Goal: Transaction & Acquisition: Purchase product/service

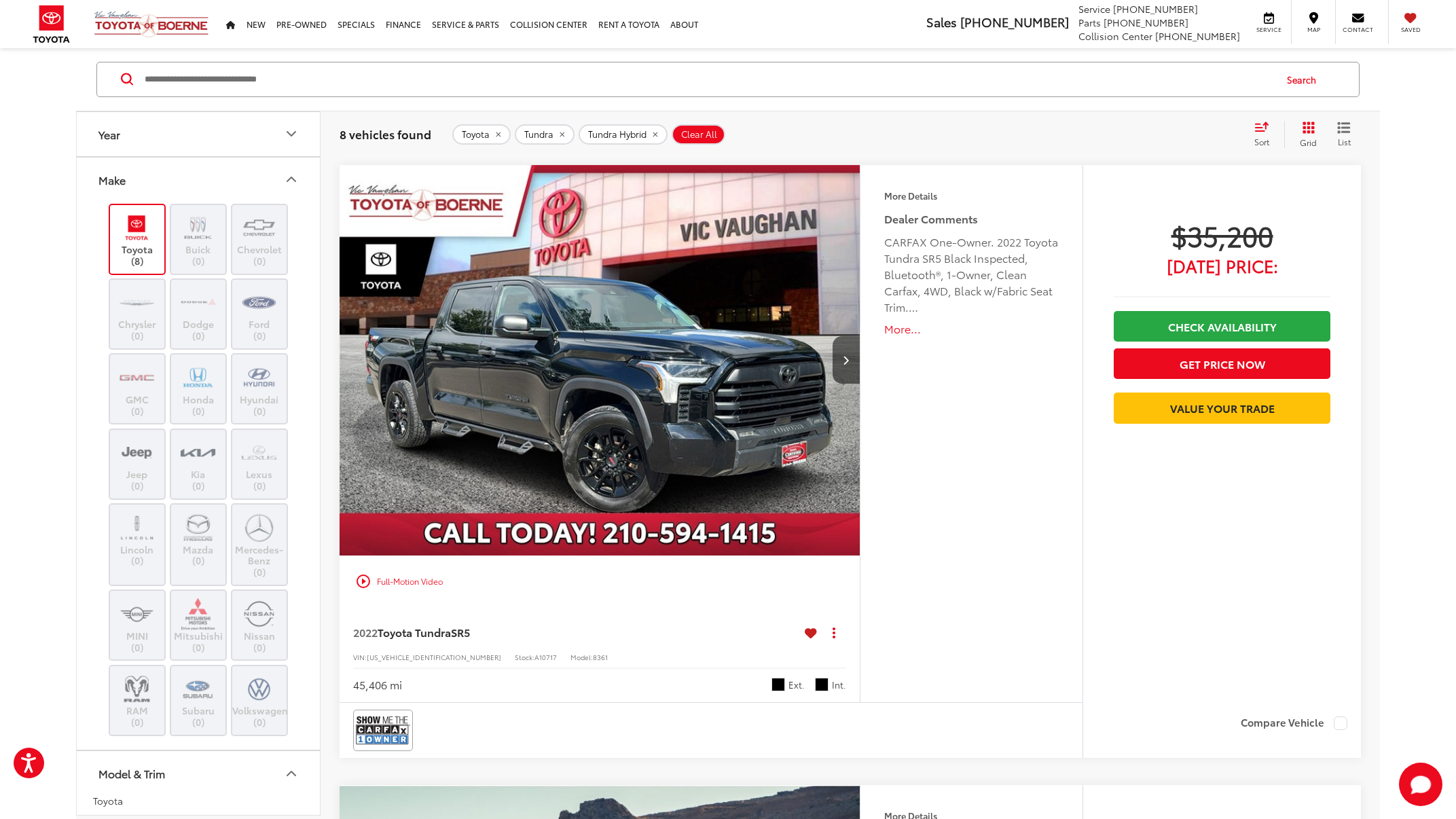
scroll to position [844, 0]
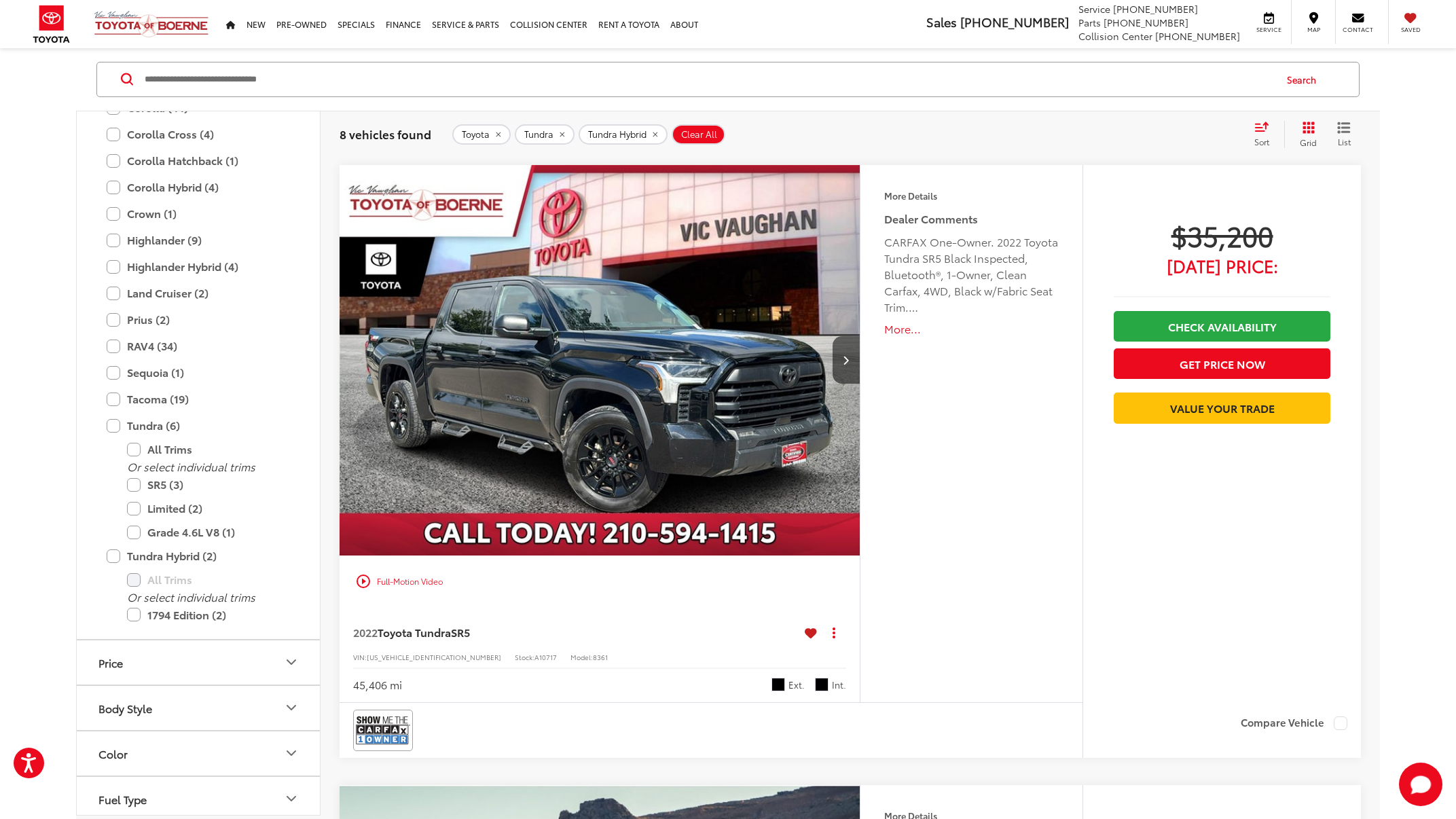
click at [701, 413] on img "2022 Toyota Tundra SR5 0" at bounding box center [600, 361] width 522 height 392
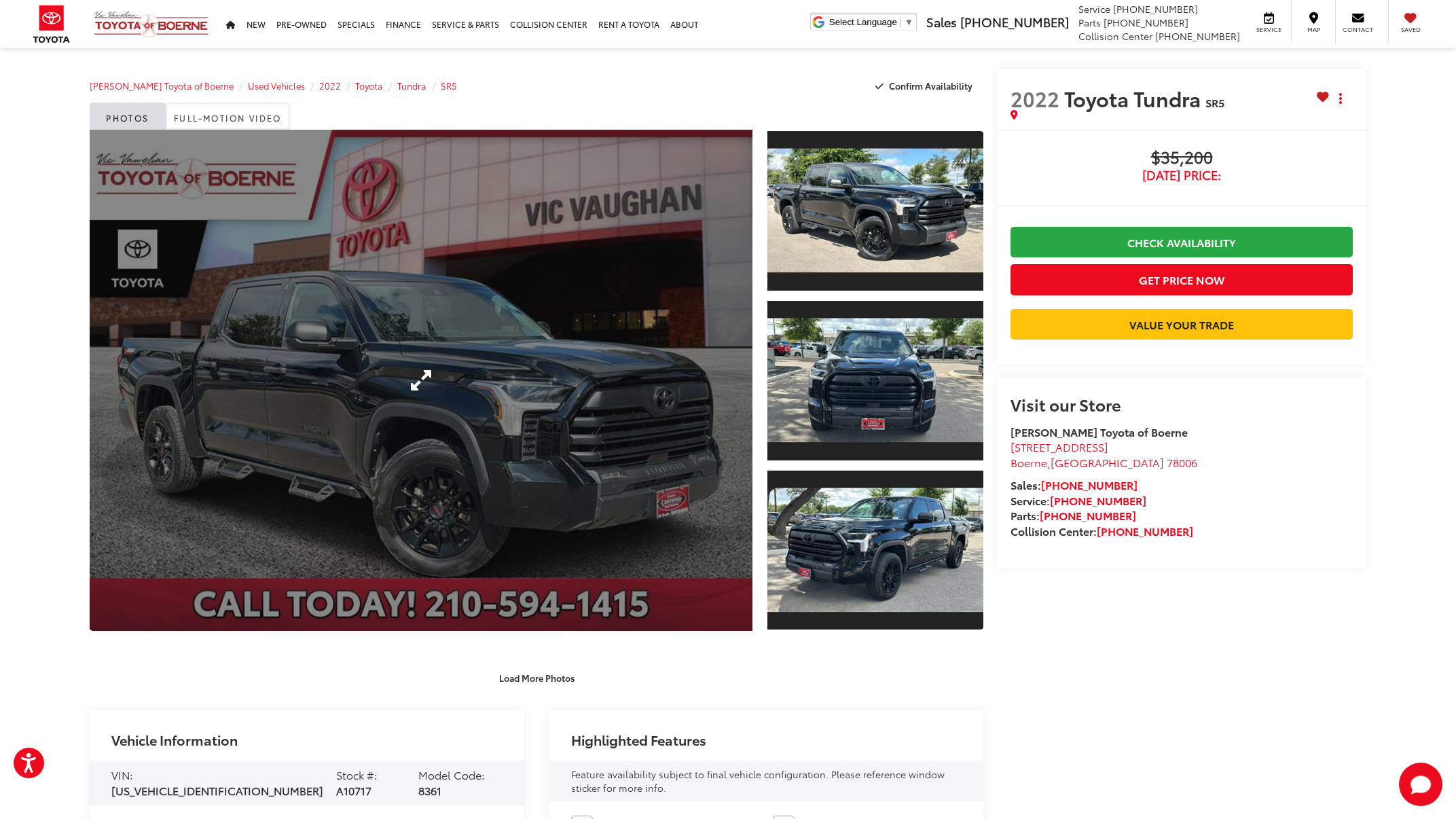
click at [713, 418] on link "Expand Photo 0" at bounding box center [420, 381] width 663 height 501
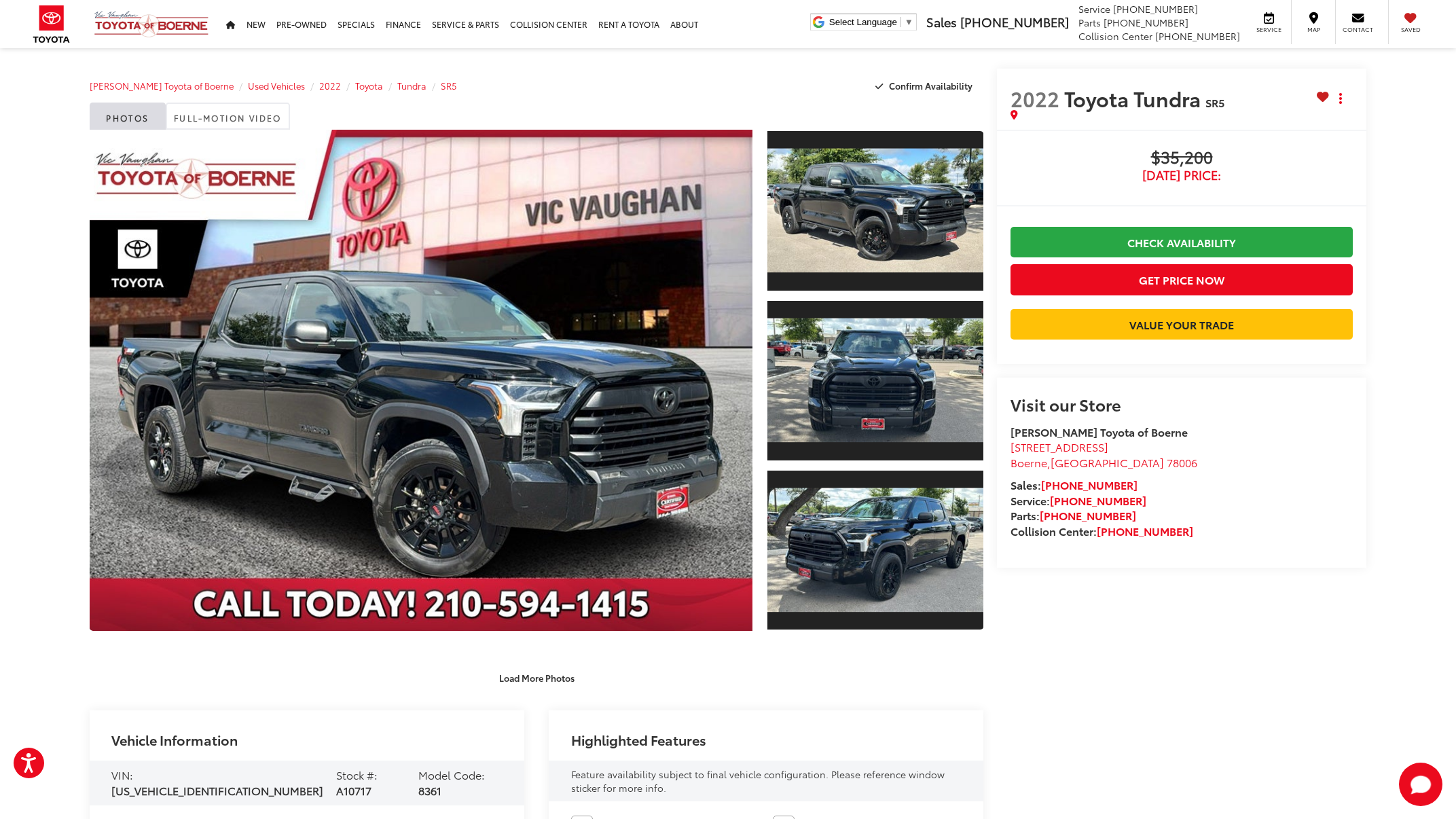
click at [0, 0] on img "2022 Toyota Tundra SR5 0" at bounding box center [0, 0] width 0 height 0
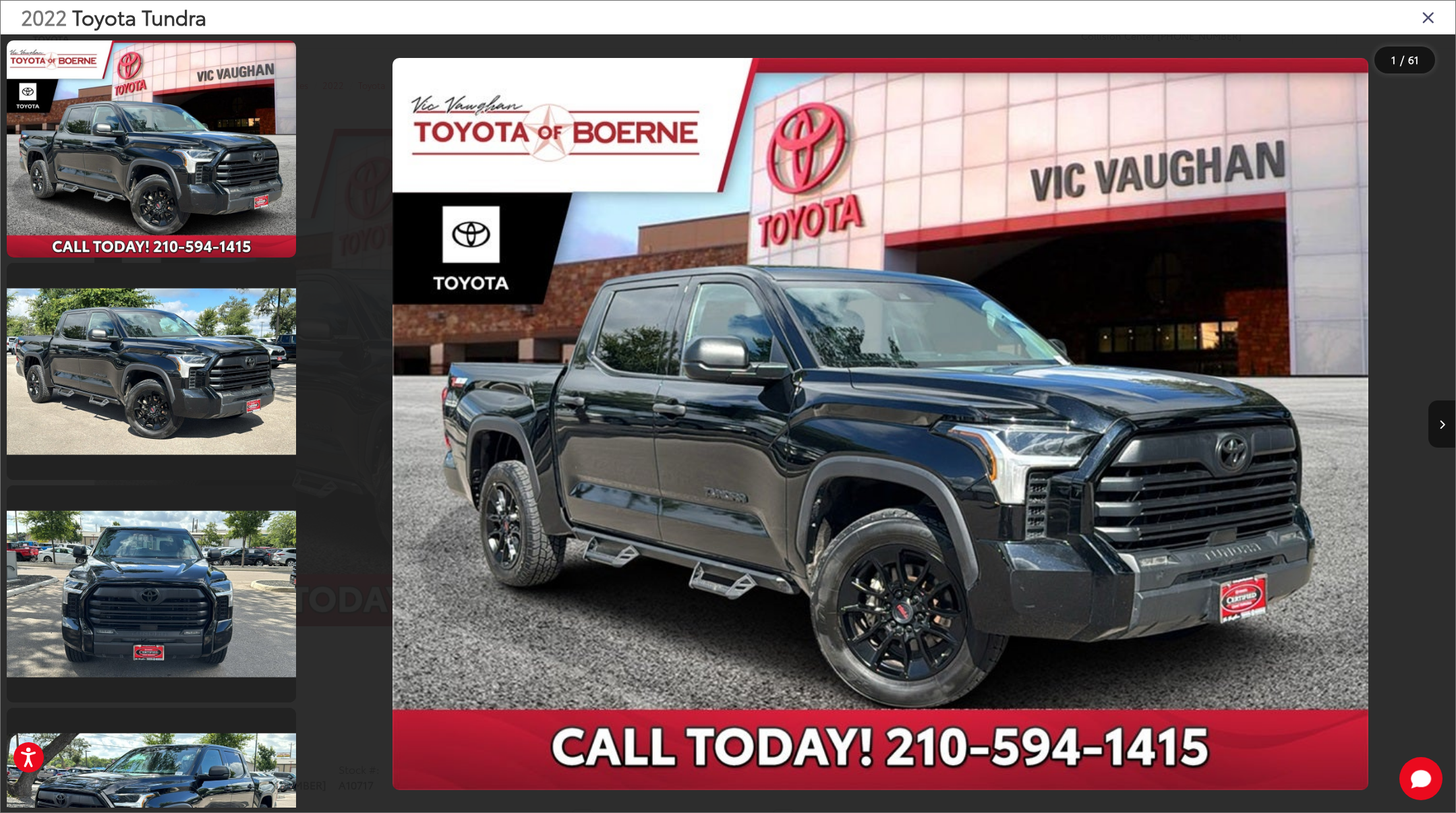
click at [622, 409] on img "2022 Toyota Tundra SR5 0" at bounding box center [879, 424] width 975 height 731
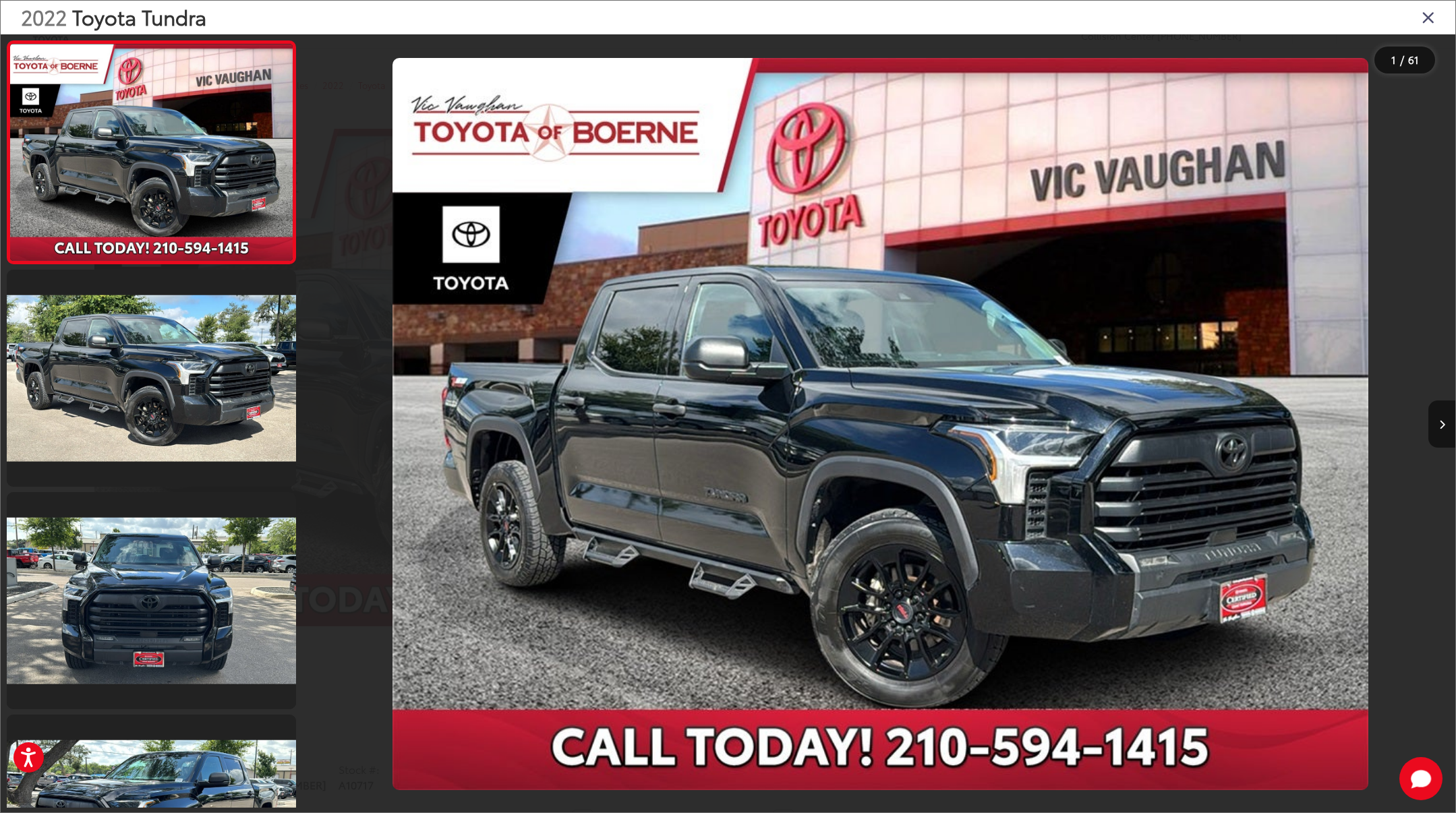
click at [831, 248] on img "2022 Toyota Tundra SR5 0" at bounding box center [879, 424] width 975 height 731
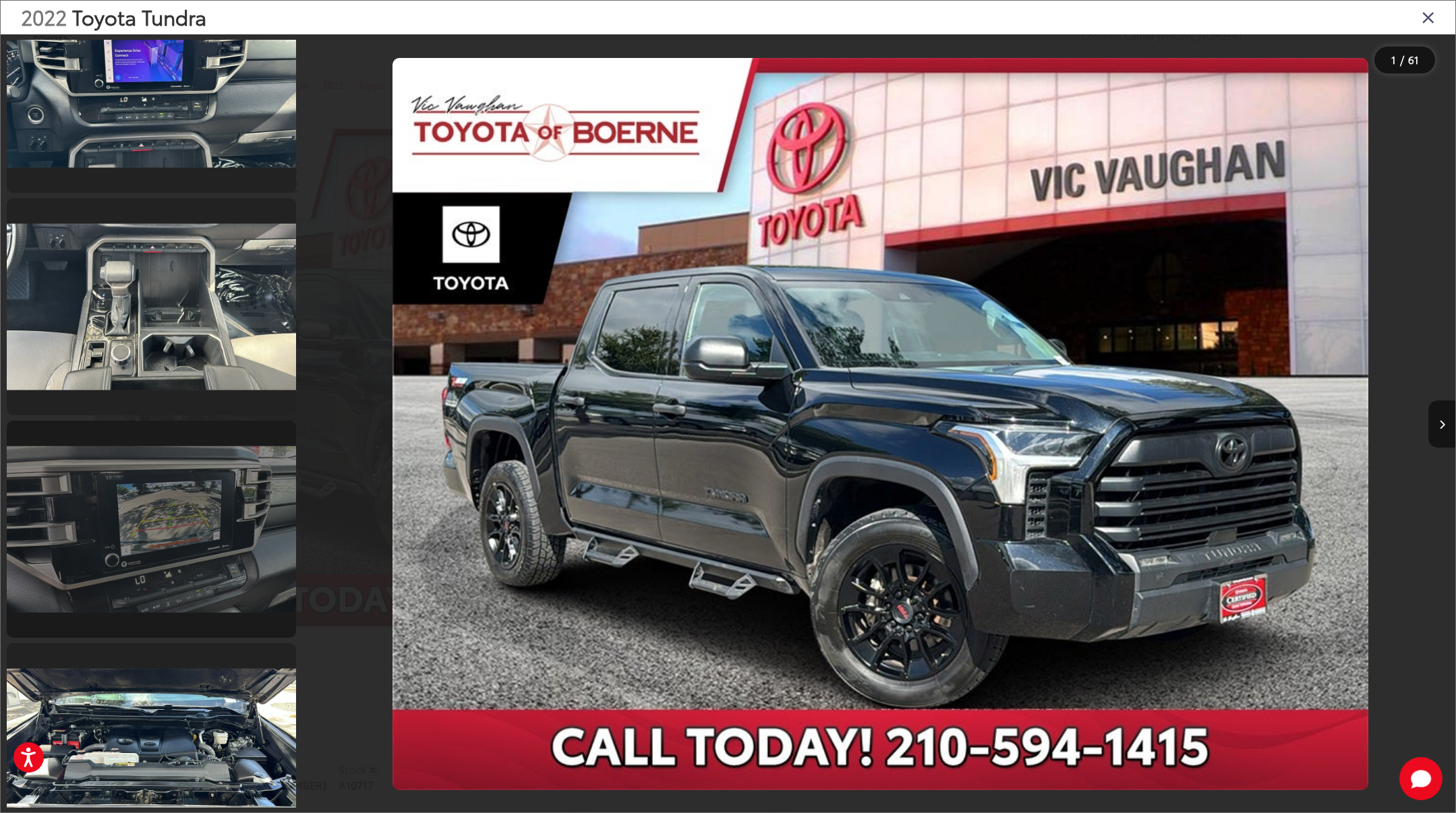
scroll to position [9095, 0]
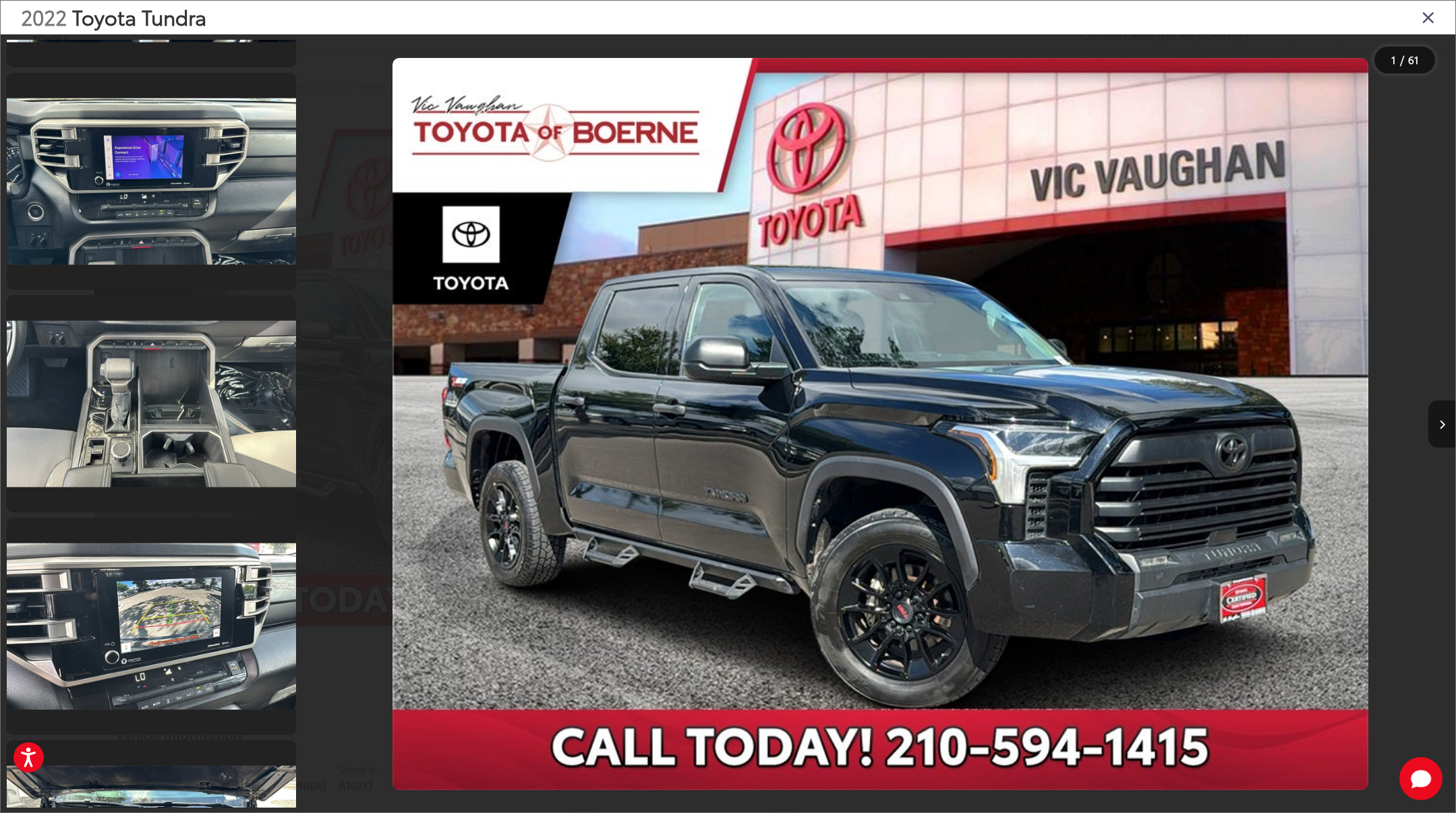
click at [1431, 425] on button "Next image" at bounding box center [1441, 424] width 27 height 47
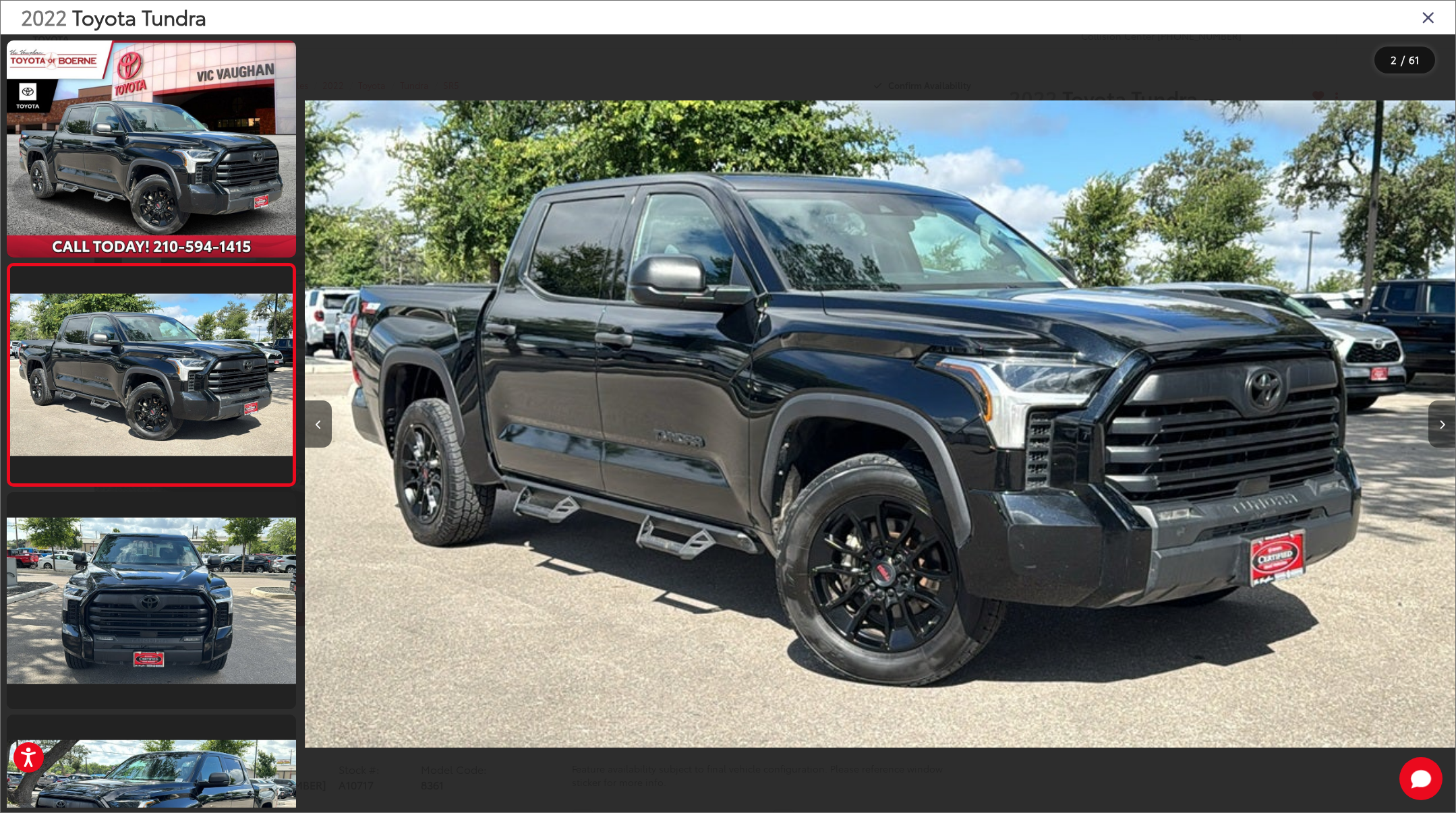
click at [1431, 425] on button "Next image" at bounding box center [1441, 424] width 27 height 47
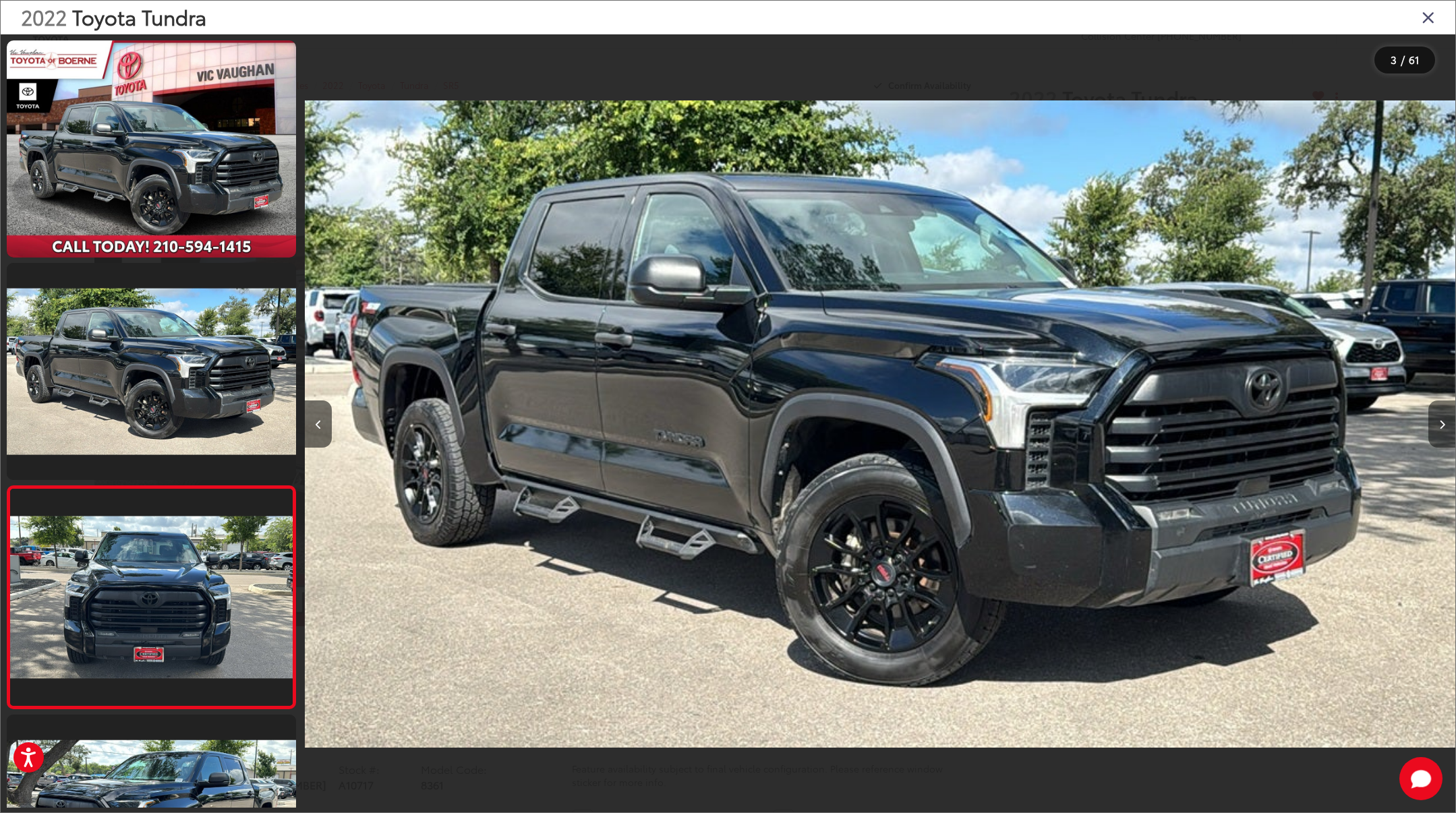
scroll to position [212, 0]
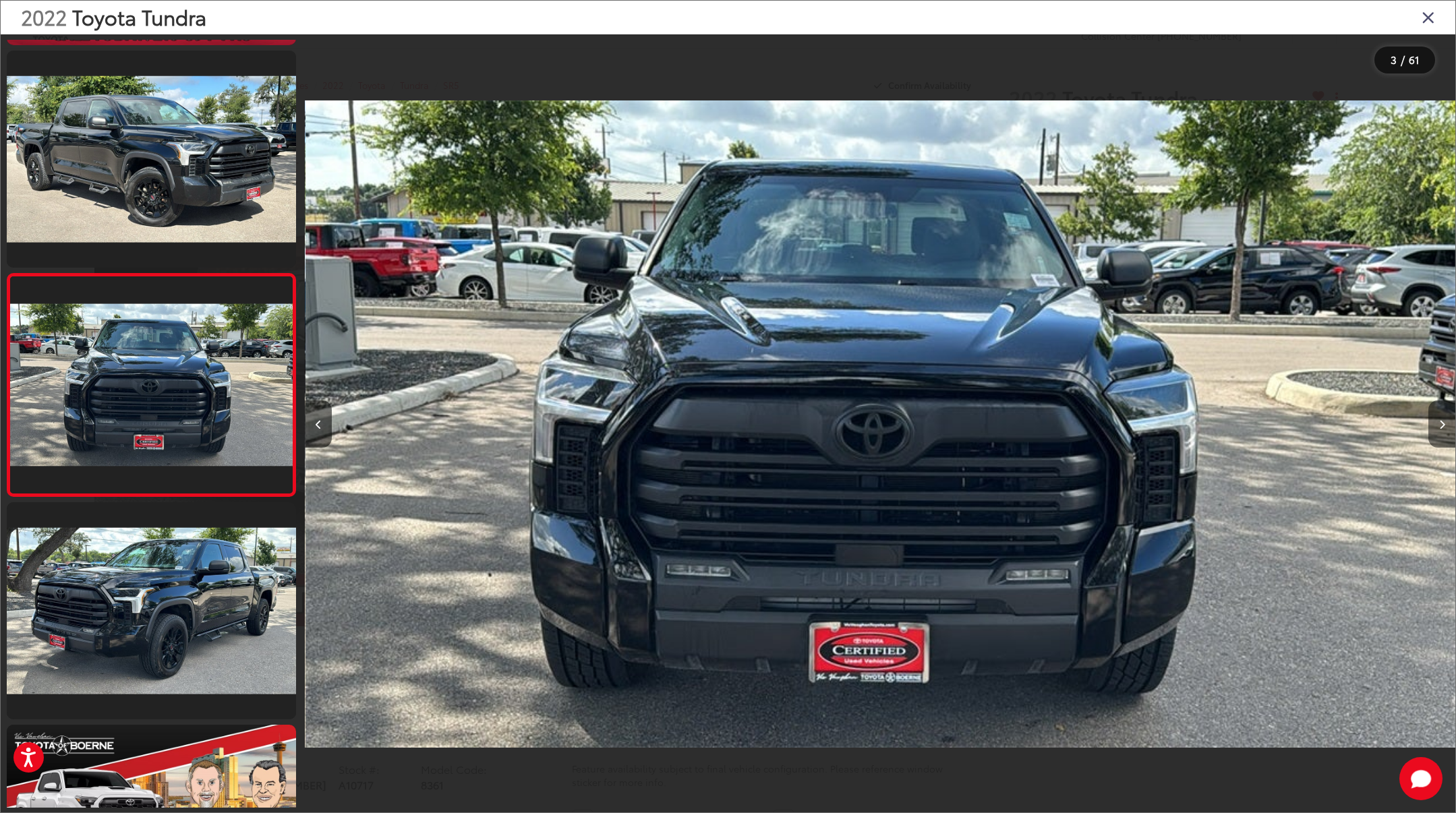
click at [1431, 425] on button "Next image" at bounding box center [1441, 424] width 27 height 47
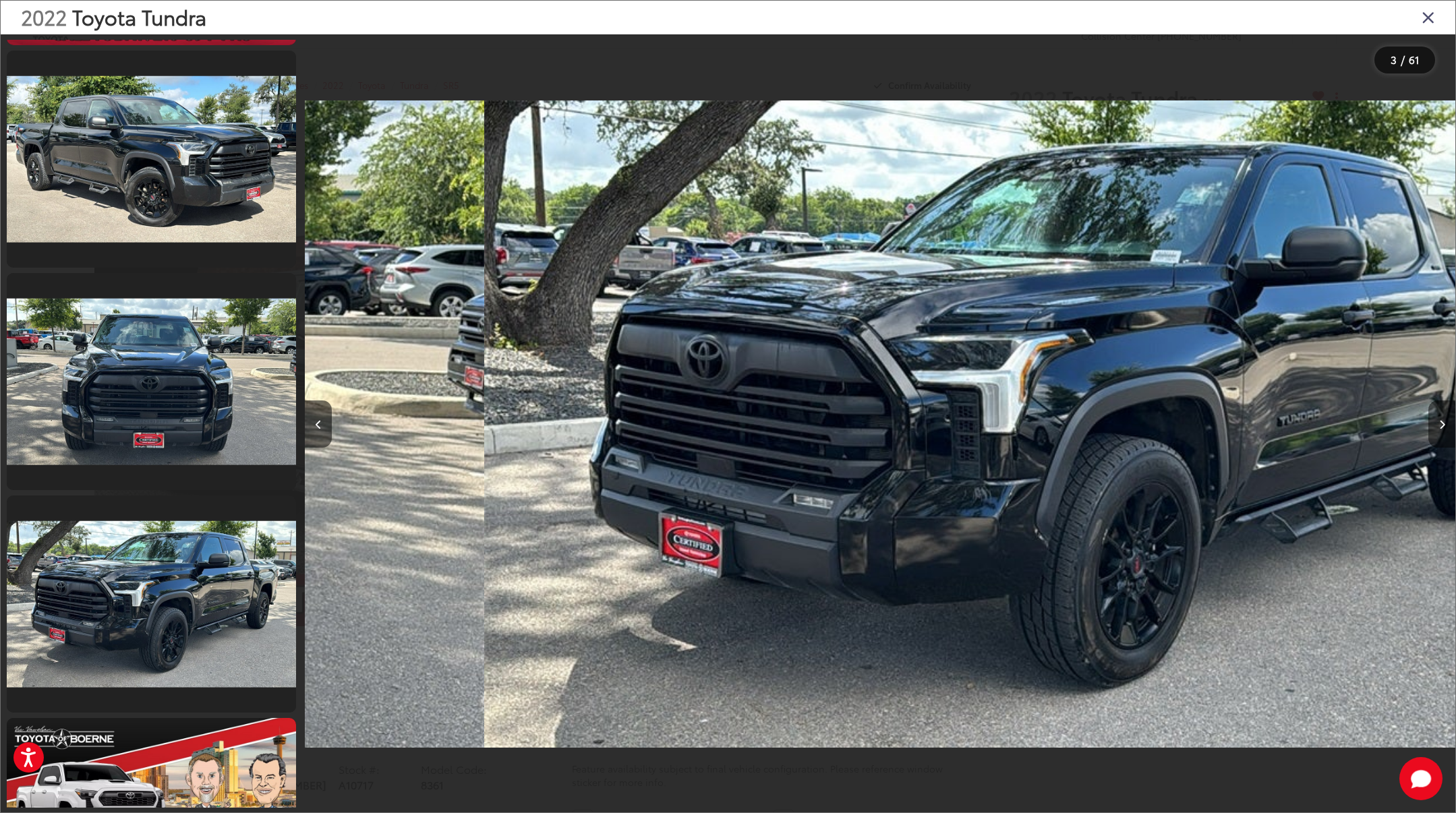
scroll to position [434, 0]
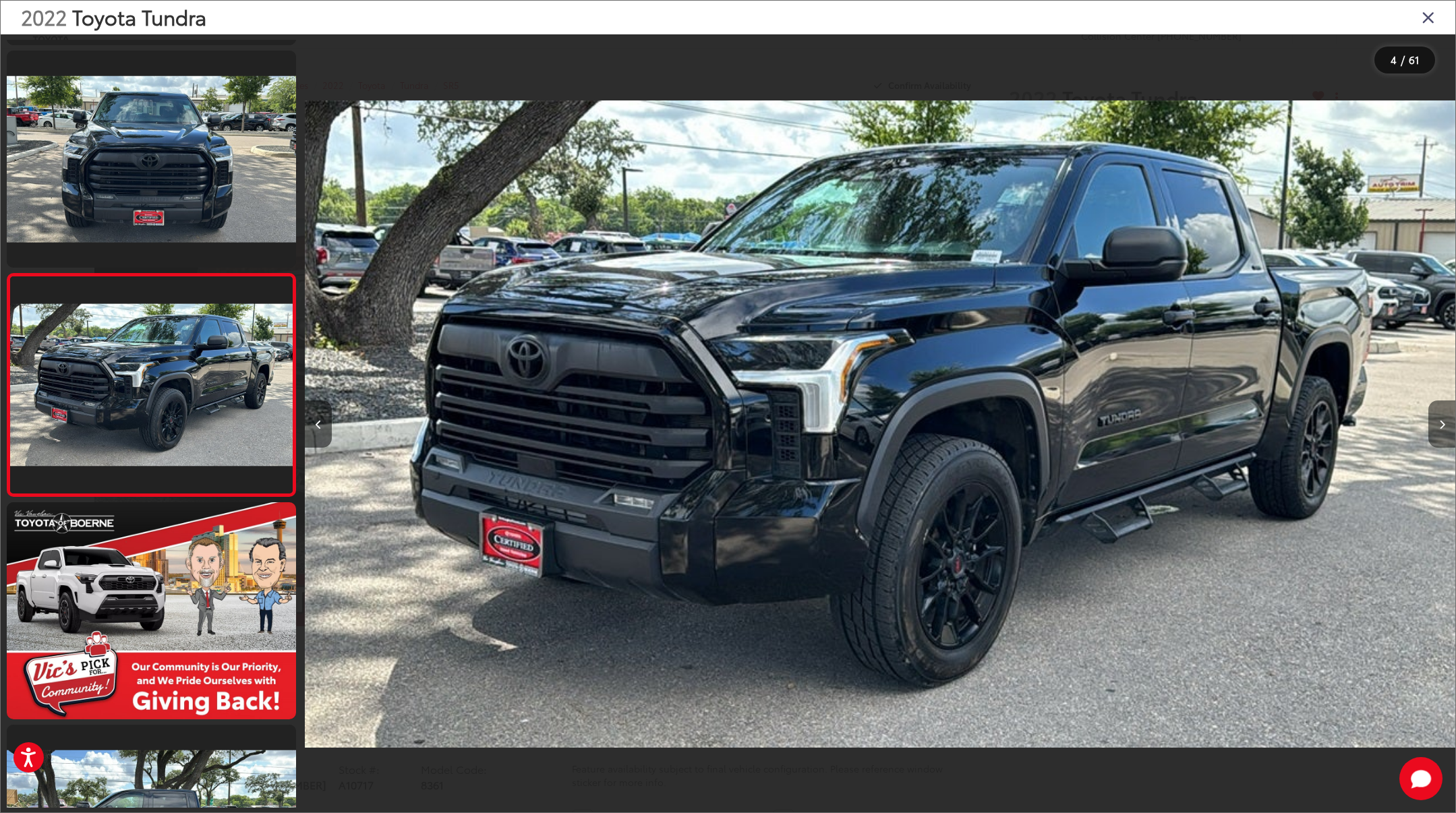
click at [1431, 425] on button "Next image" at bounding box center [1441, 424] width 27 height 47
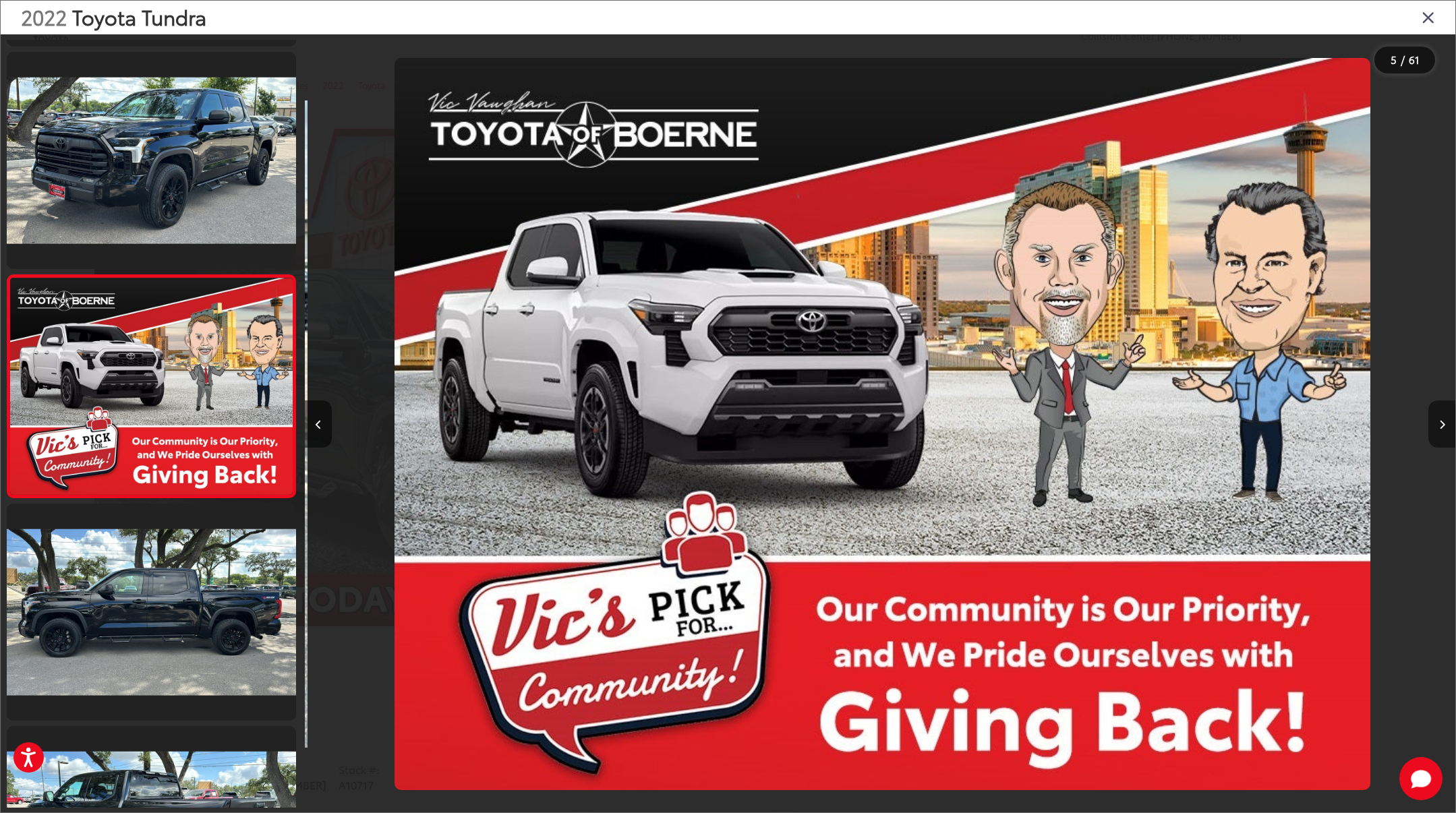
scroll to position [658, 0]
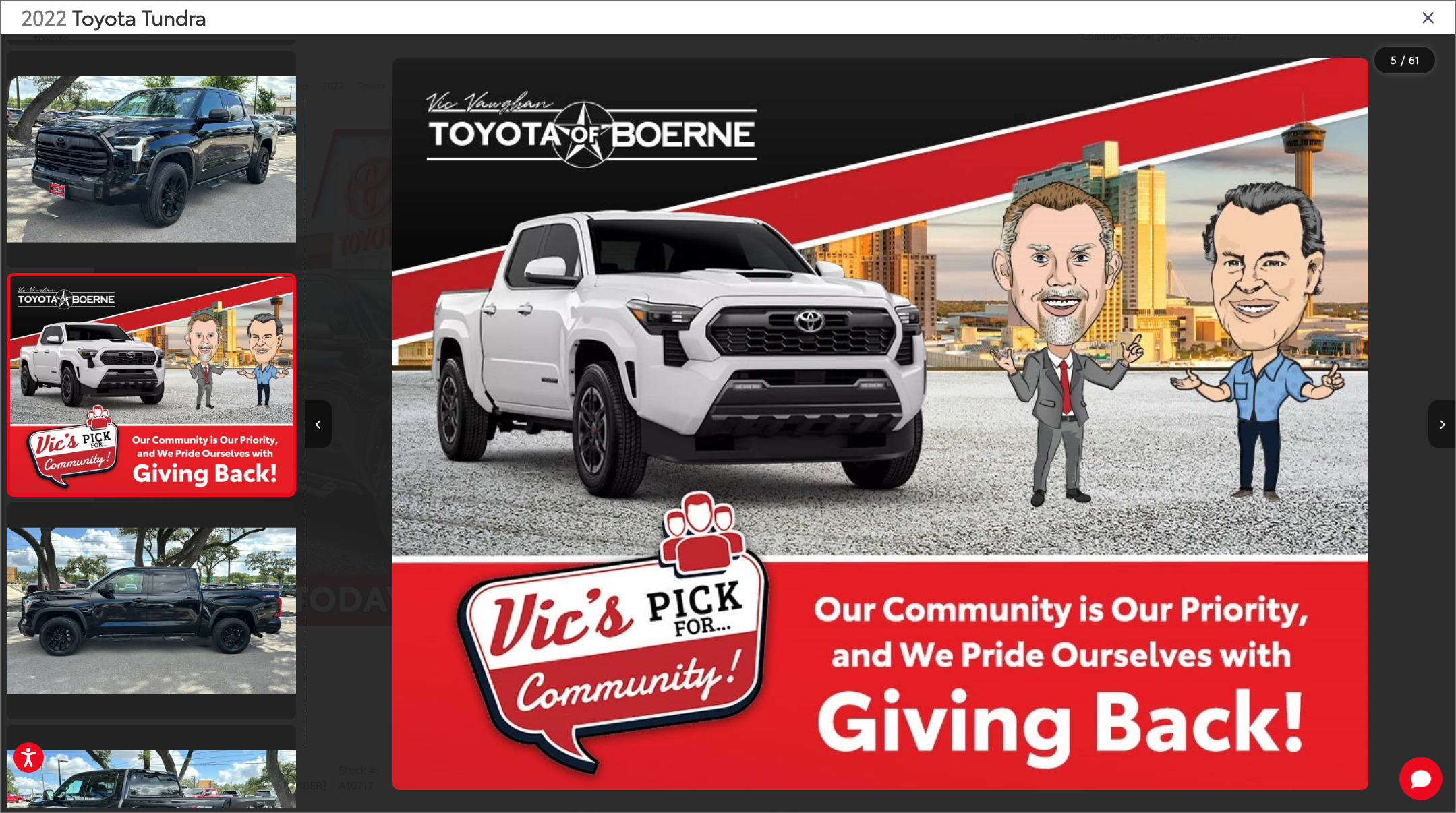
click at [1431, 425] on button "Next image" at bounding box center [1441, 424] width 27 height 47
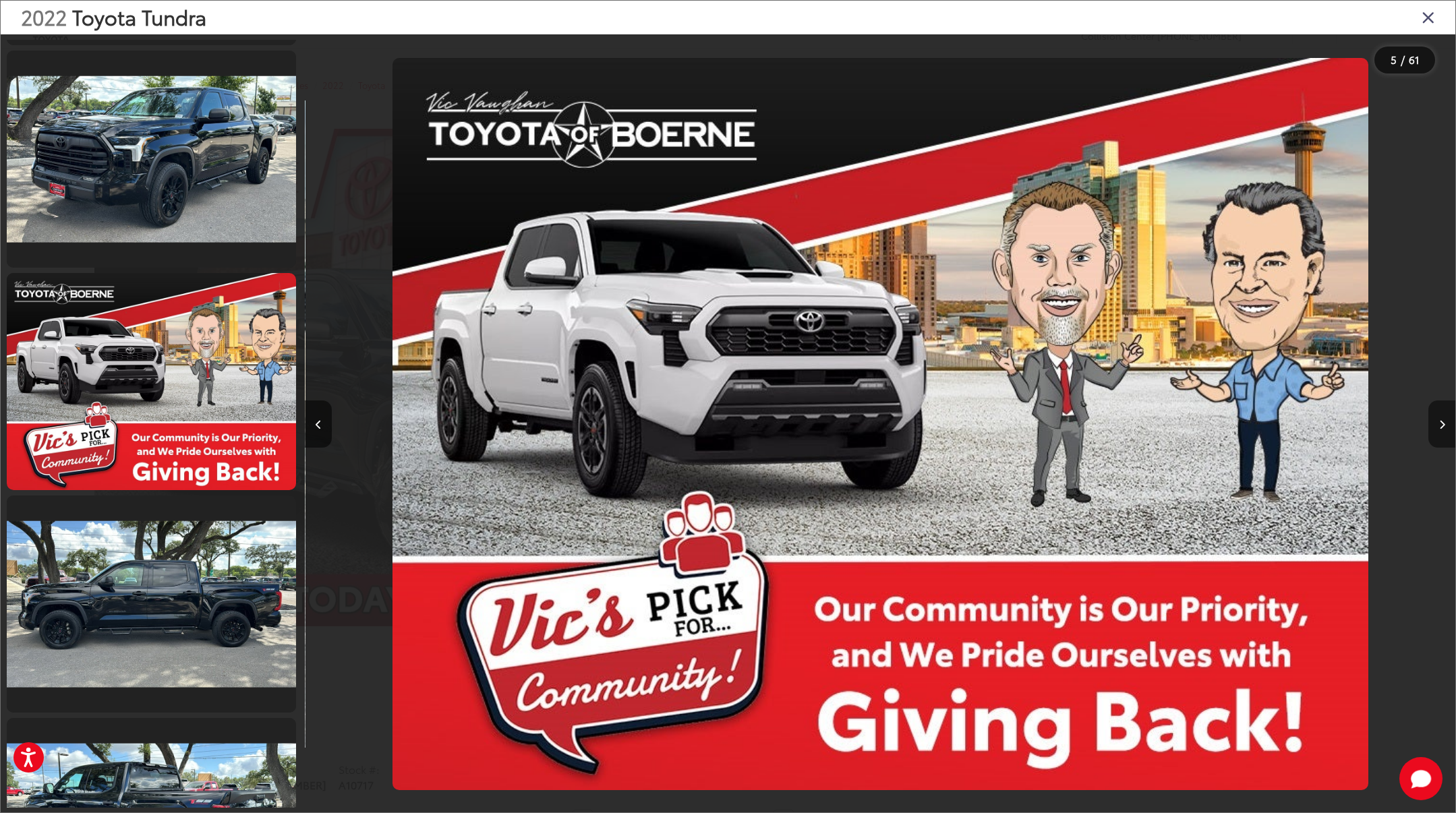
scroll to position [880, 0]
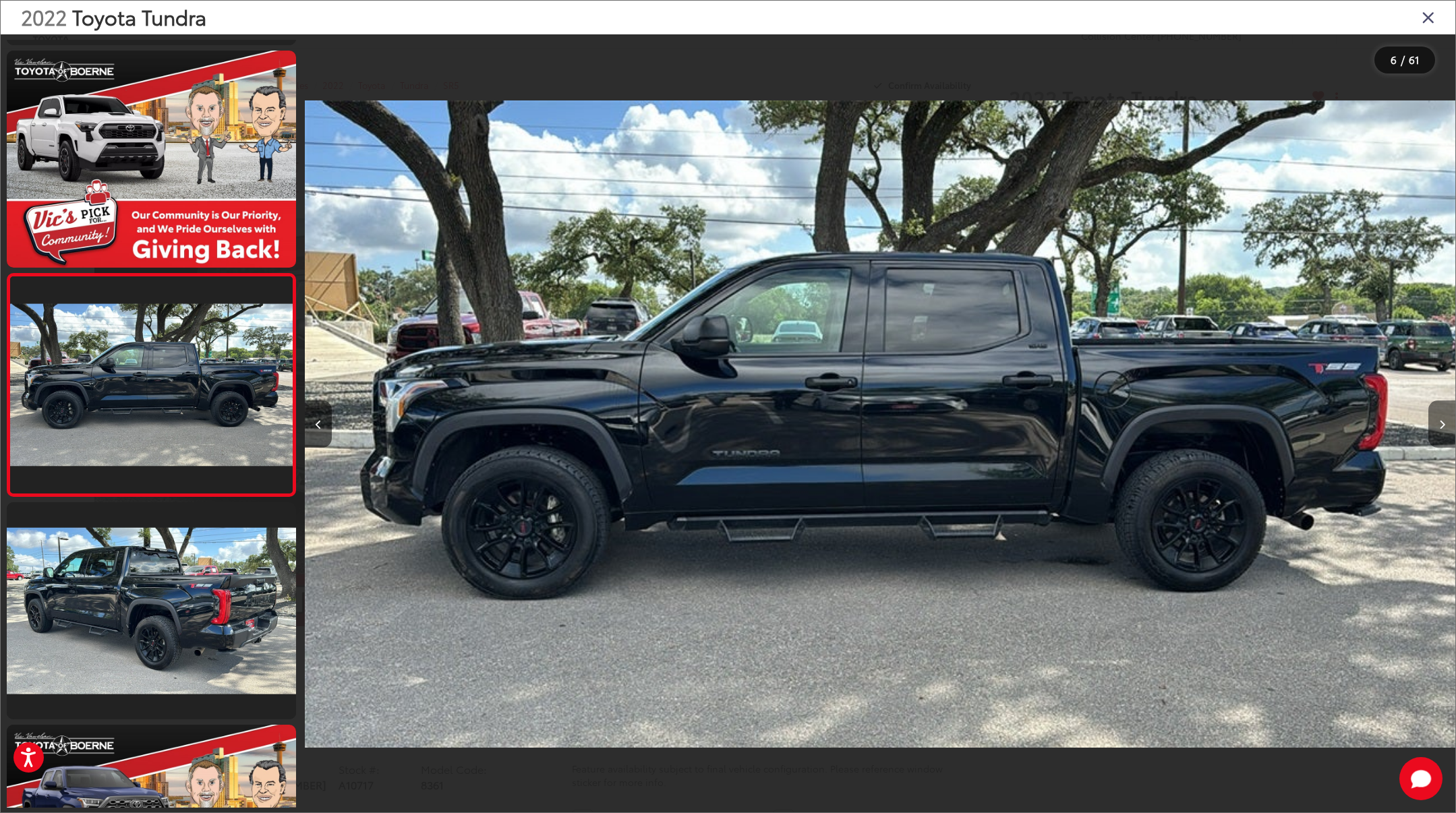
click at [1431, 425] on button "Next image" at bounding box center [1441, 424] width 27 height 47
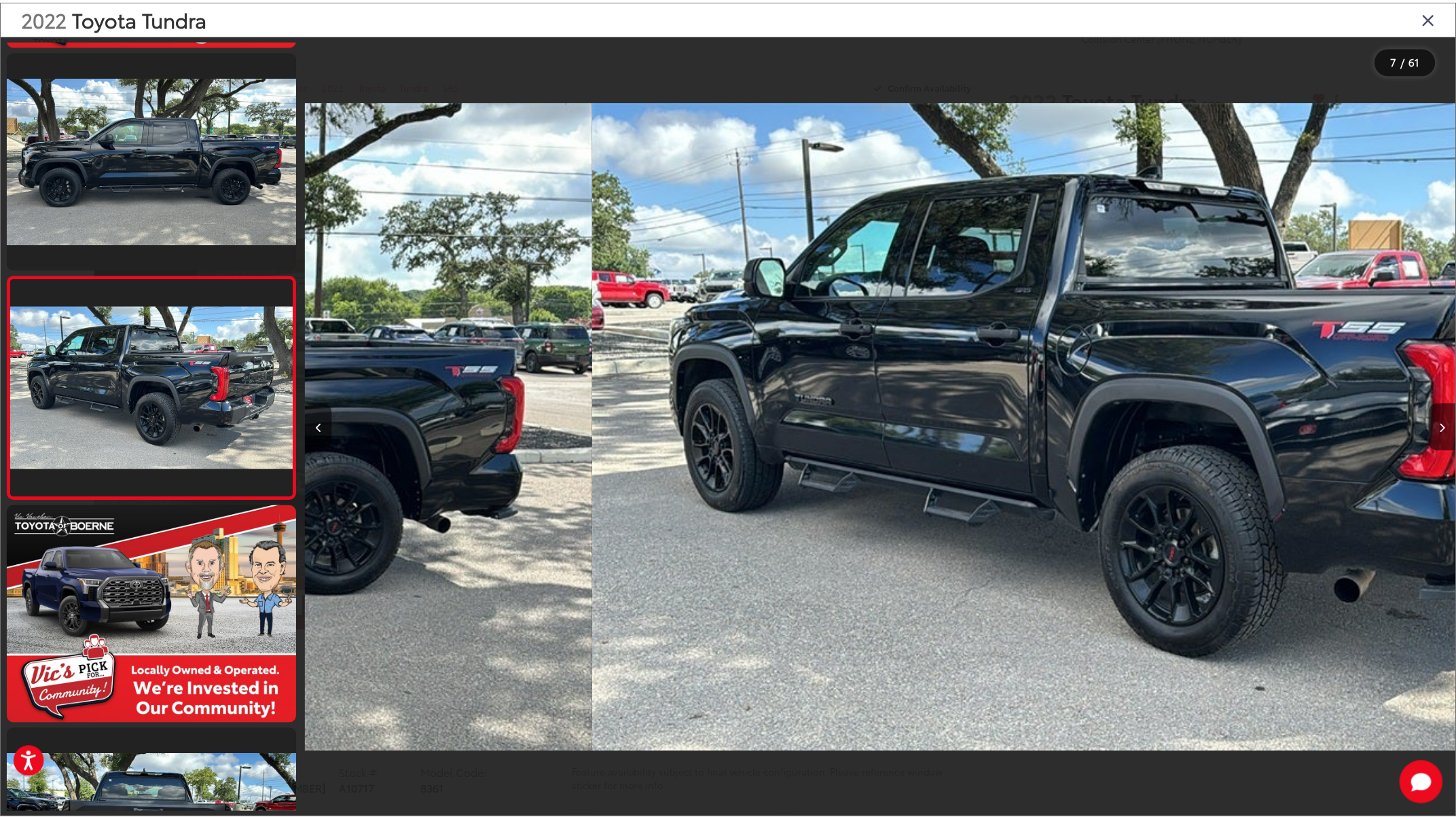
scroll to position [0, 6950]
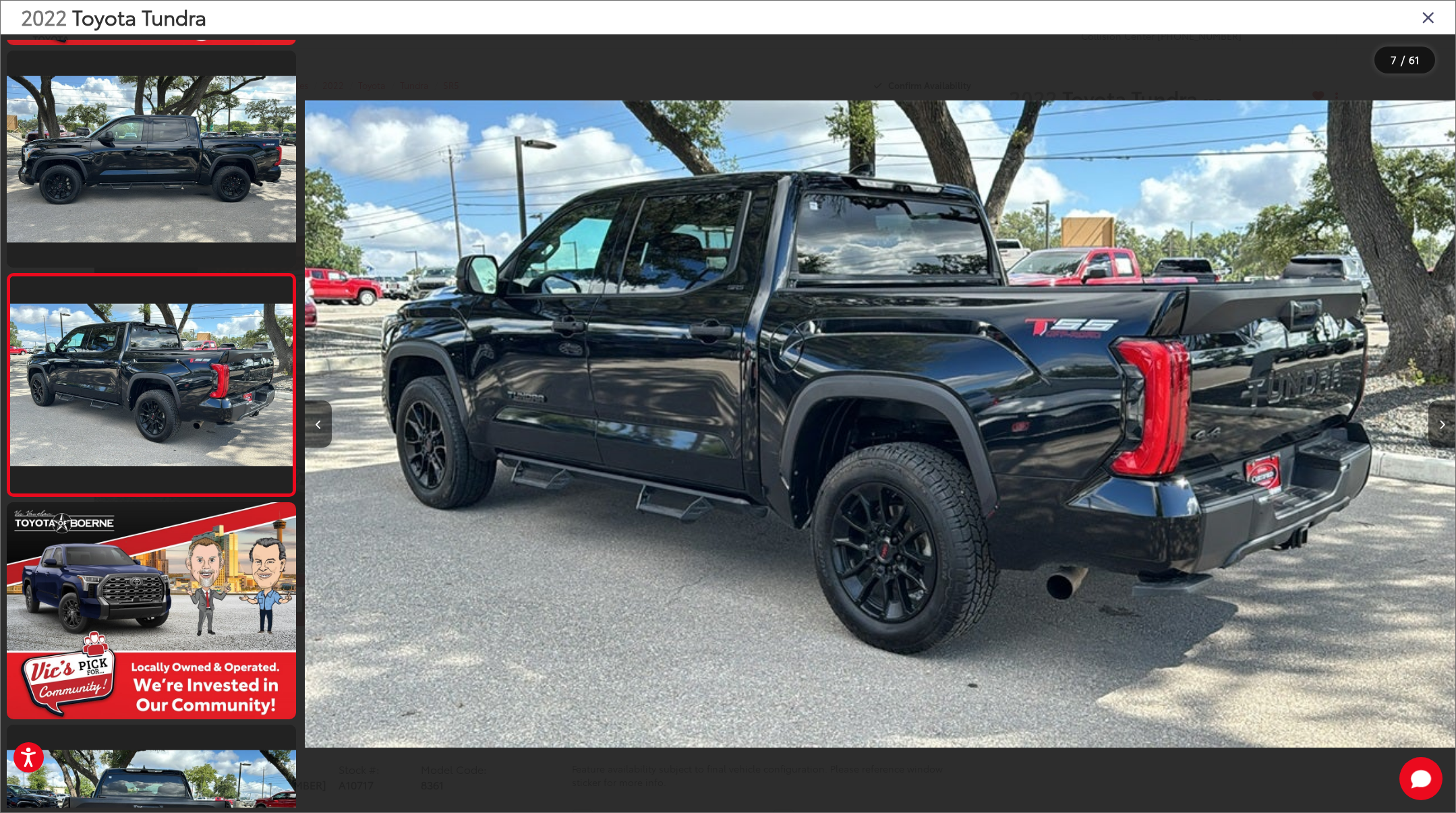
click at [1431, 18] on icon "Close gallery" at bounding box center [1428, 17] width 13 height 18
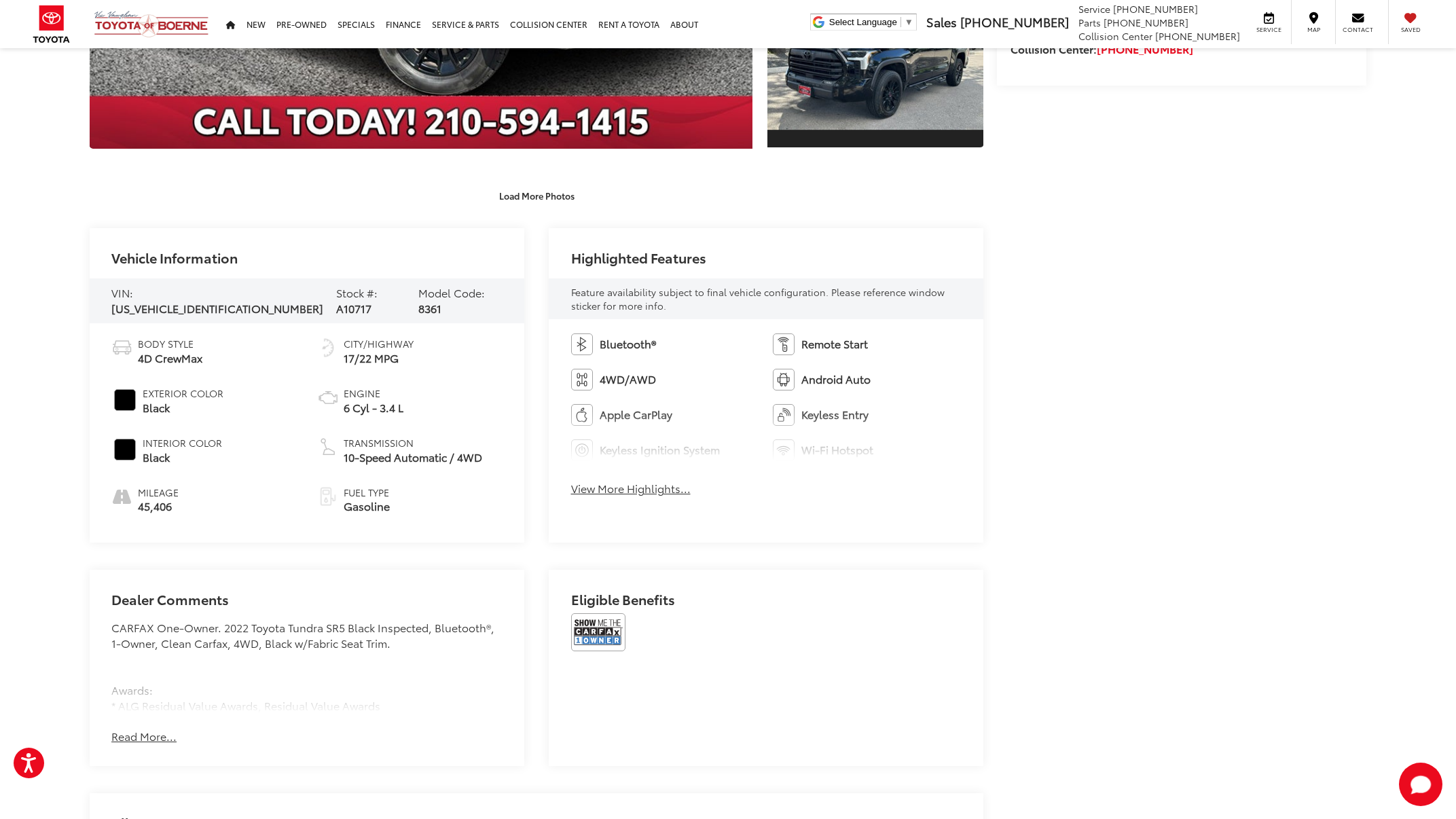
scroll to position [485, 0]
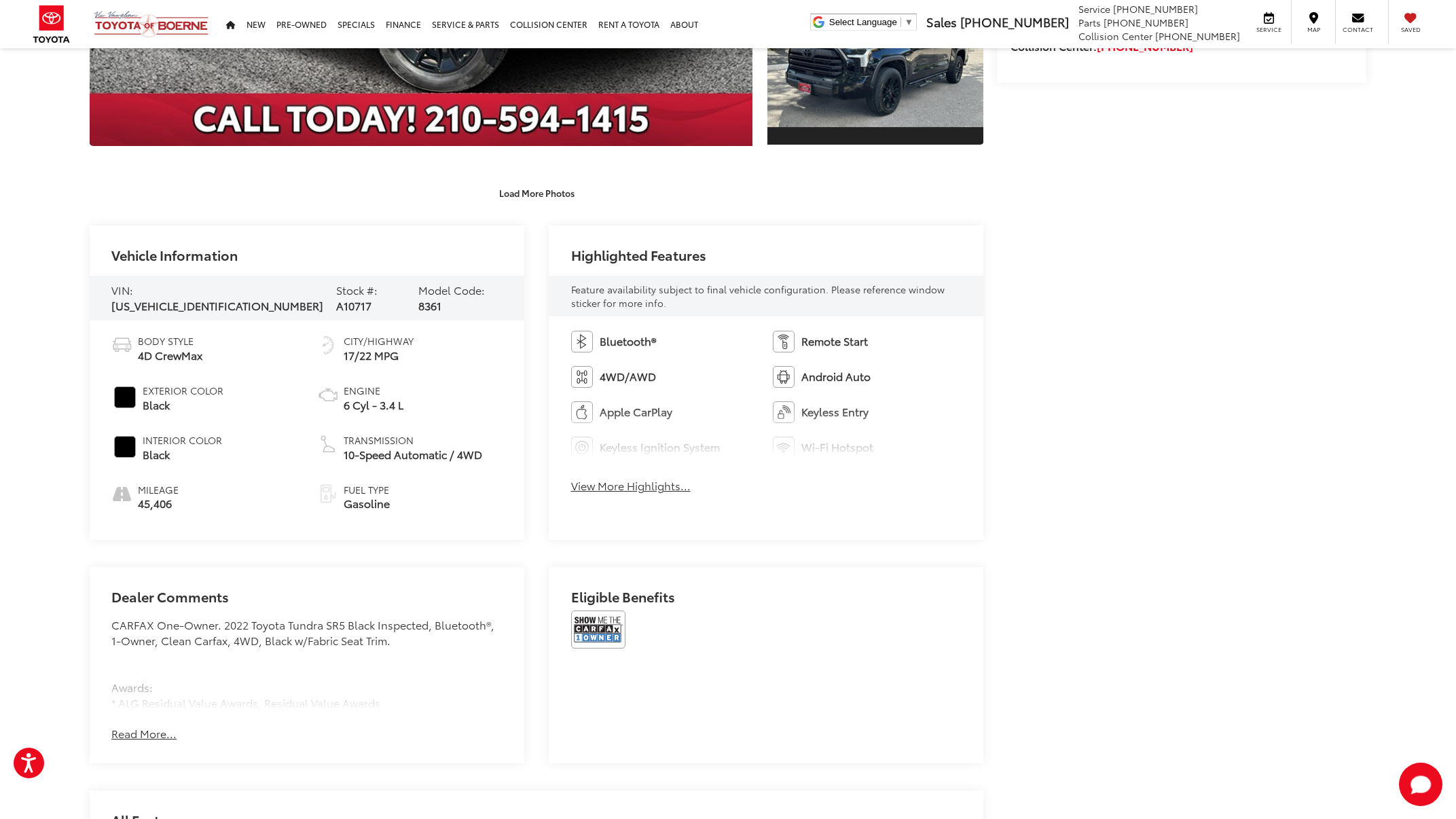
click at [597, 634] on img at bounding box center [598, 629] width 54 height 38
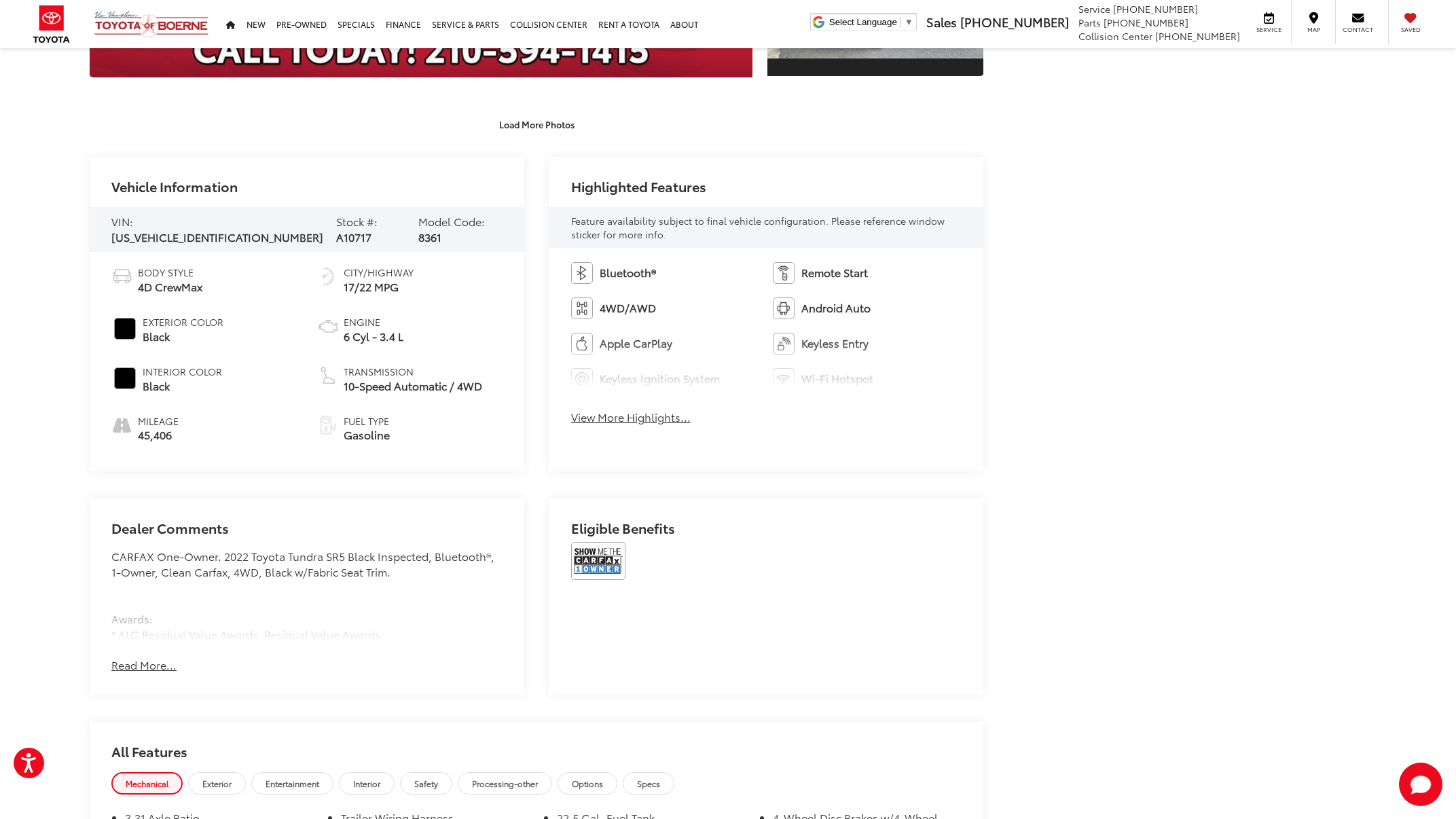
scroll to position [588, 0]
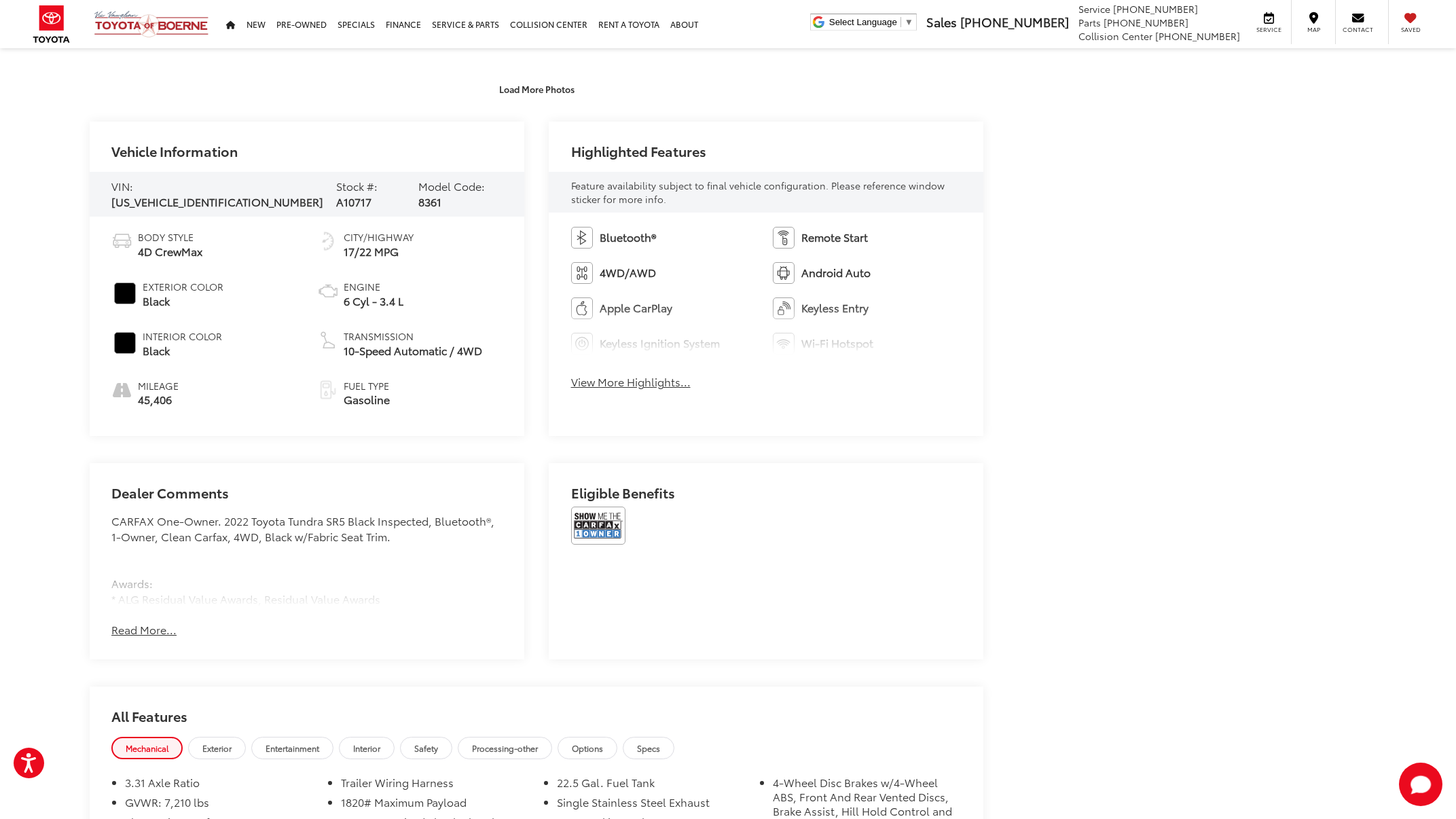
click at [160, 622] on button "Read More..." at bounding box center [143, 629] width 65 height 15
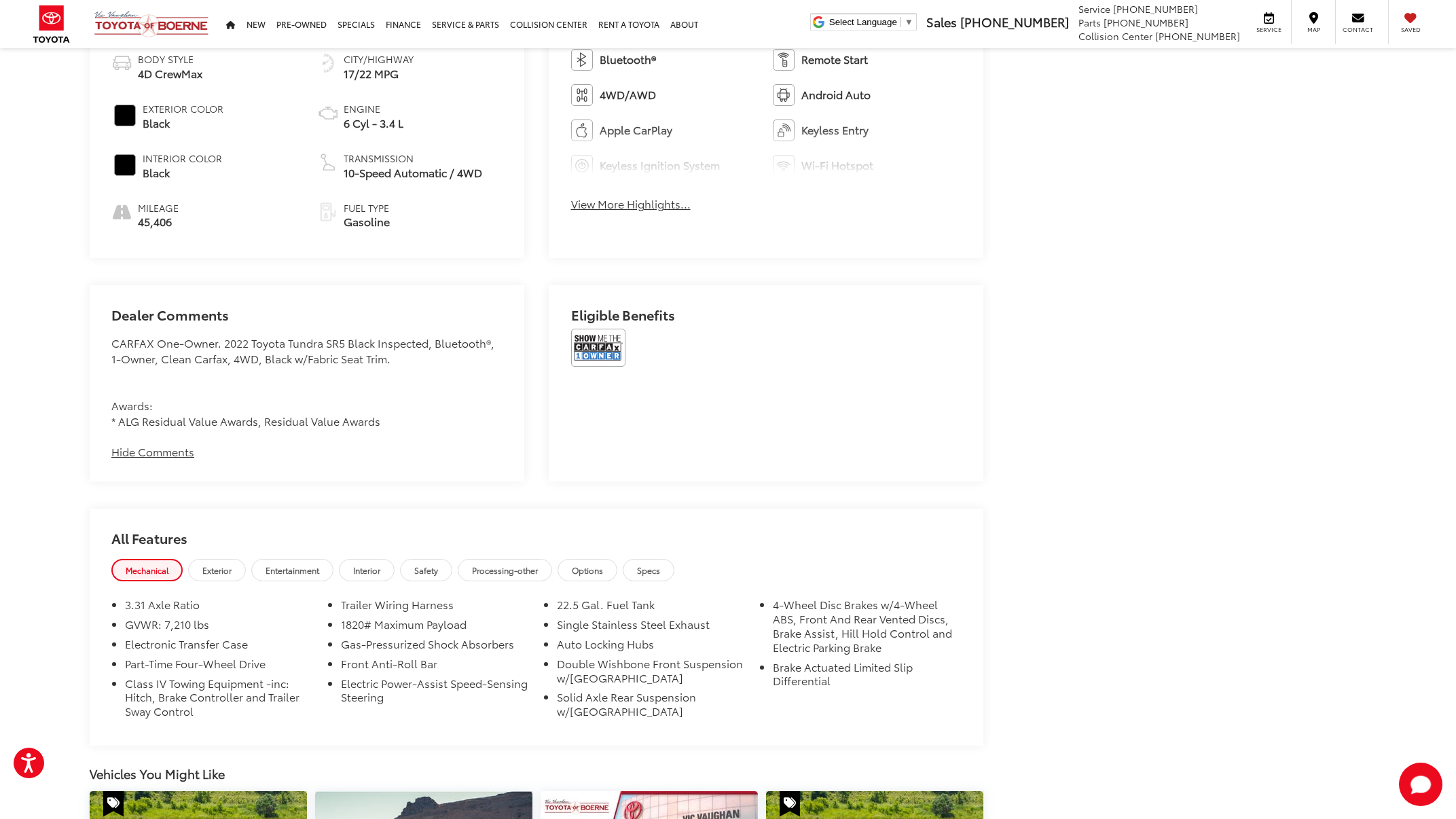
scroll to position [865, 0]
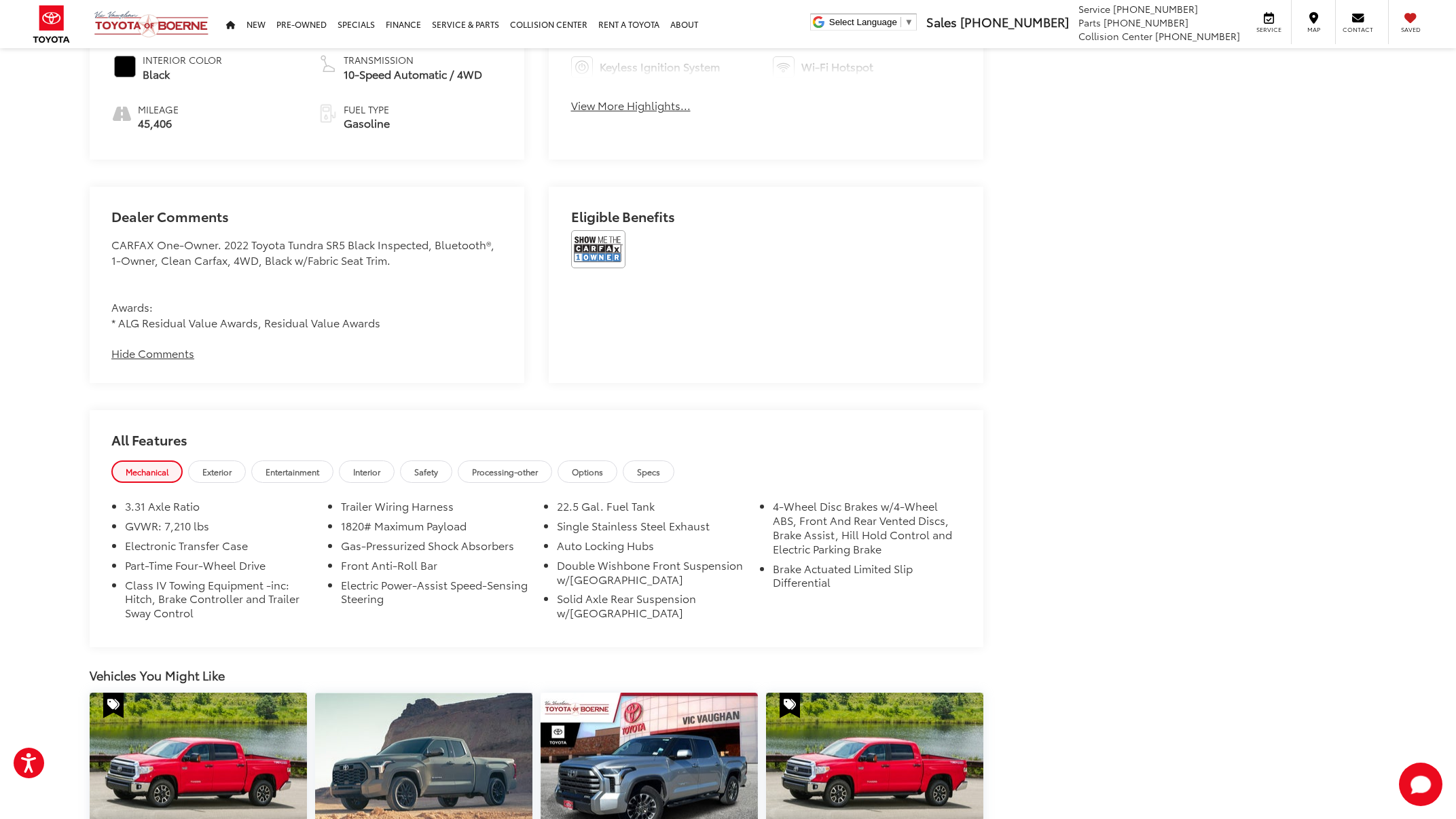
click at [289, 466] on span "Entertainment" at bounding box center [292, 472] width 54 height 11
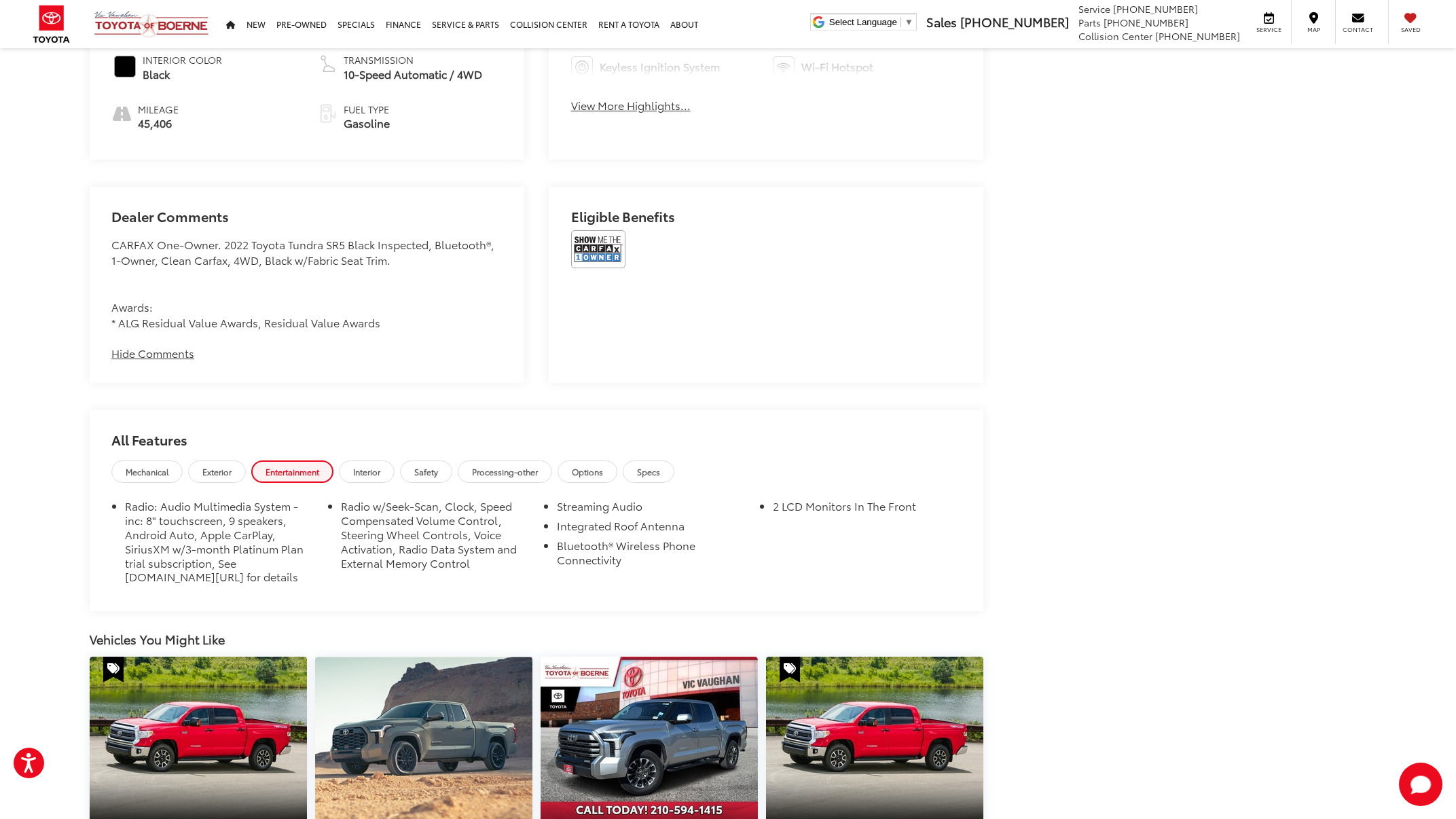
click at [377, 466] on span "Interior" at bounding box center [366, 472] width 28 height 11
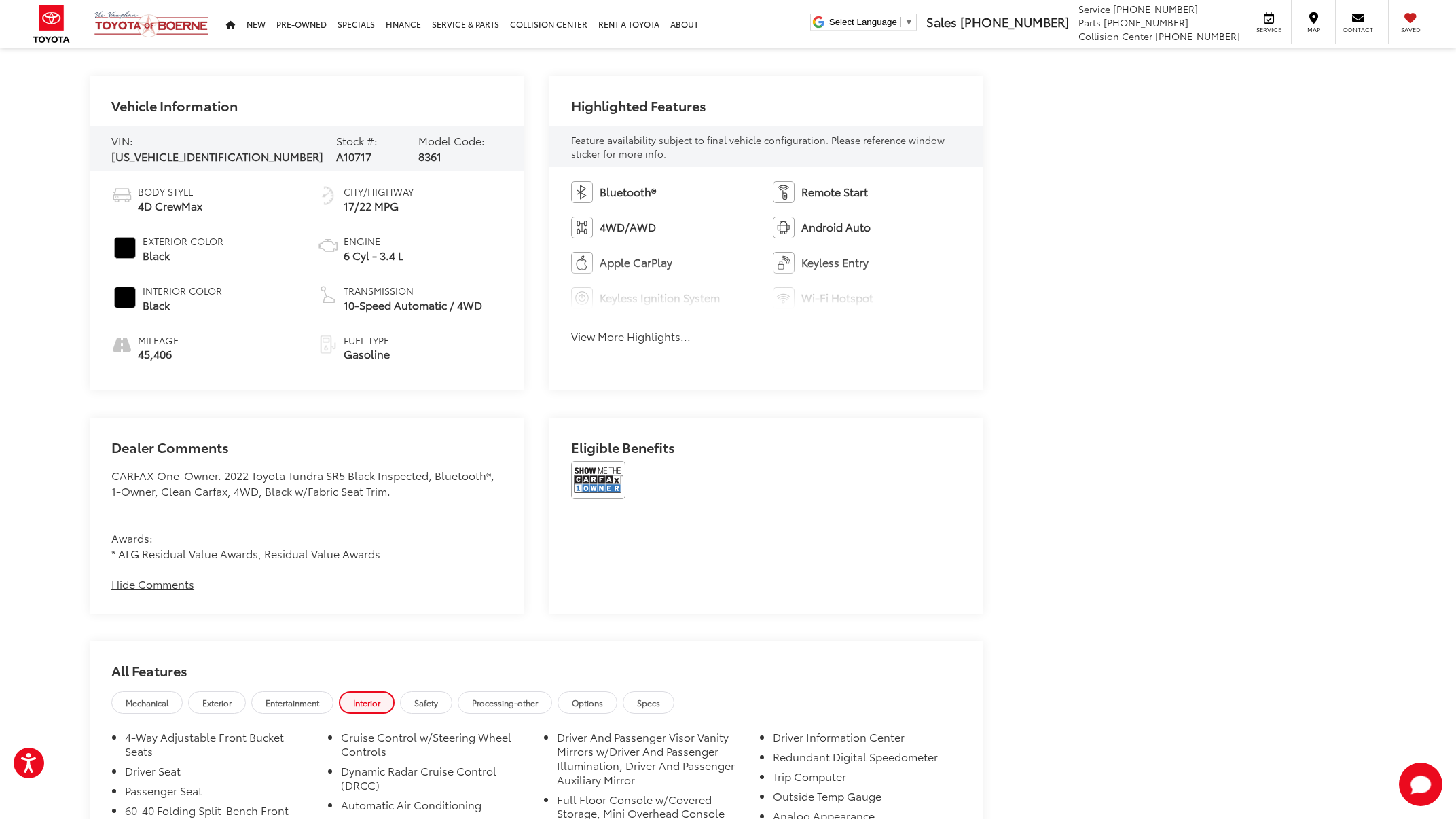
scroll to position [631, 0]
click at [674, 341] on button "View More Highlights..." at bounding box center [631, 339] width 120 height 15
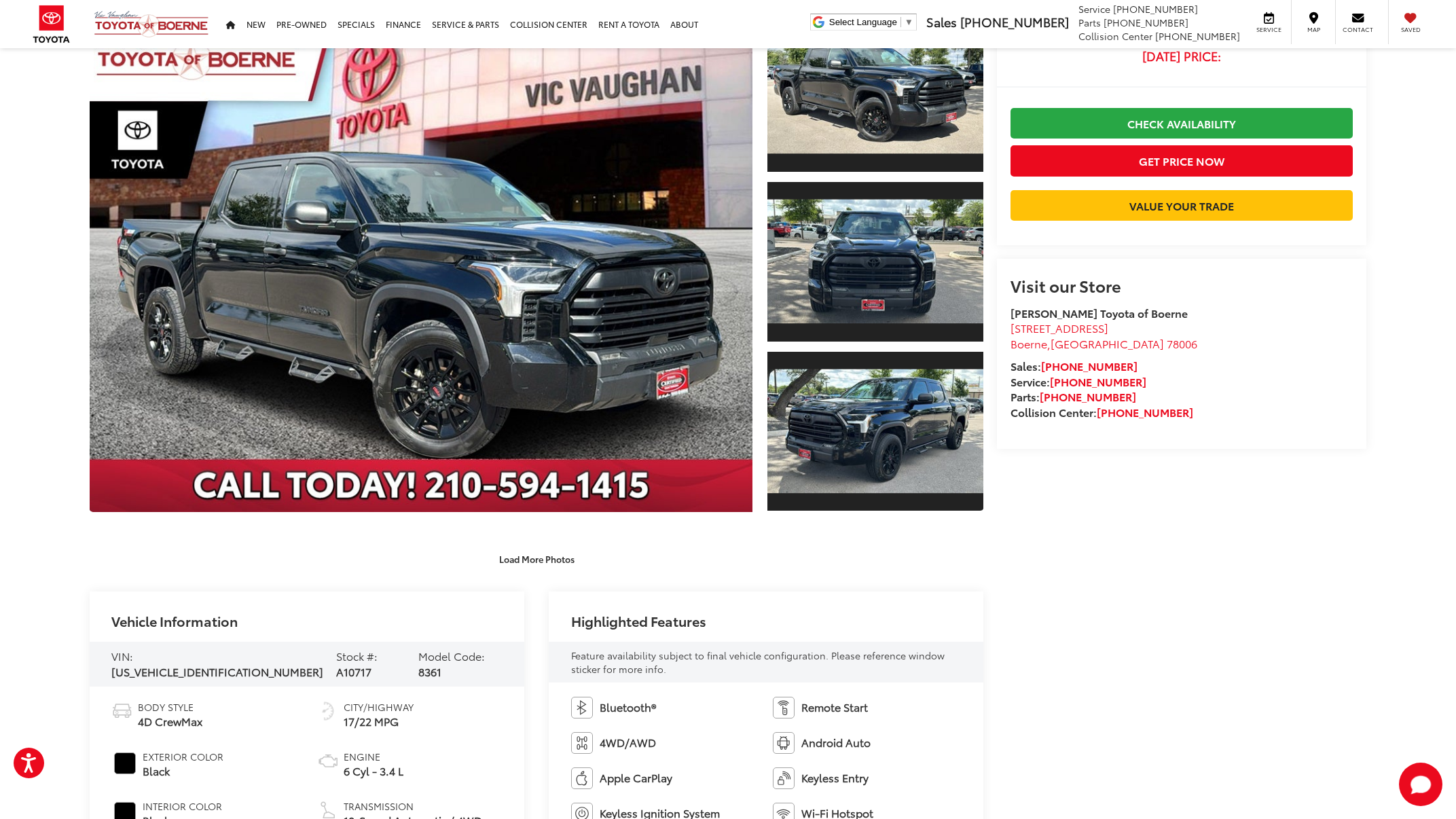
scroll to position [0, 0]
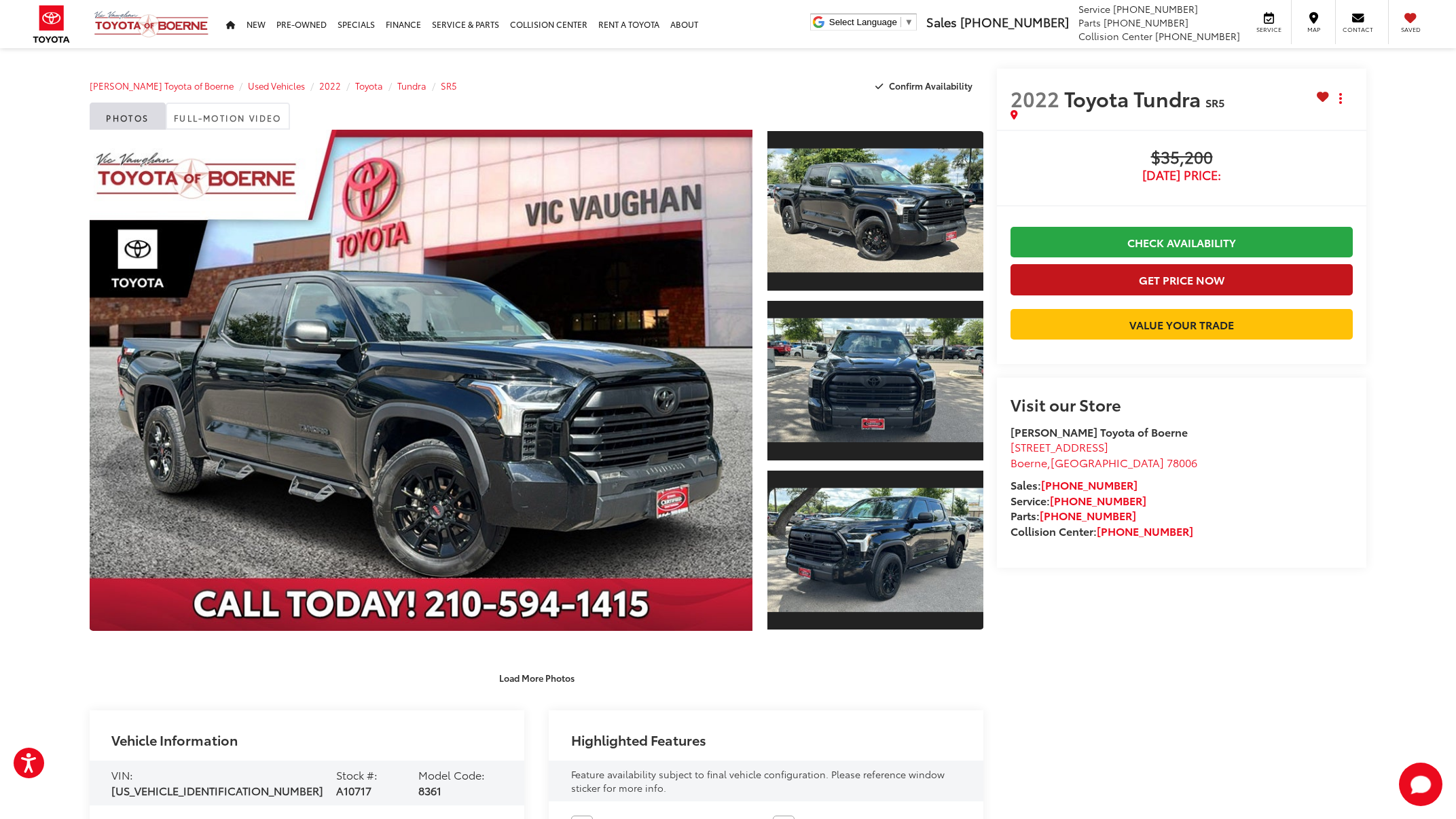
click at [1214, 280] on button "Get Price Now" at bounding box center [1182, 279] width 343 height 30
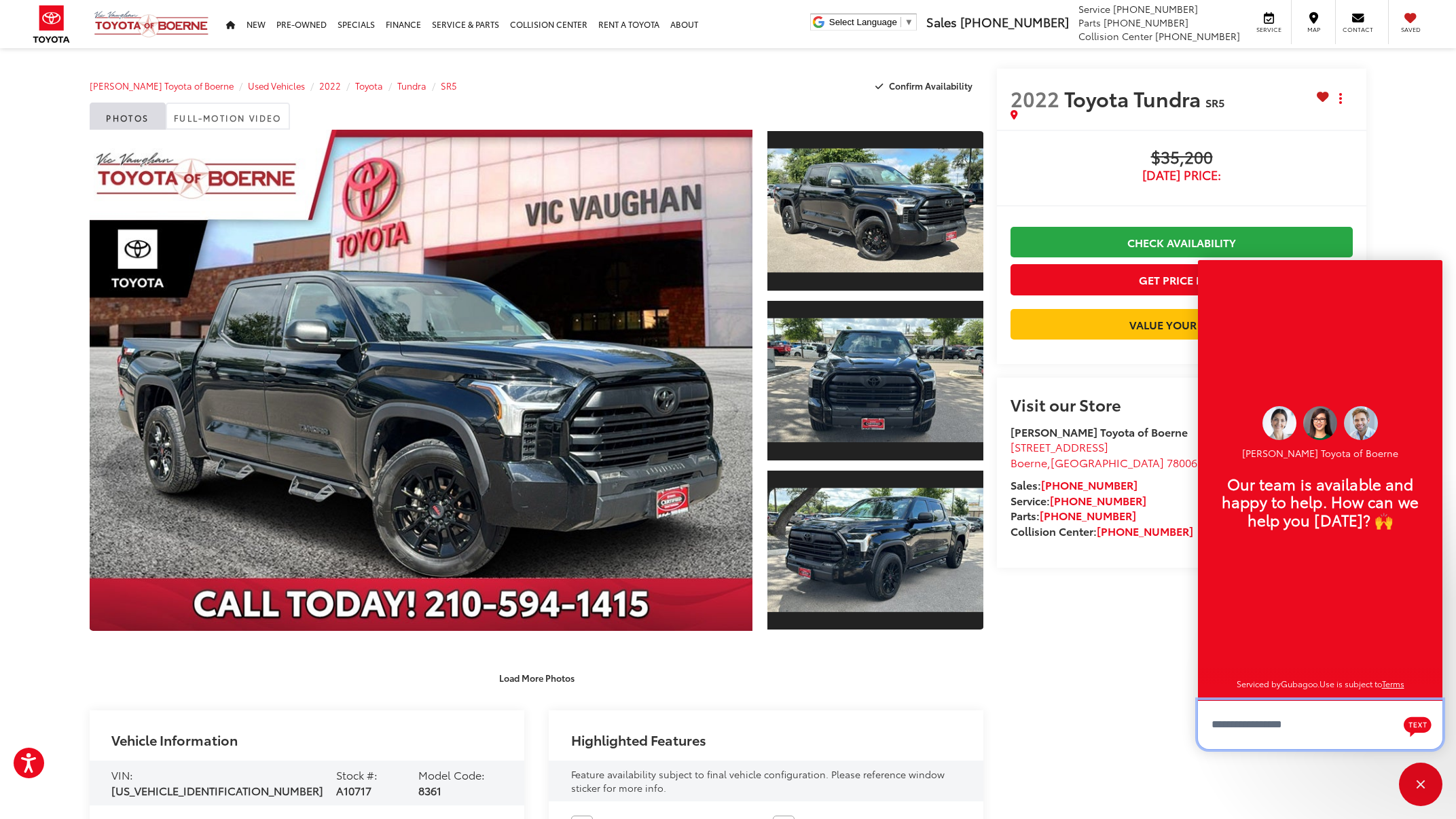
scroll to position [16, 0]
drag, startPoint x: 1427, startPoint y: 780, endPoint x: 1420, endPoint y: 774, distance: 9.2
click at [1427, 780] on div "Close" at bounding box center [1421, 784] width 44 height 44
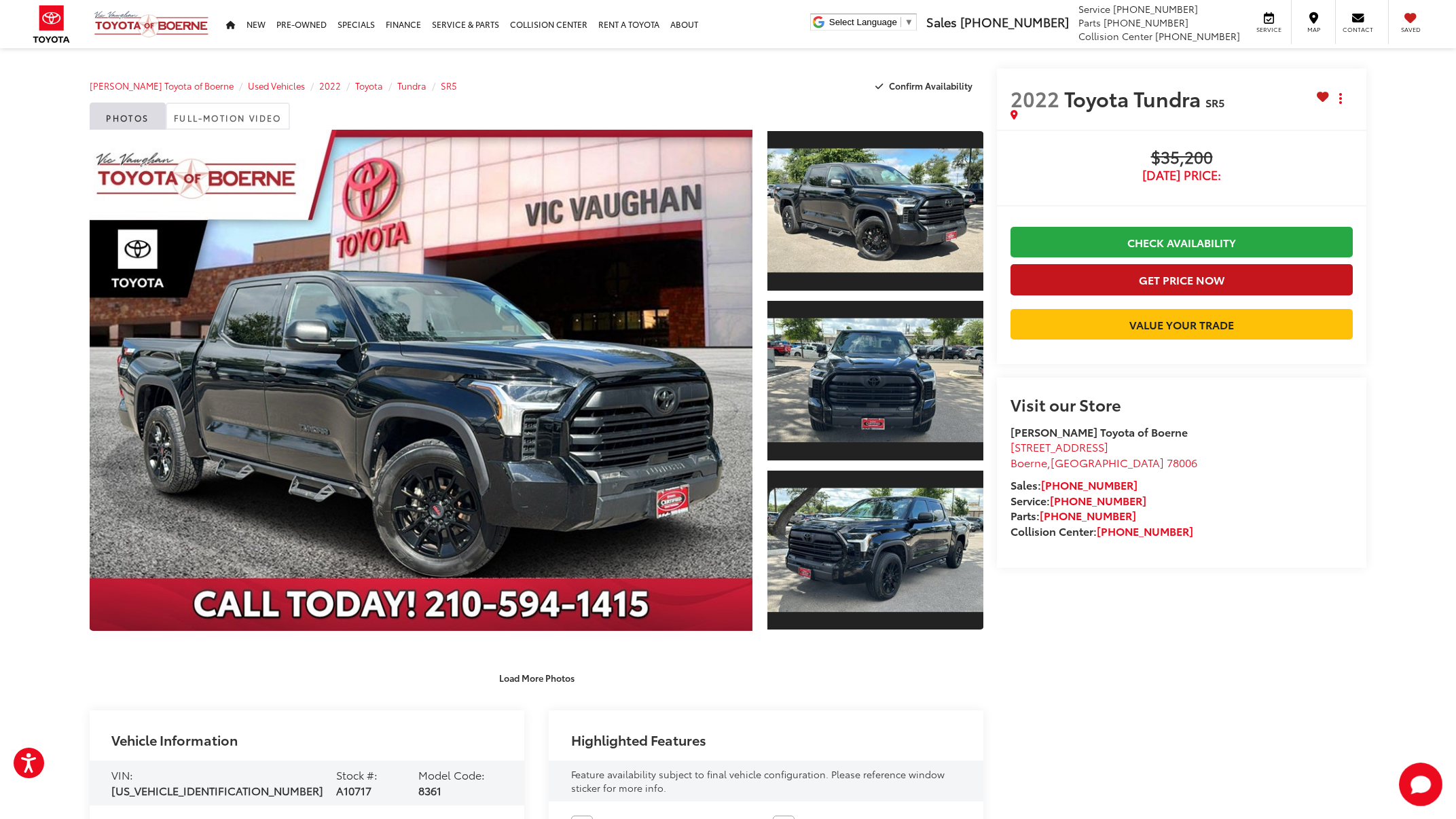
click at [1056, 279] on button "Get Price Now" at bounding box center [1182, 279] width 343 height 30
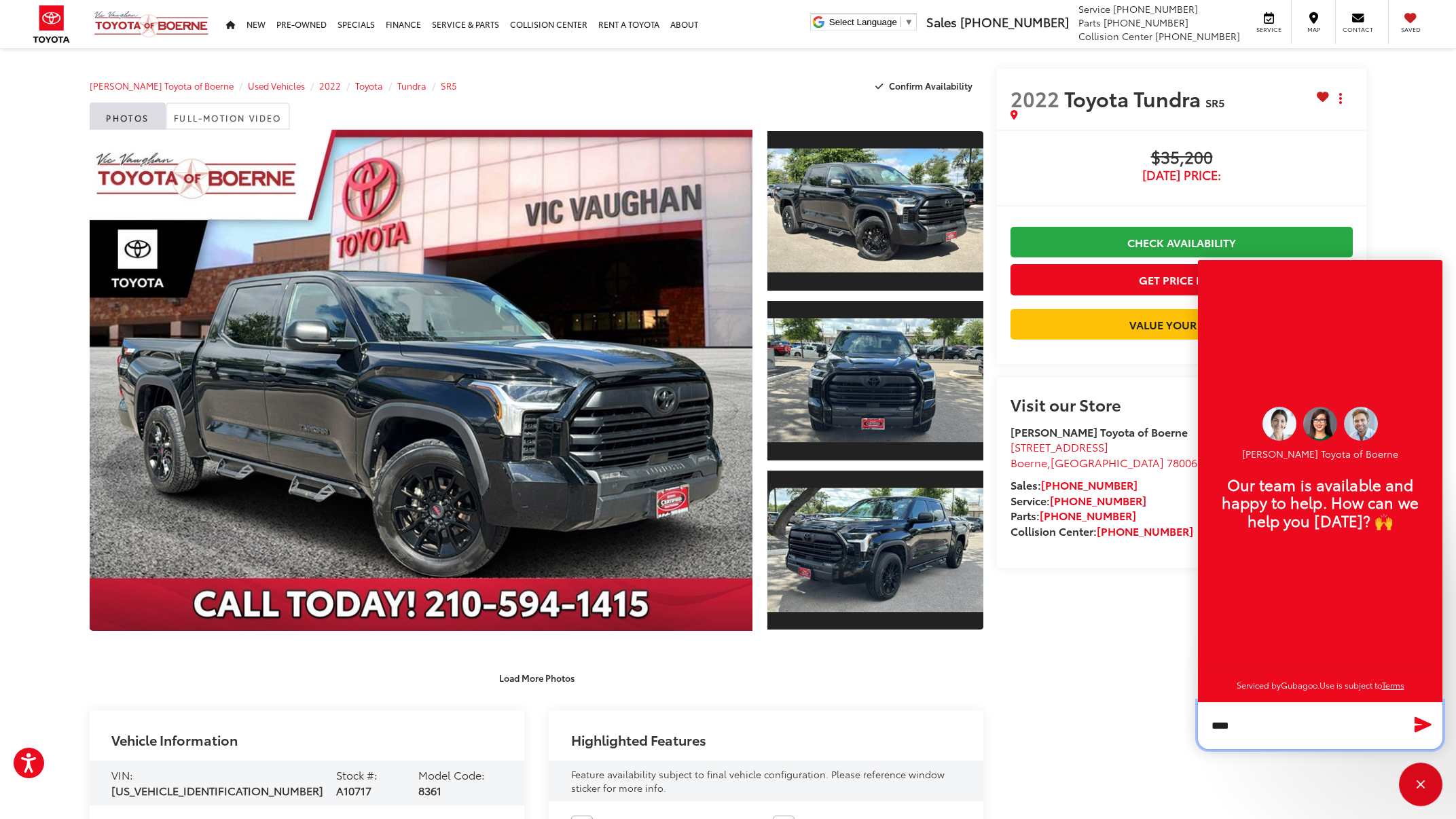
type textarea "*****"
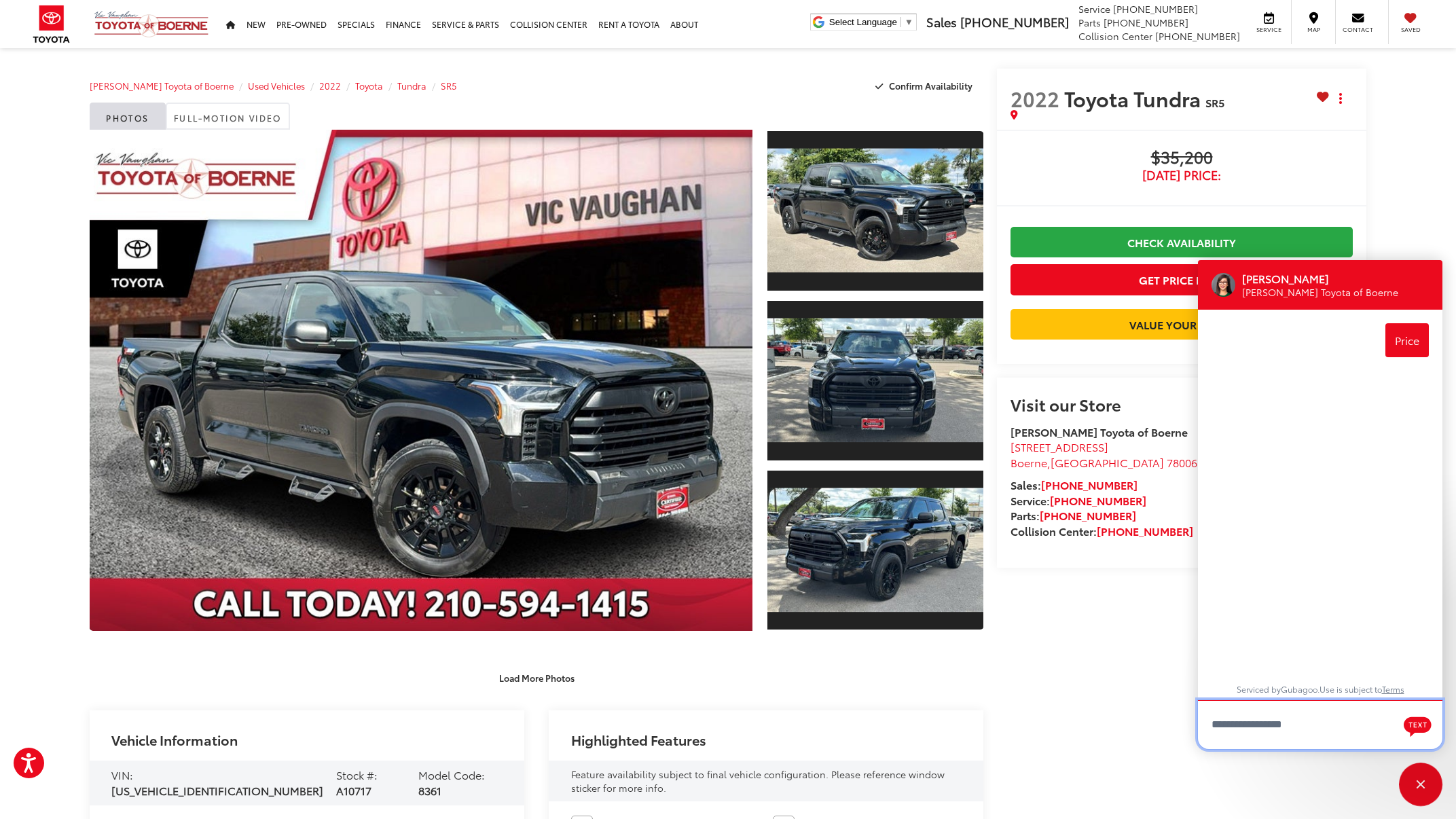
scroll to position [0, 0]
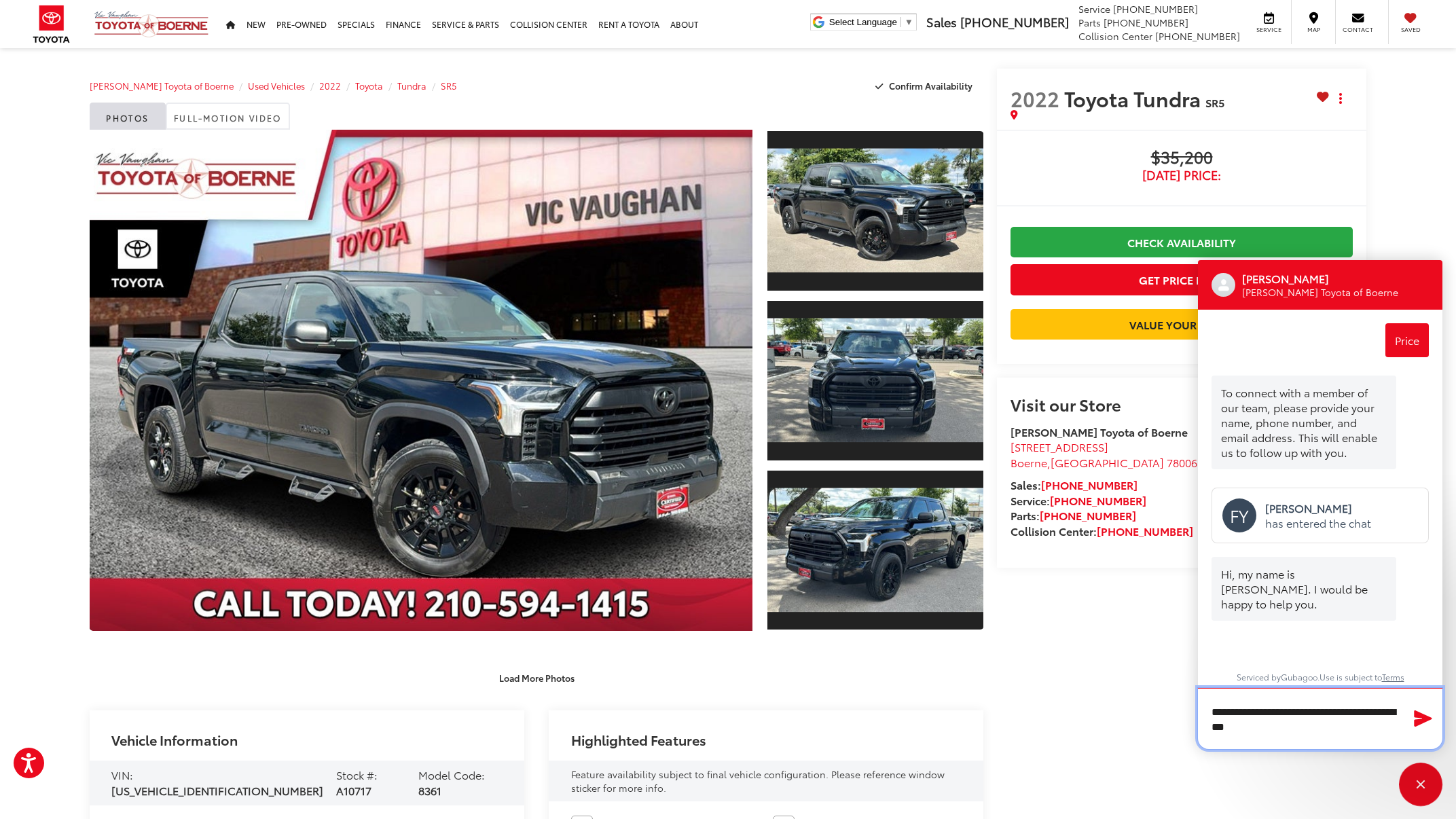
type textarea "**********"
click at [1426, 717] on icon "Send Message" at bounding box center [1423, 717] width 18 height 16
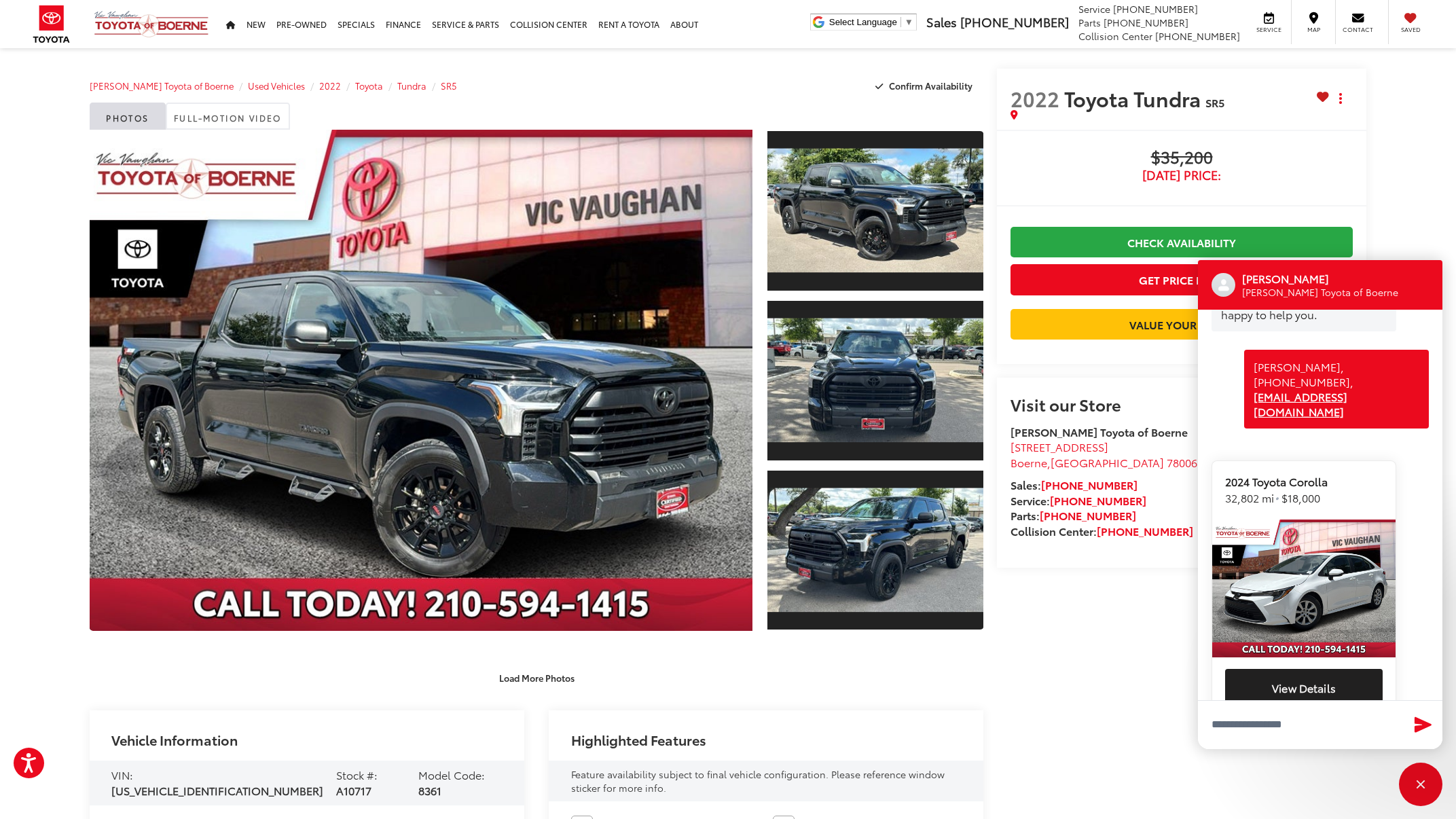
scroll to position [305, 0]
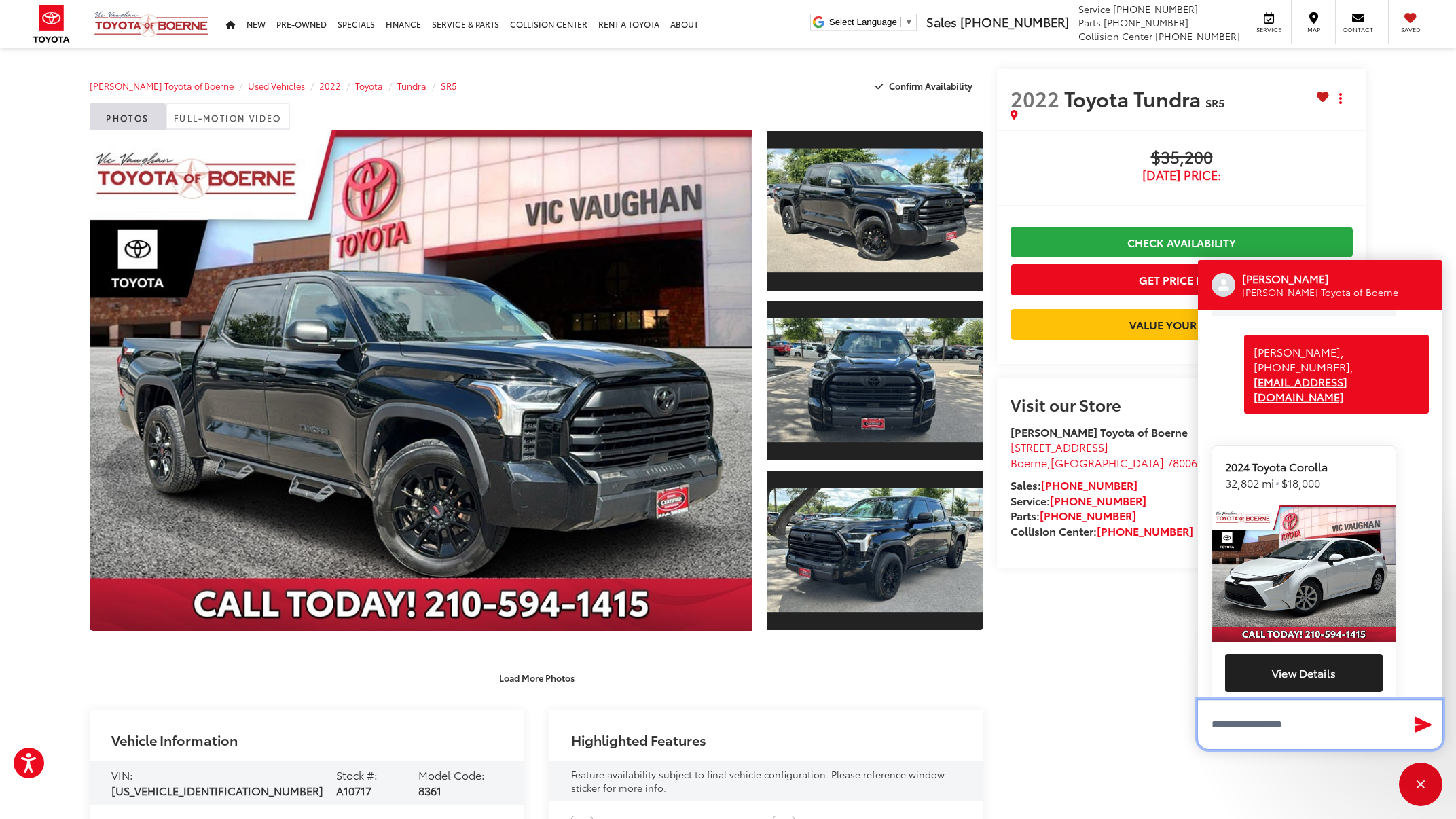
click at [1273, 730] on textarea "Type your message" at bounding box center [1320, 725] width 245 height 49
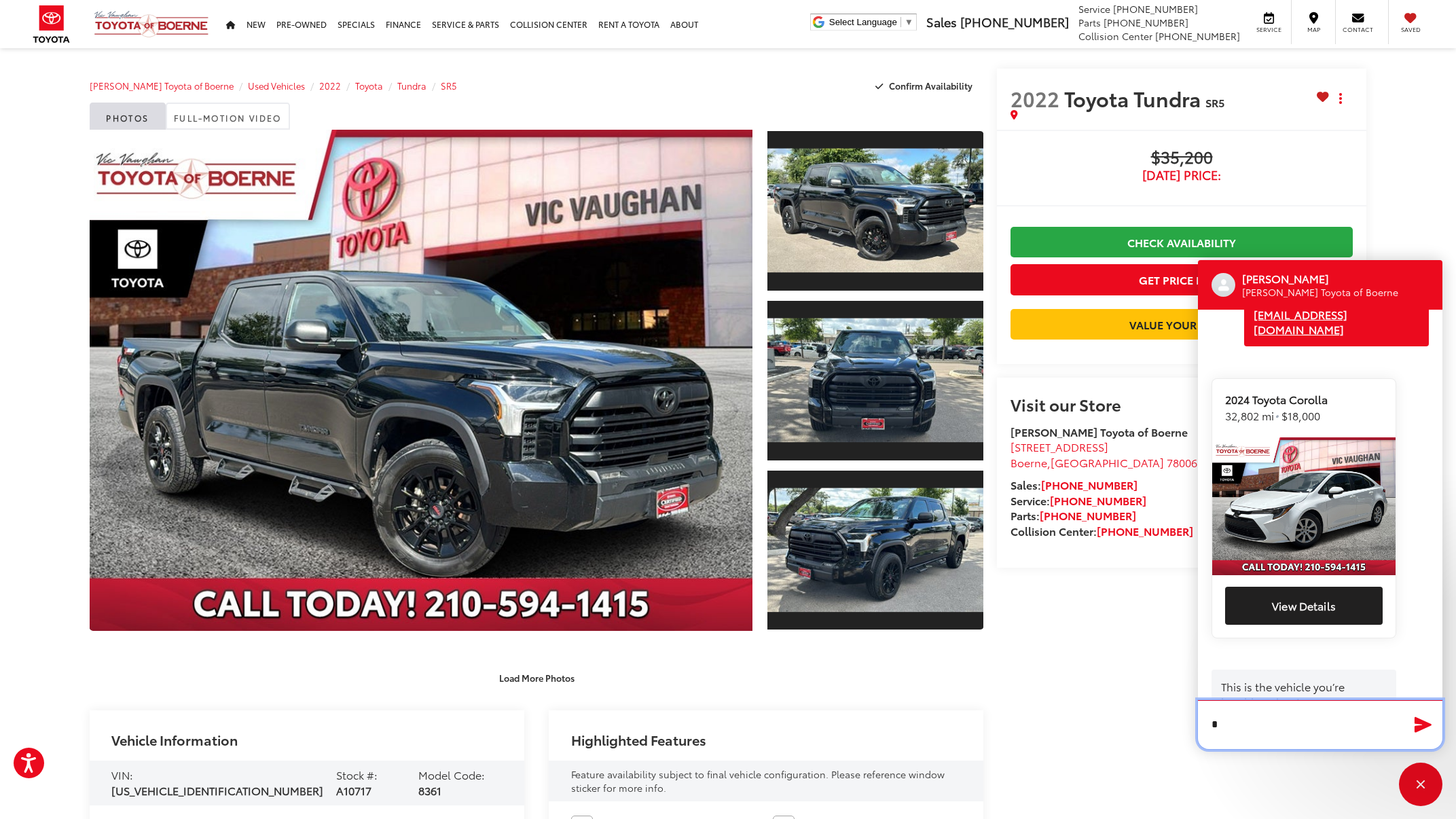
scroll to position [370, 0]
type textarea "****"
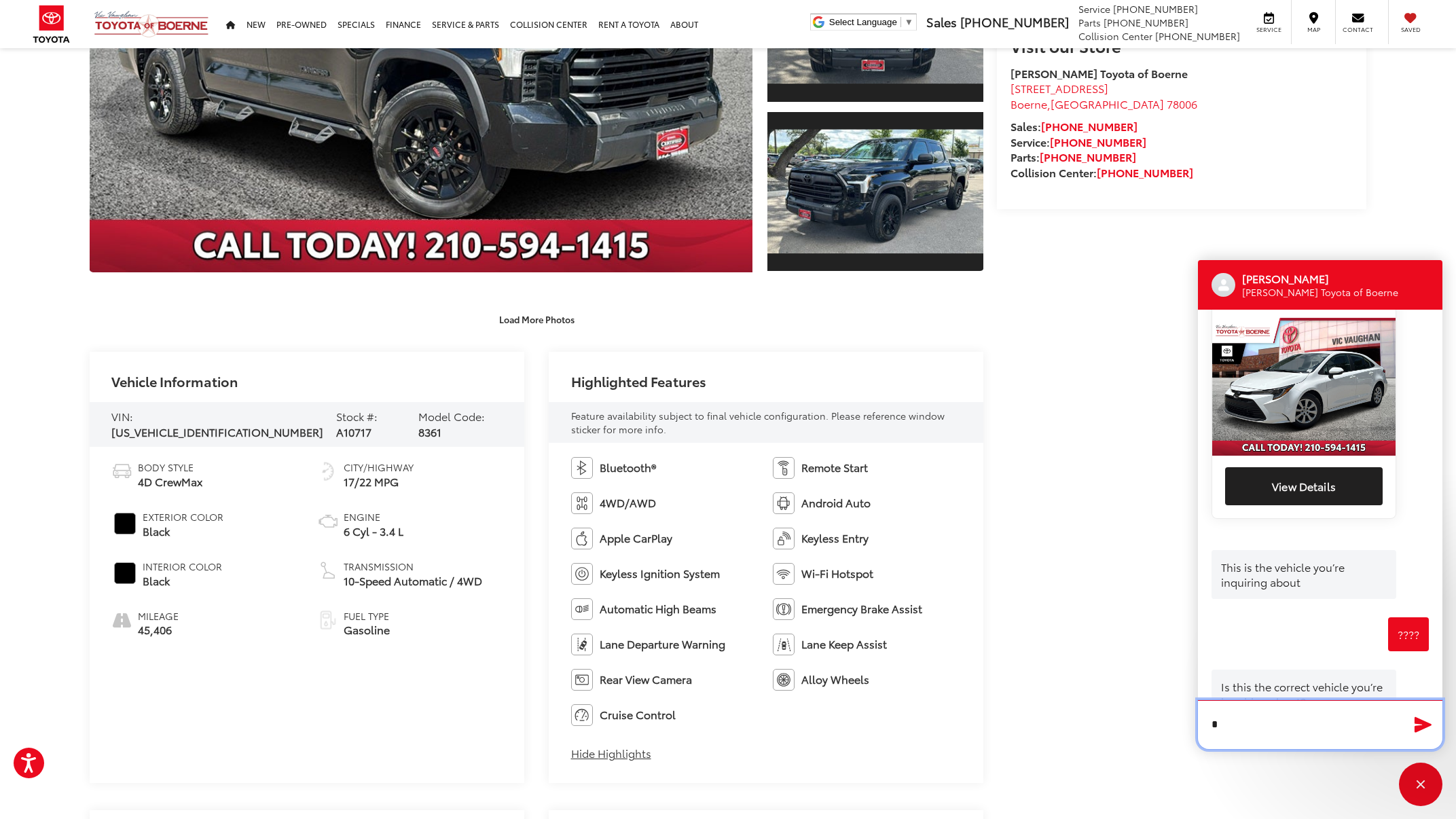
scroll to position [490, 0]
type textarea "****"
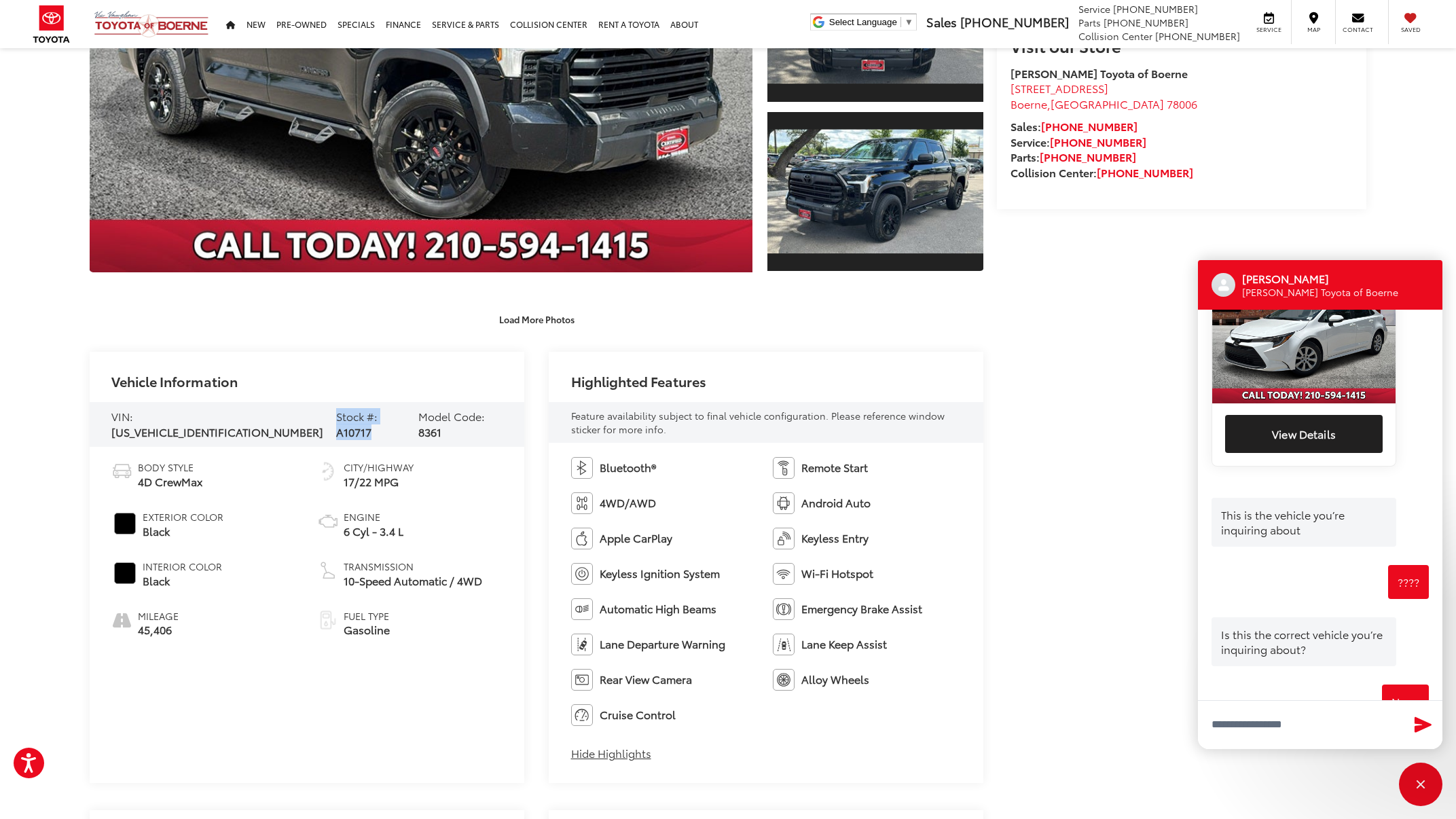
drag, startPoint x: 261, startPoint y: 423, endPoint x: 345, endPoint y: 423, distance: 84.0
click at [345, 423] on div "VIN: [US_VEHICLE_IDENTIFICATION_NUMBER] Stock #: A10717 Model Code: 8361" at bounding box center [307, 424] width 435 height 45
copy div "Stock #: A10717"
click at [1259, 732] on textarea "Type your message" at bounding box center [1320, 725] width 245 height 49
paste textarea "**********"
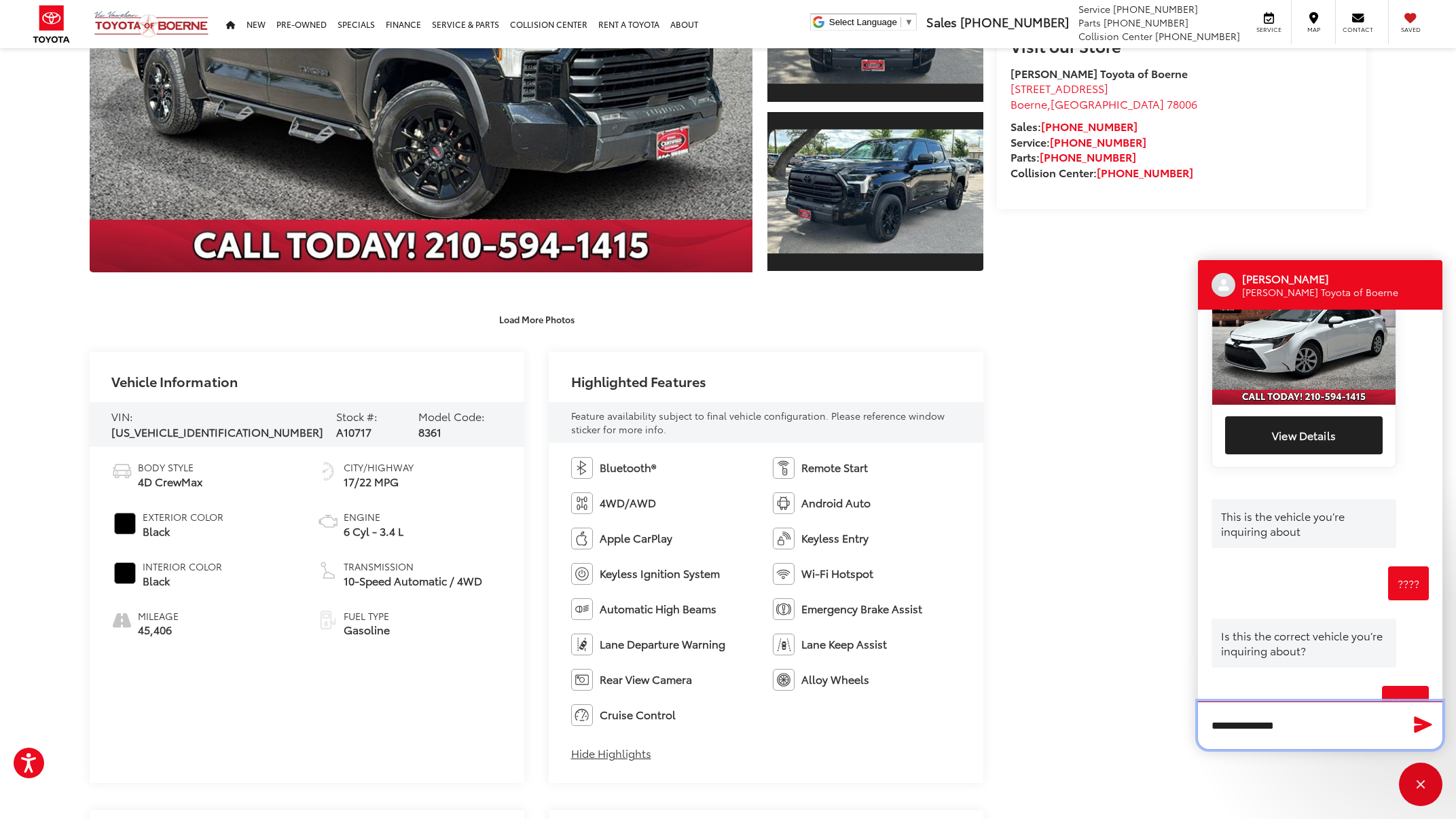
scroll to position [624, 0]
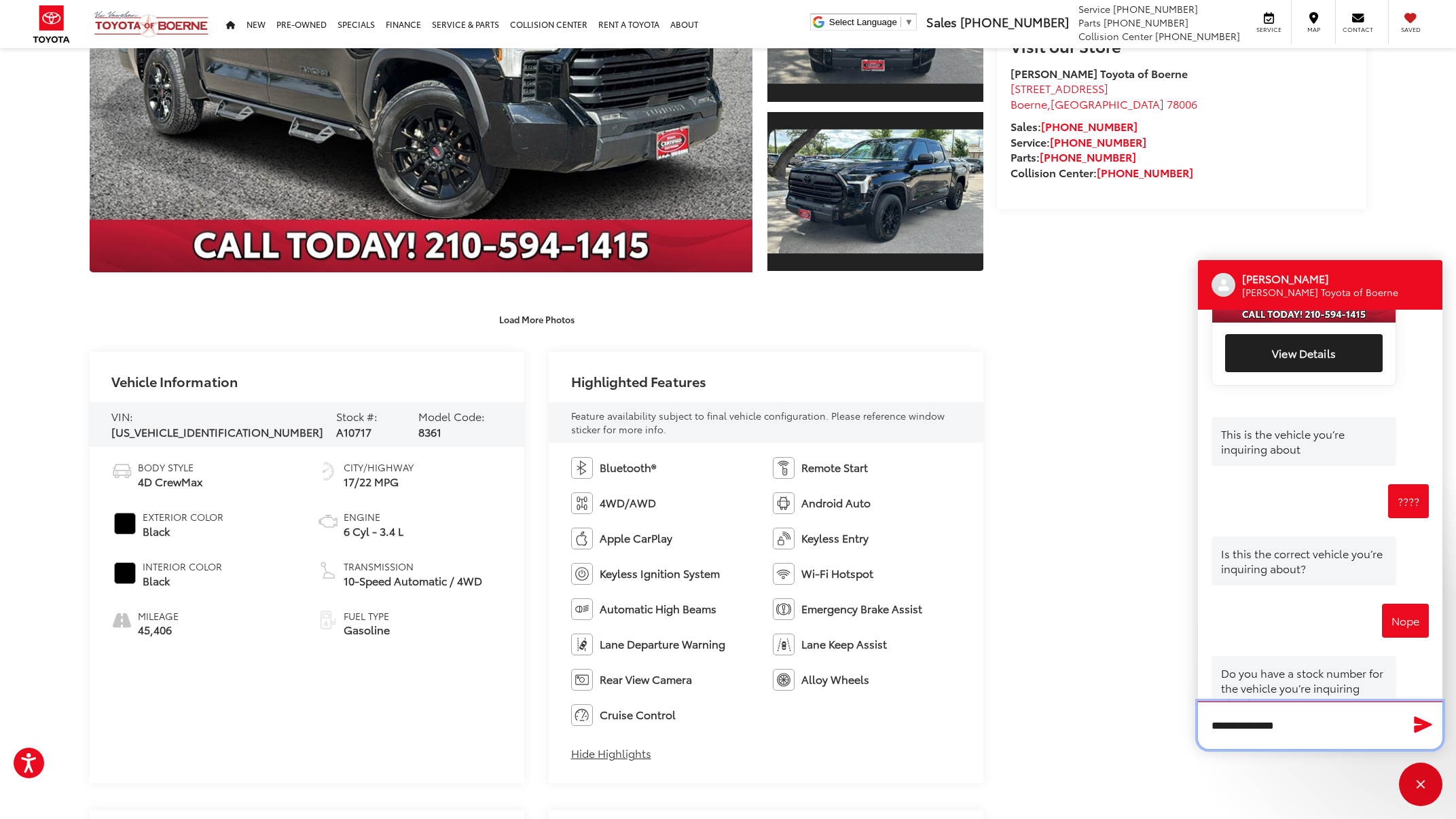
type textarea "**********"
click at [1421, 728] on icon "Send Message" at bounding box center [1423, 724] width 18 height 16
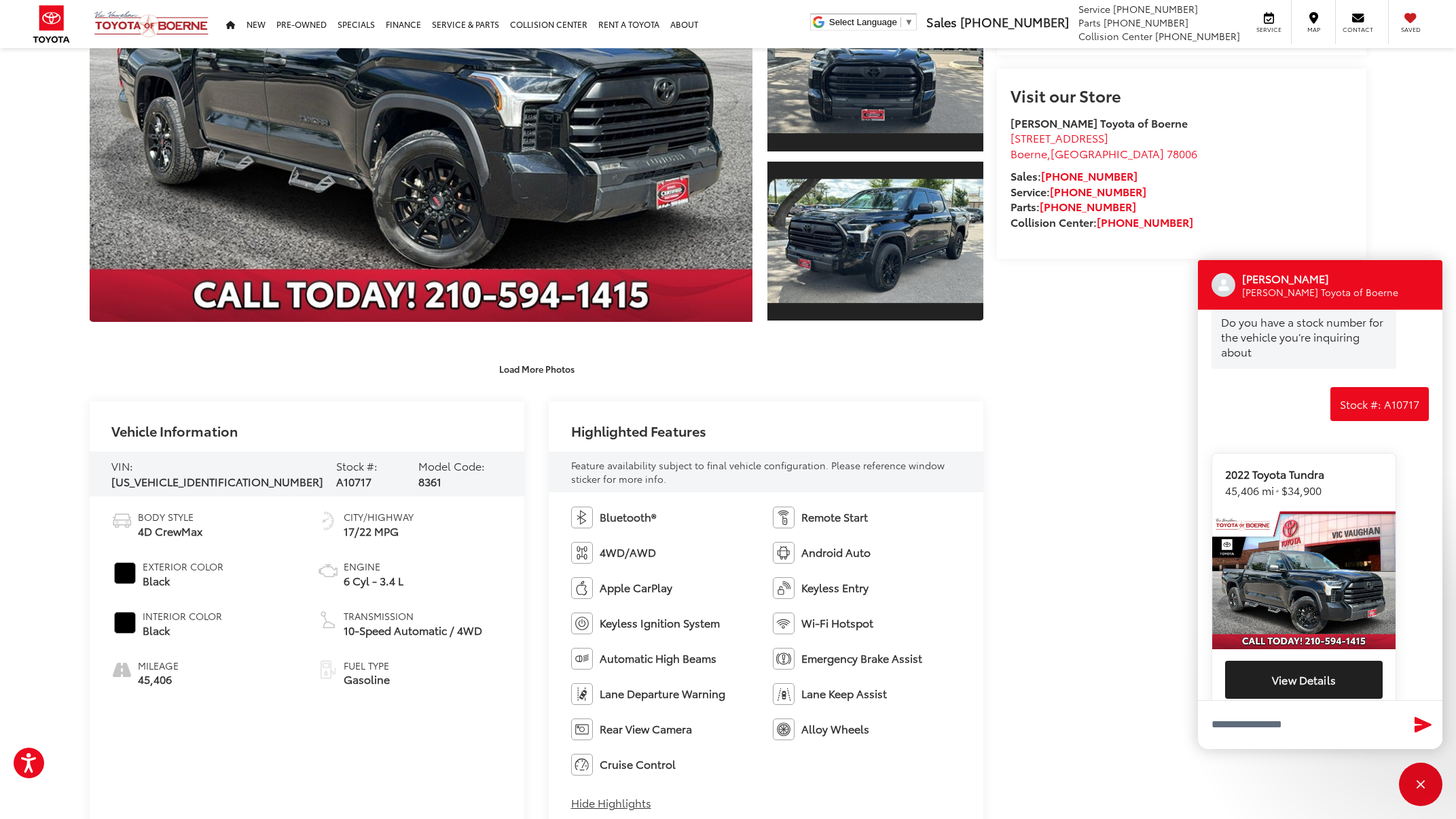
scroll to position [1027, 0]
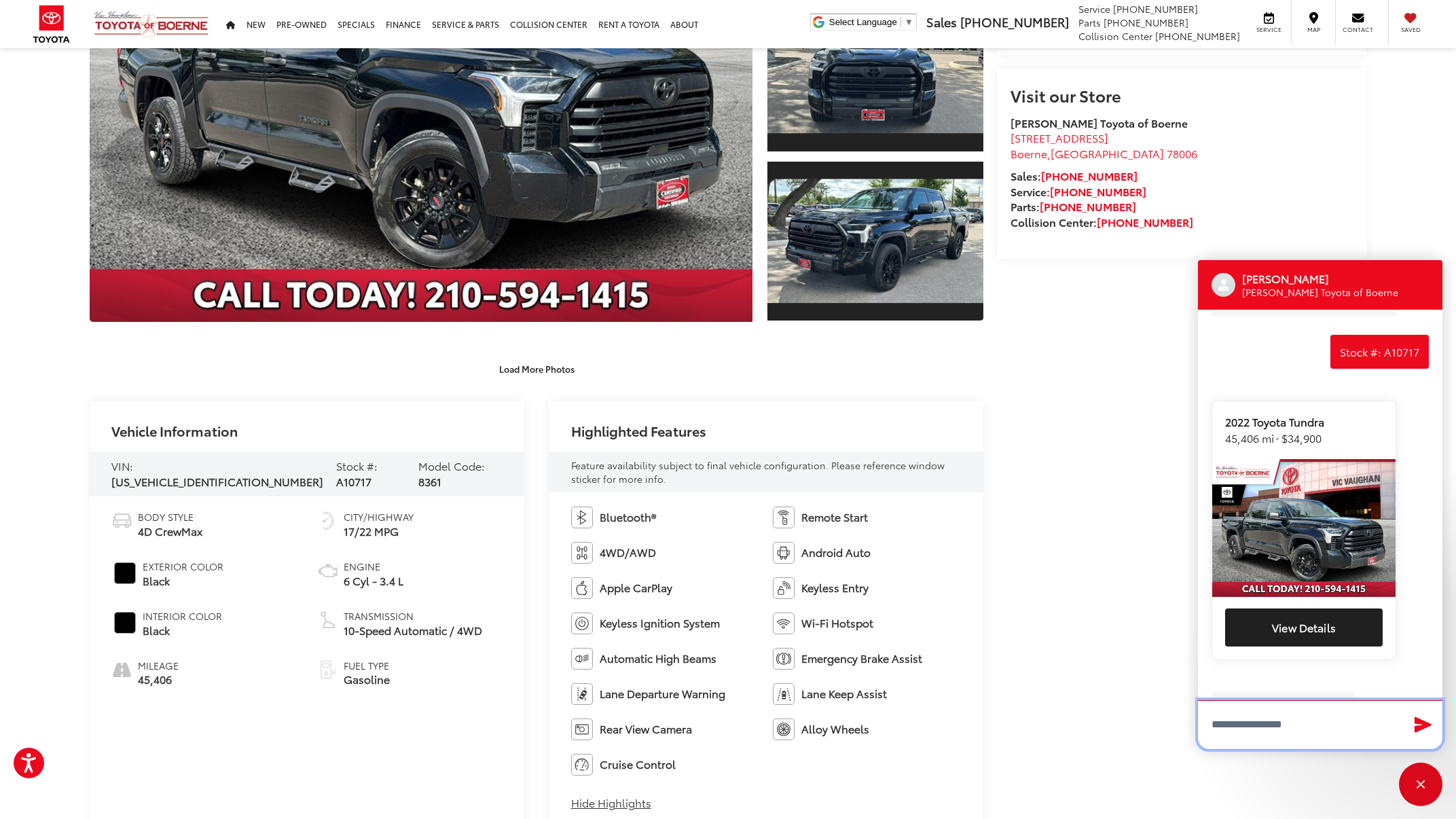
click at [1260, 721] on textarea "Type your message" at bounding box center [1320, 725] width 245 height 49
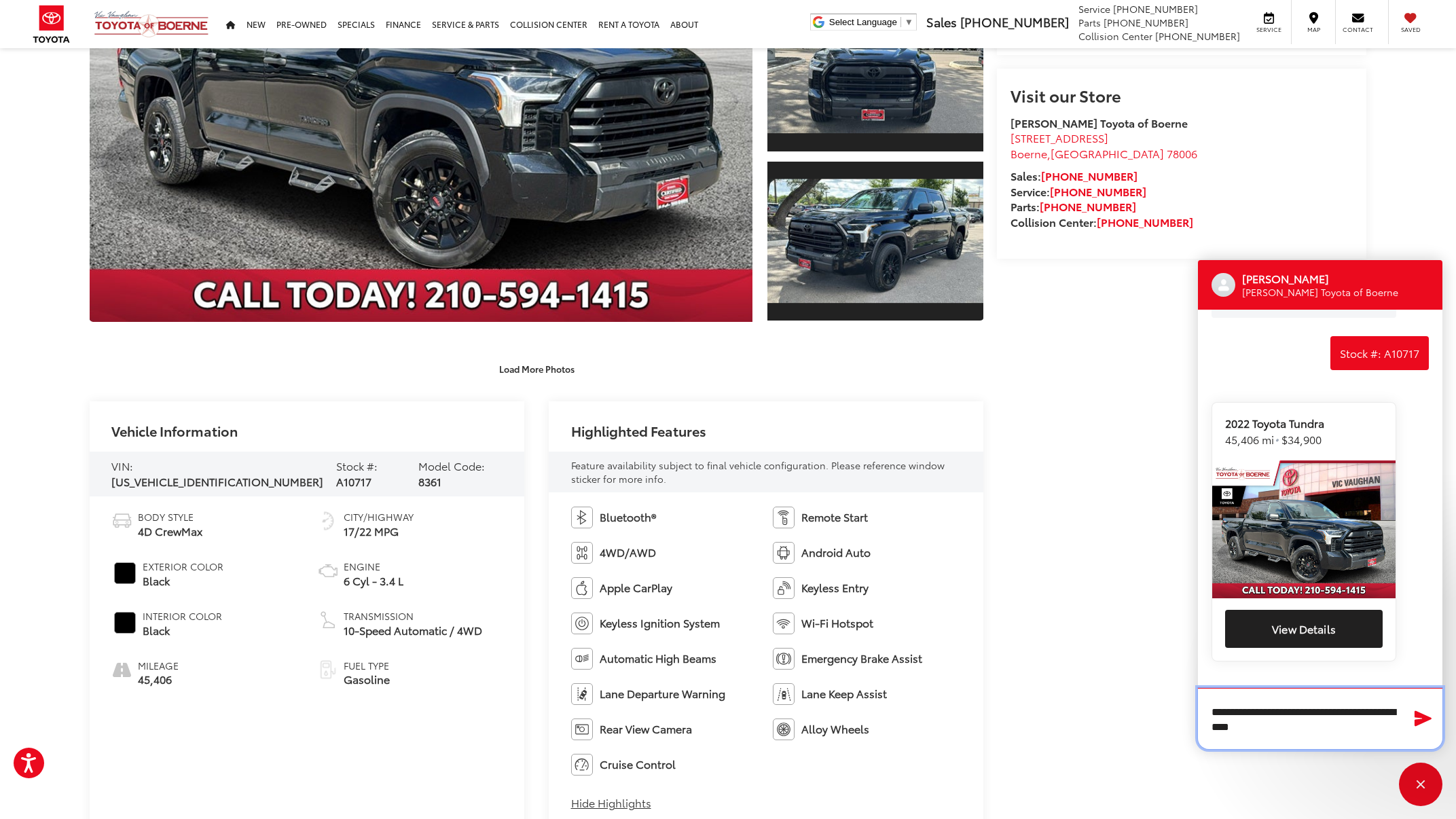
type textarea "**********"
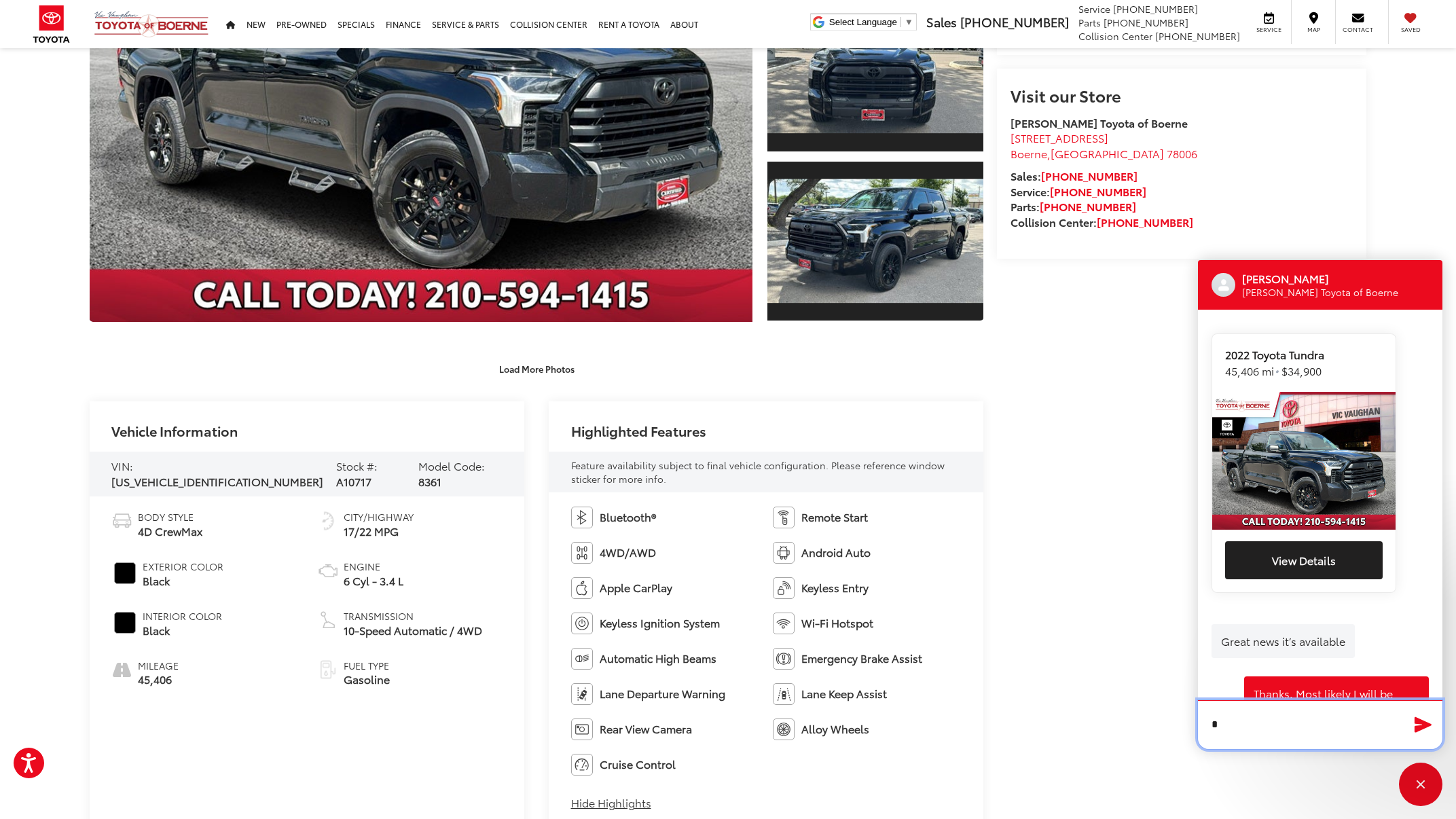
scroll to position [1093, 0]
type textarea "******"
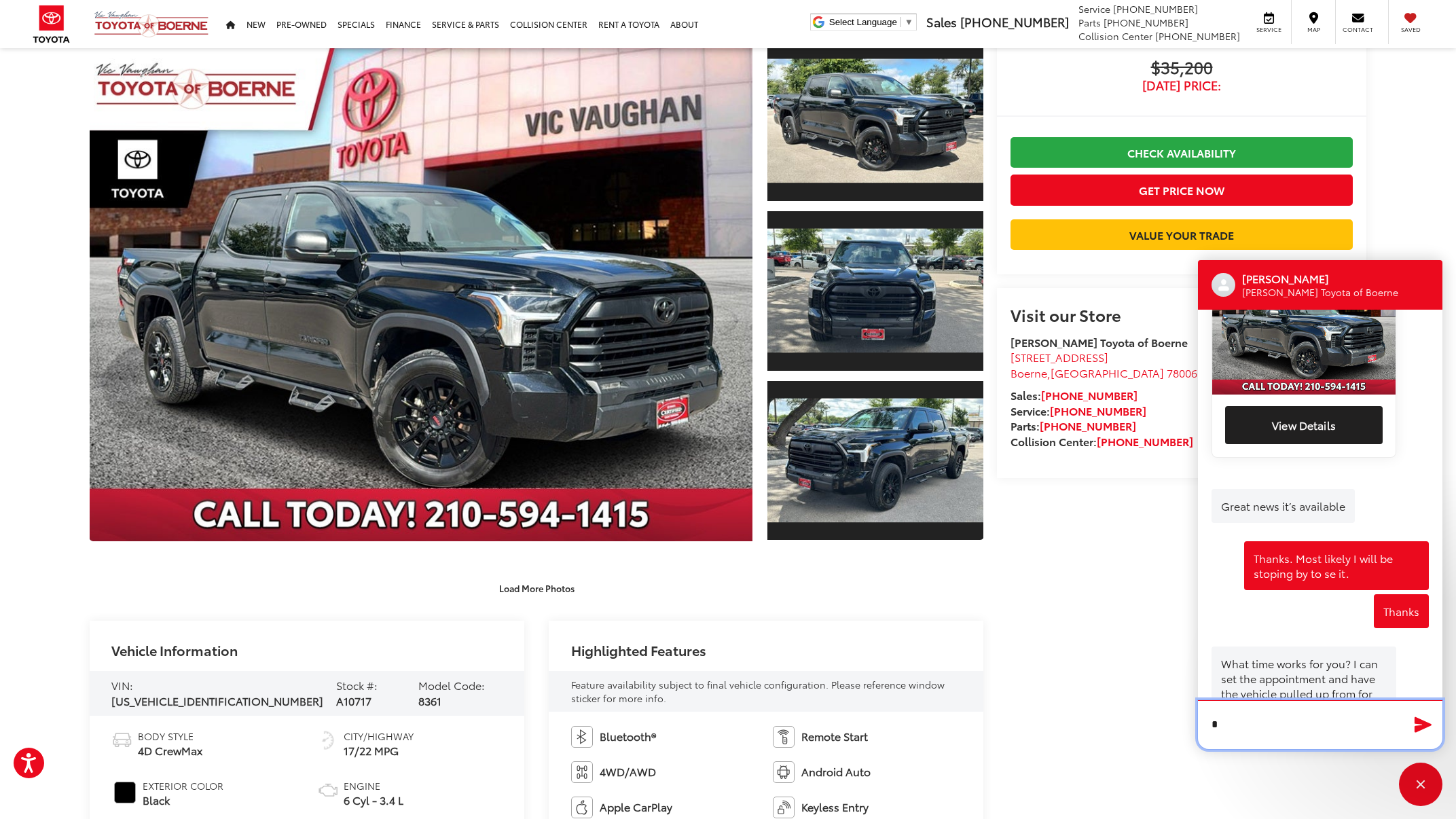
scroll to position [1228, 0]
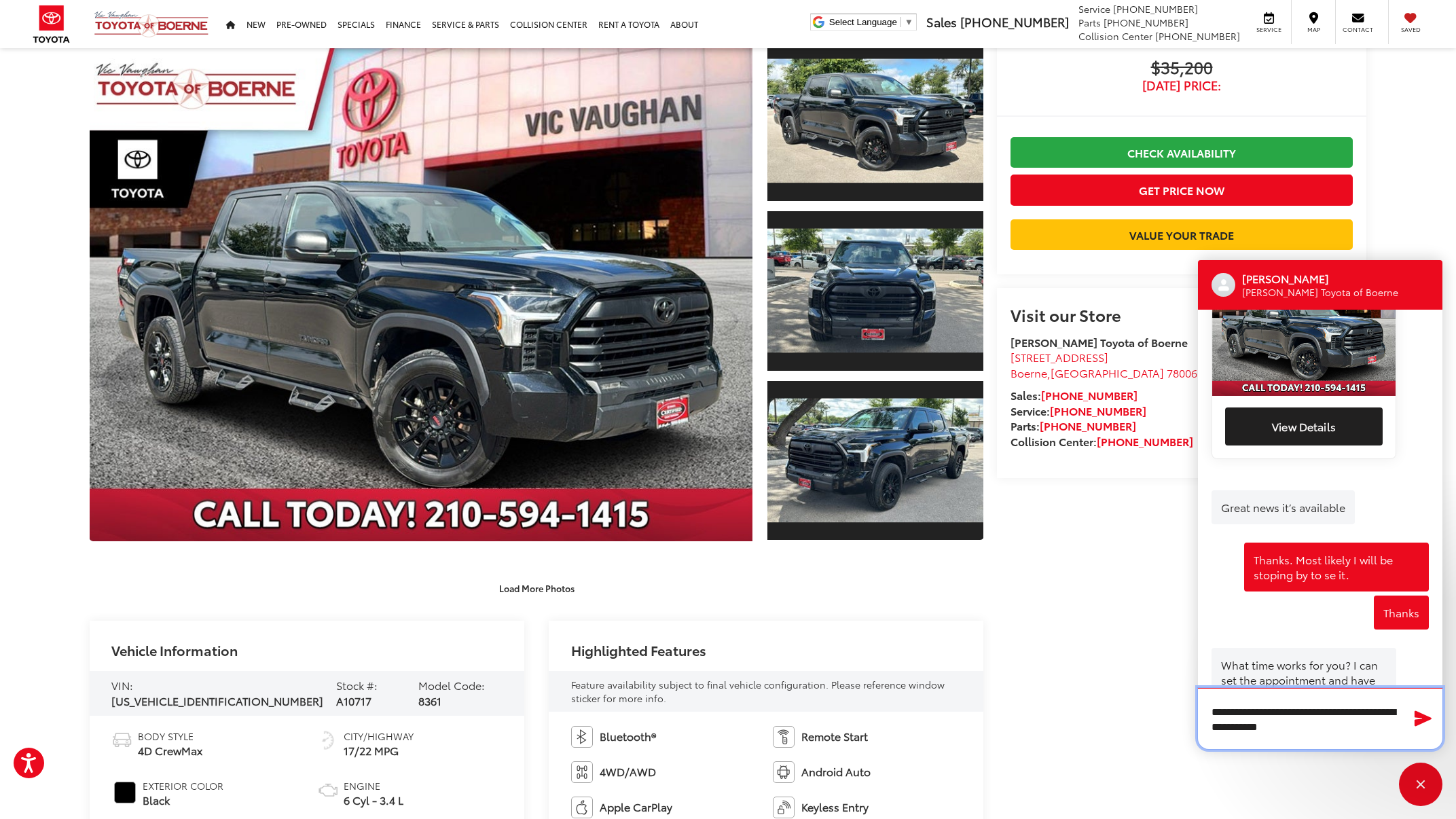
type textarea "**********"
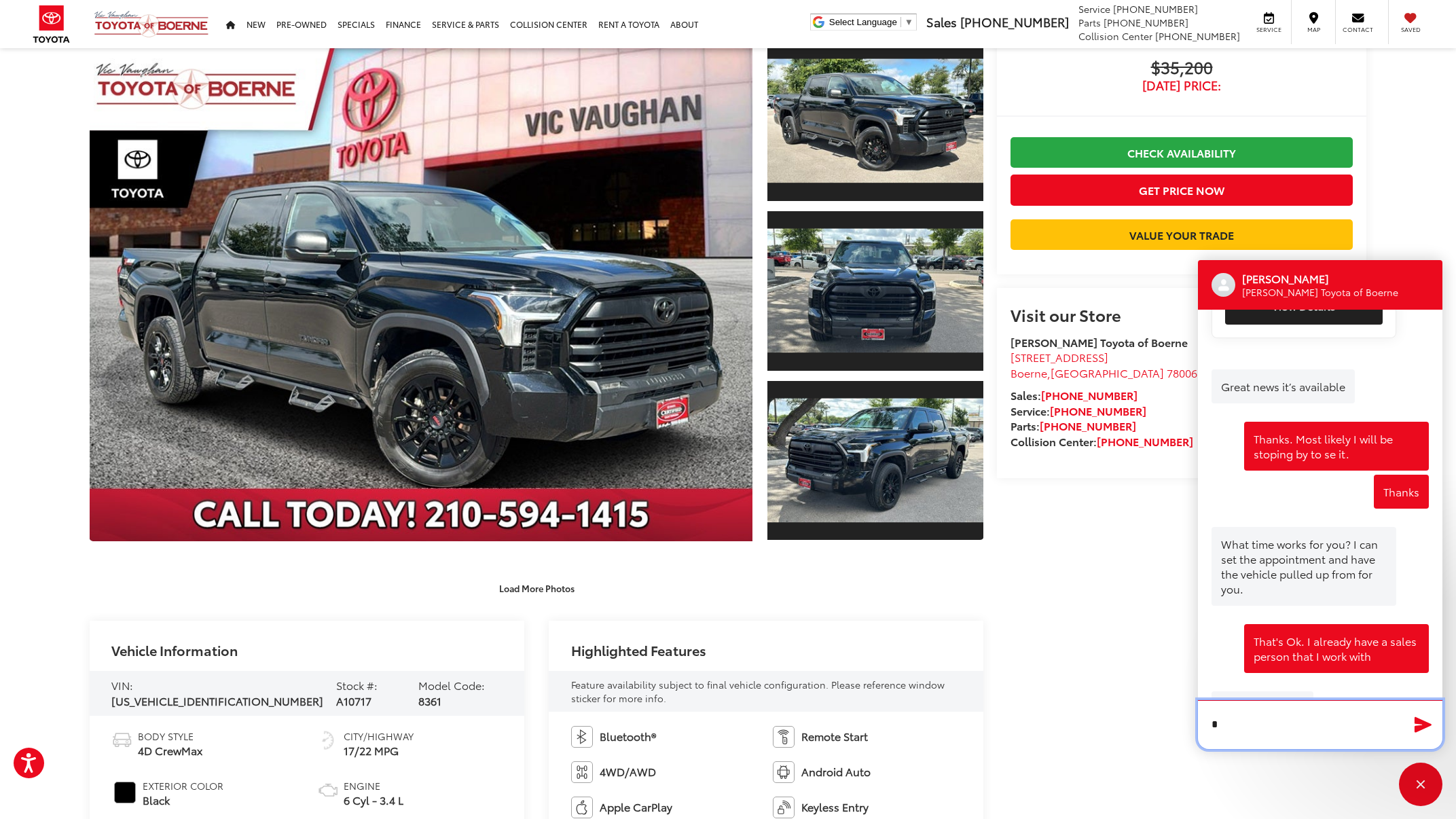
scroll to position [1348, 0]
type textarea "**********"
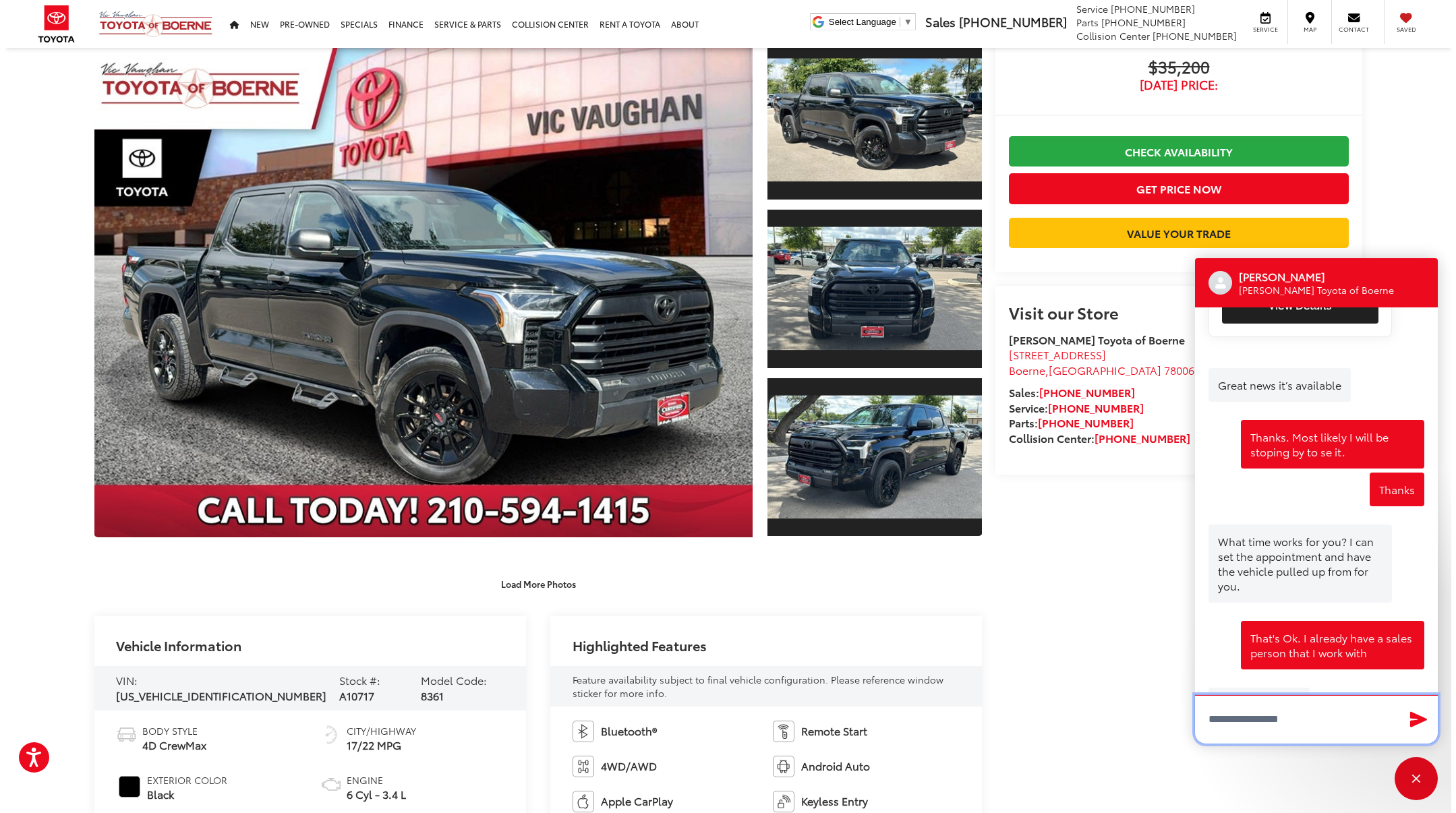
scroll to position [1391, 0]
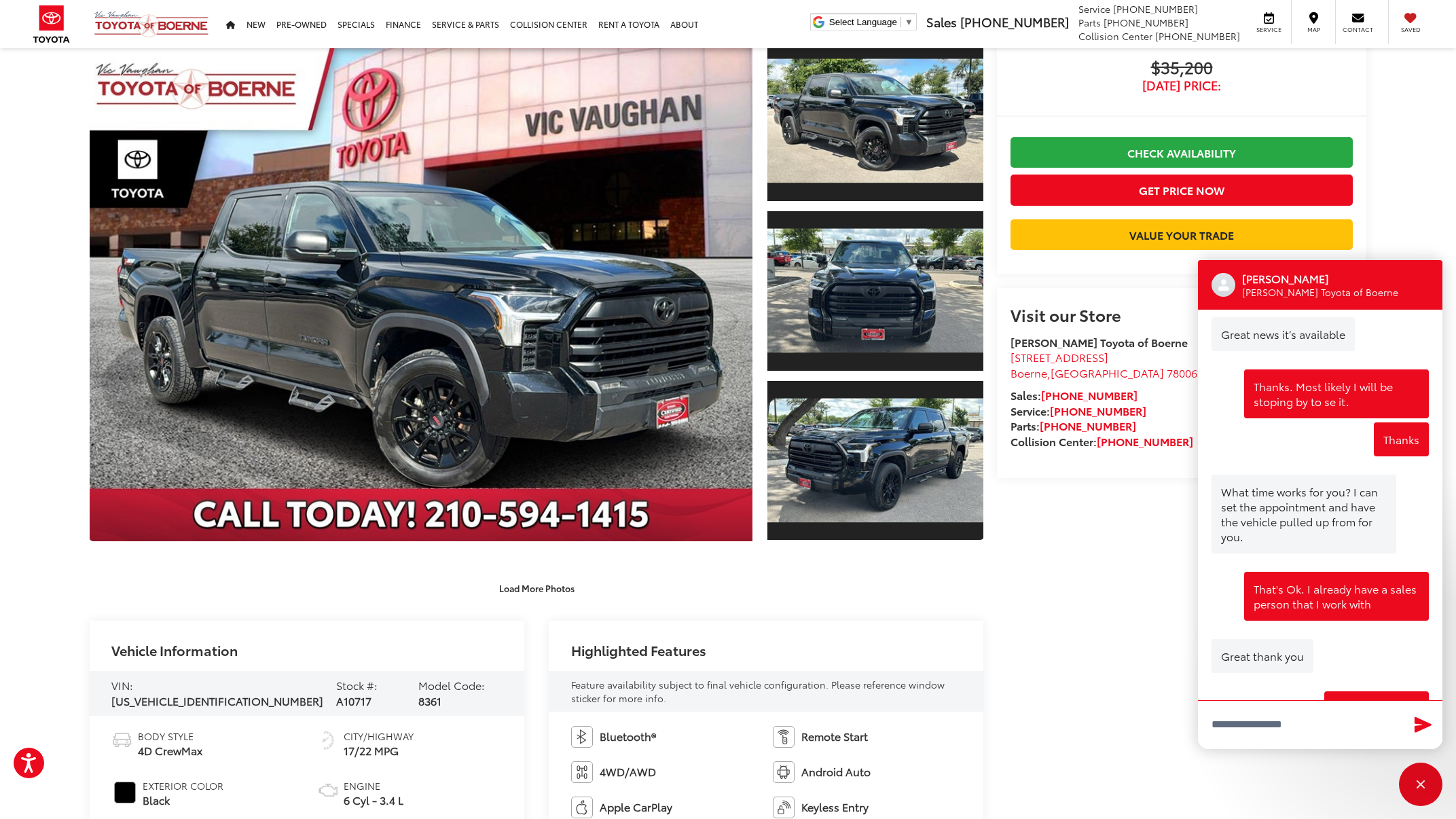
click at [1020, 624] on div "2022 Toyota Tundra SR5 Copy Link Share Print Buy $35,200 [DATE] Price: Check Av…" at bounding box center [1175, 364] width 383 height 771
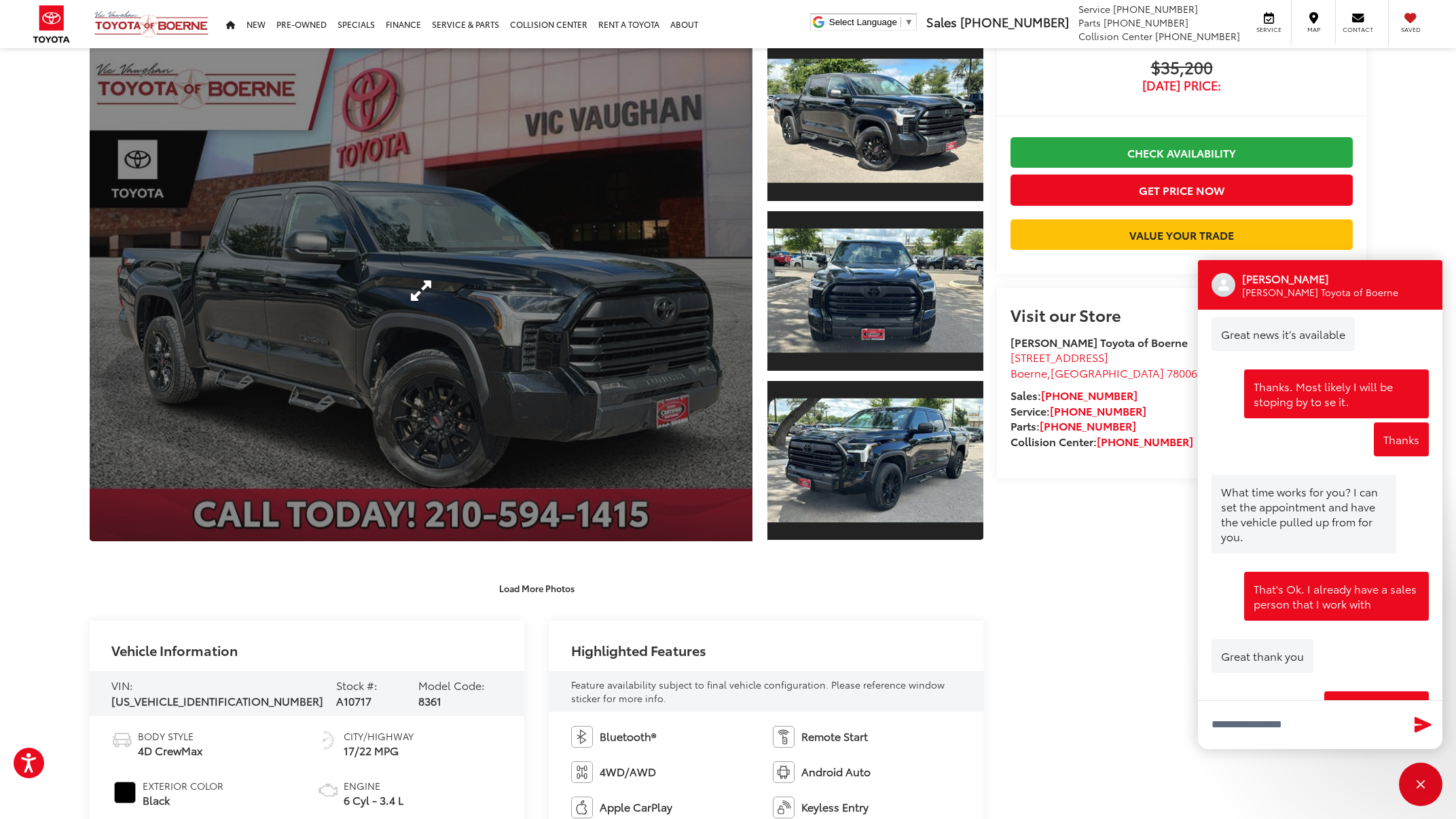
click at [675, 349] on link "Expand Photo 0" at bounding box center [420, 290] width 663 height 501
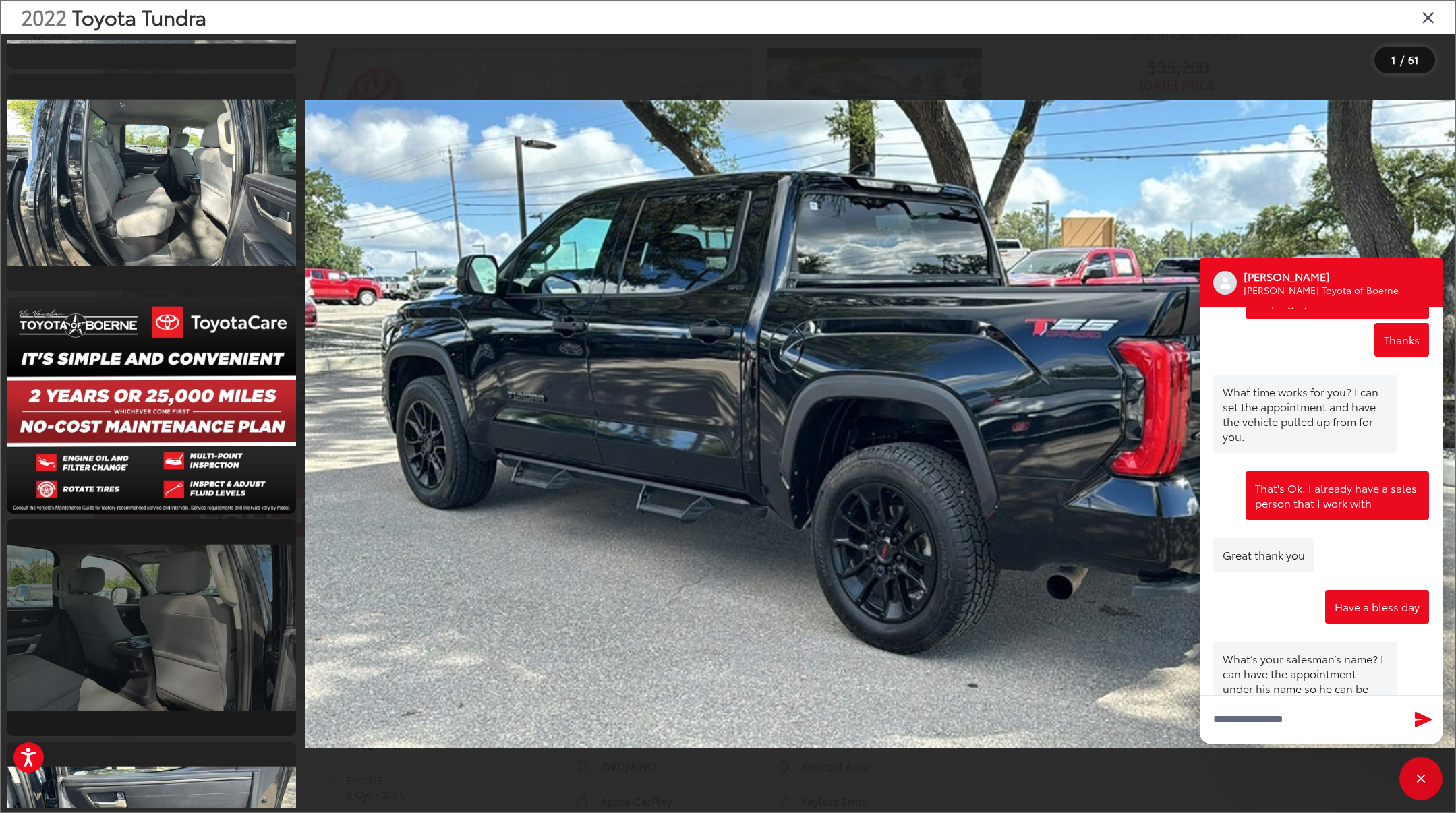
scroll to position [6228, 0]
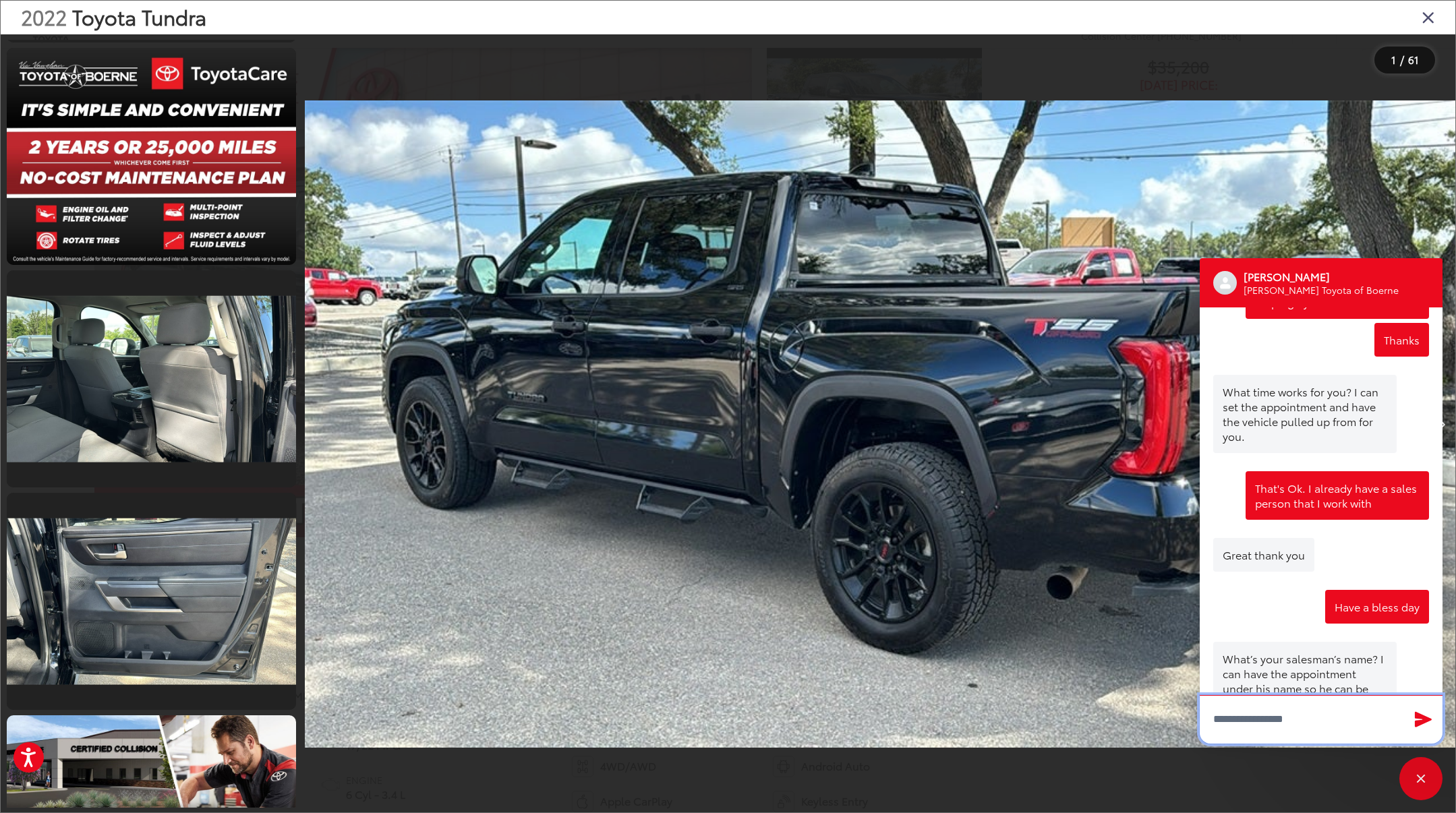
click at [1230, 717] on textarea "Type your message" at bounding box center [1321, 720] width 243 height 49
type textarea "**********"
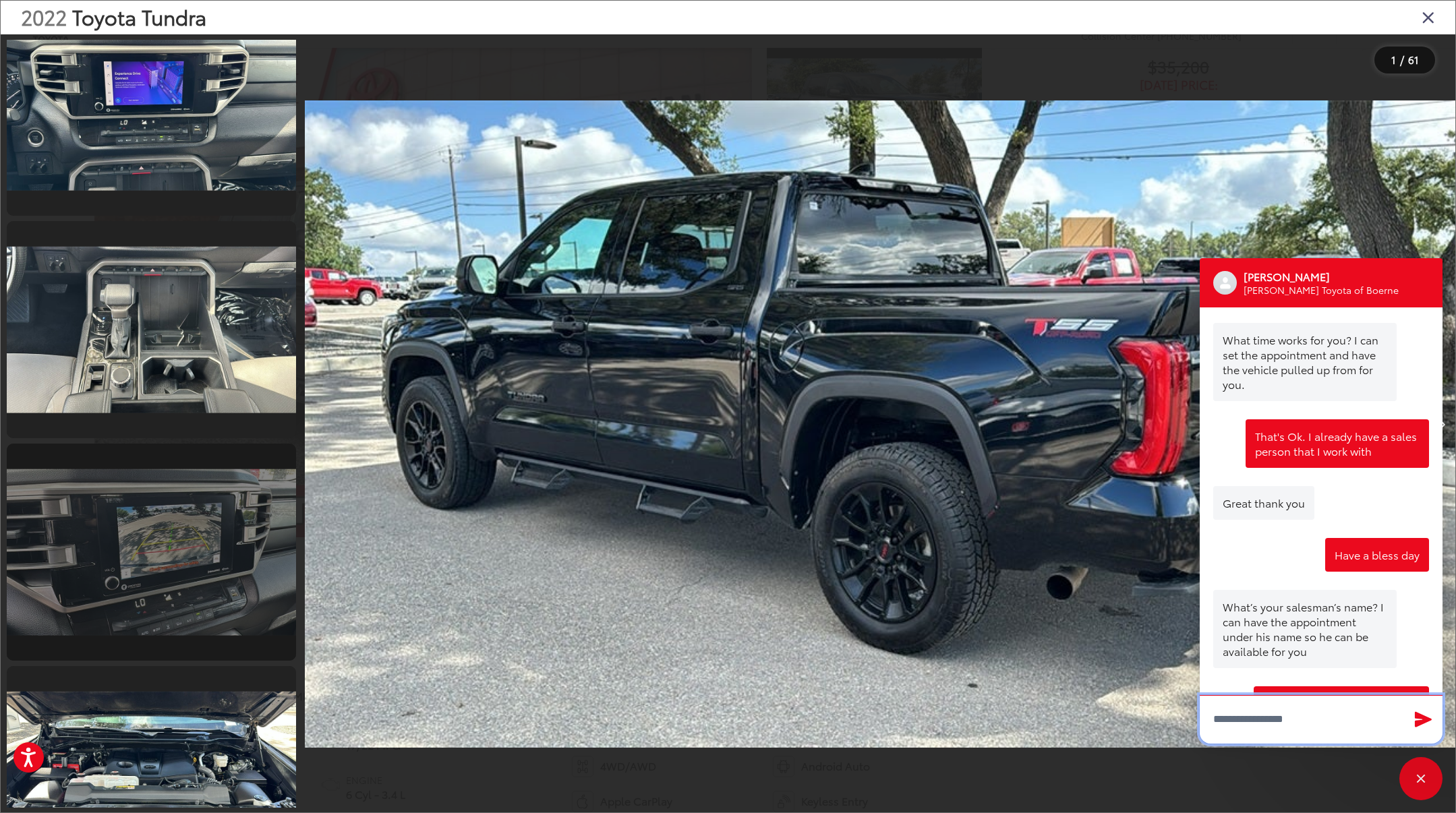
scroll to position [9059, 0]
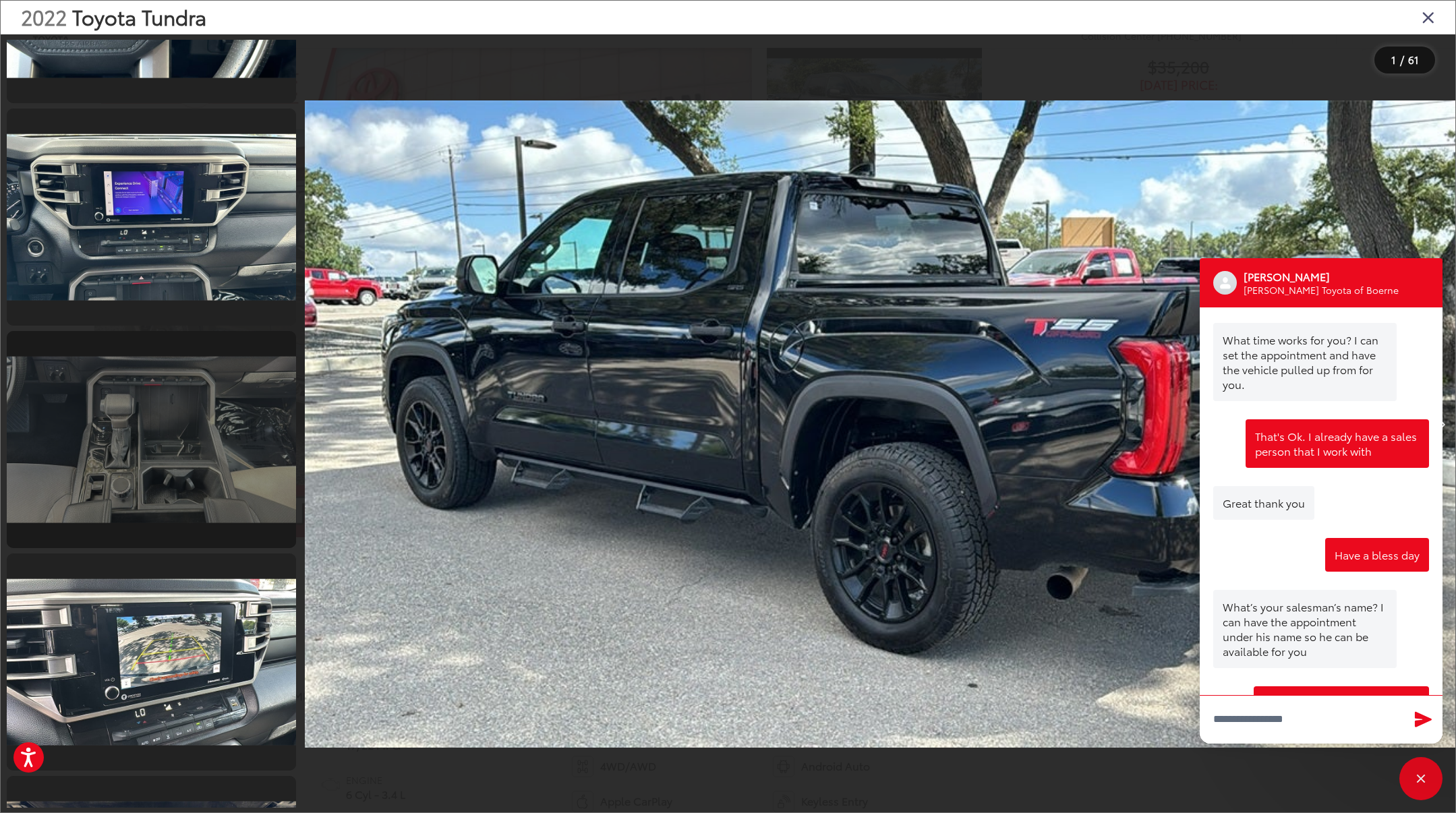
click at [195, 492] on link at bounding box center [151, 439] width 289 height 217
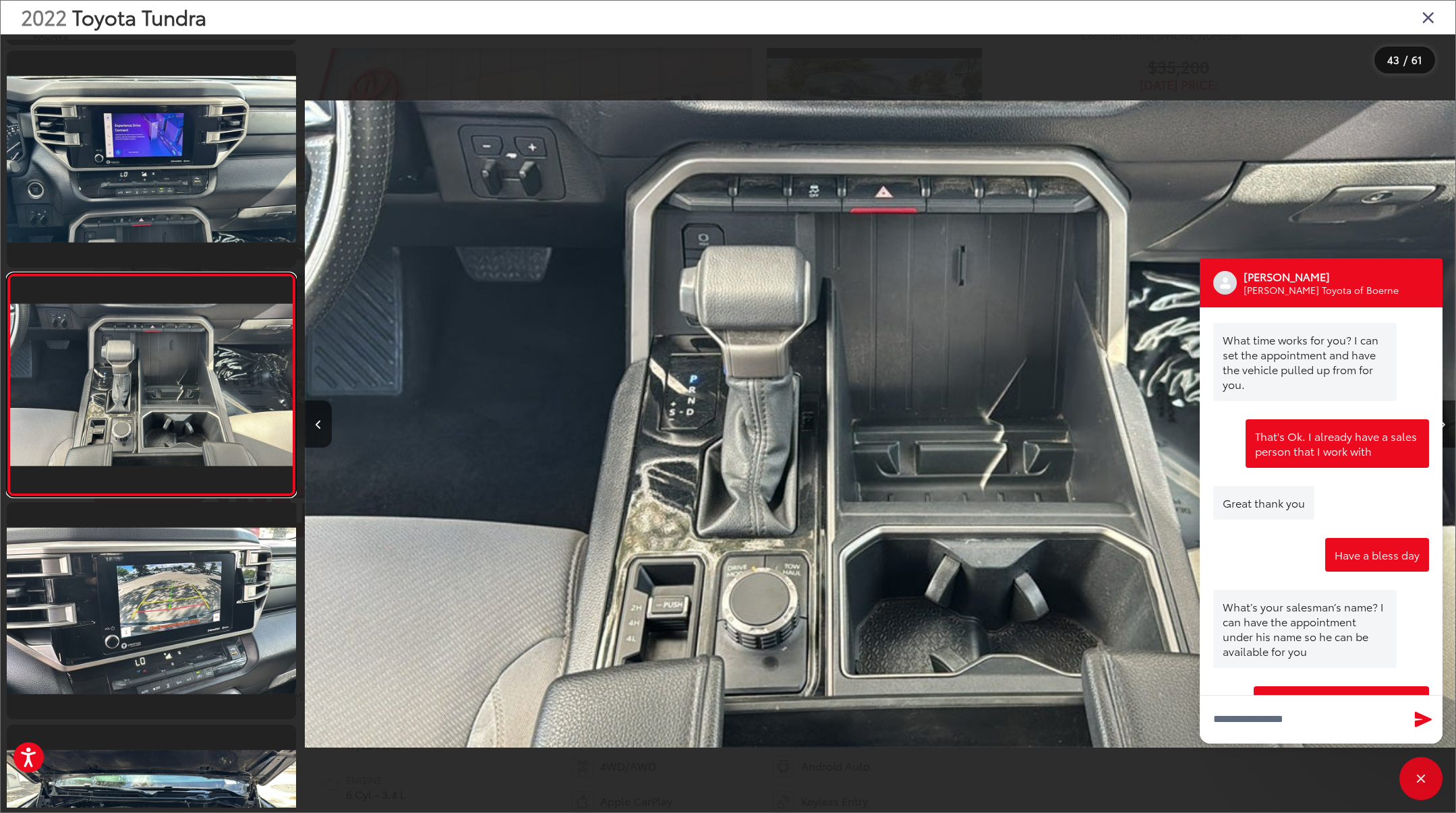
scroll to position [1591, 0]
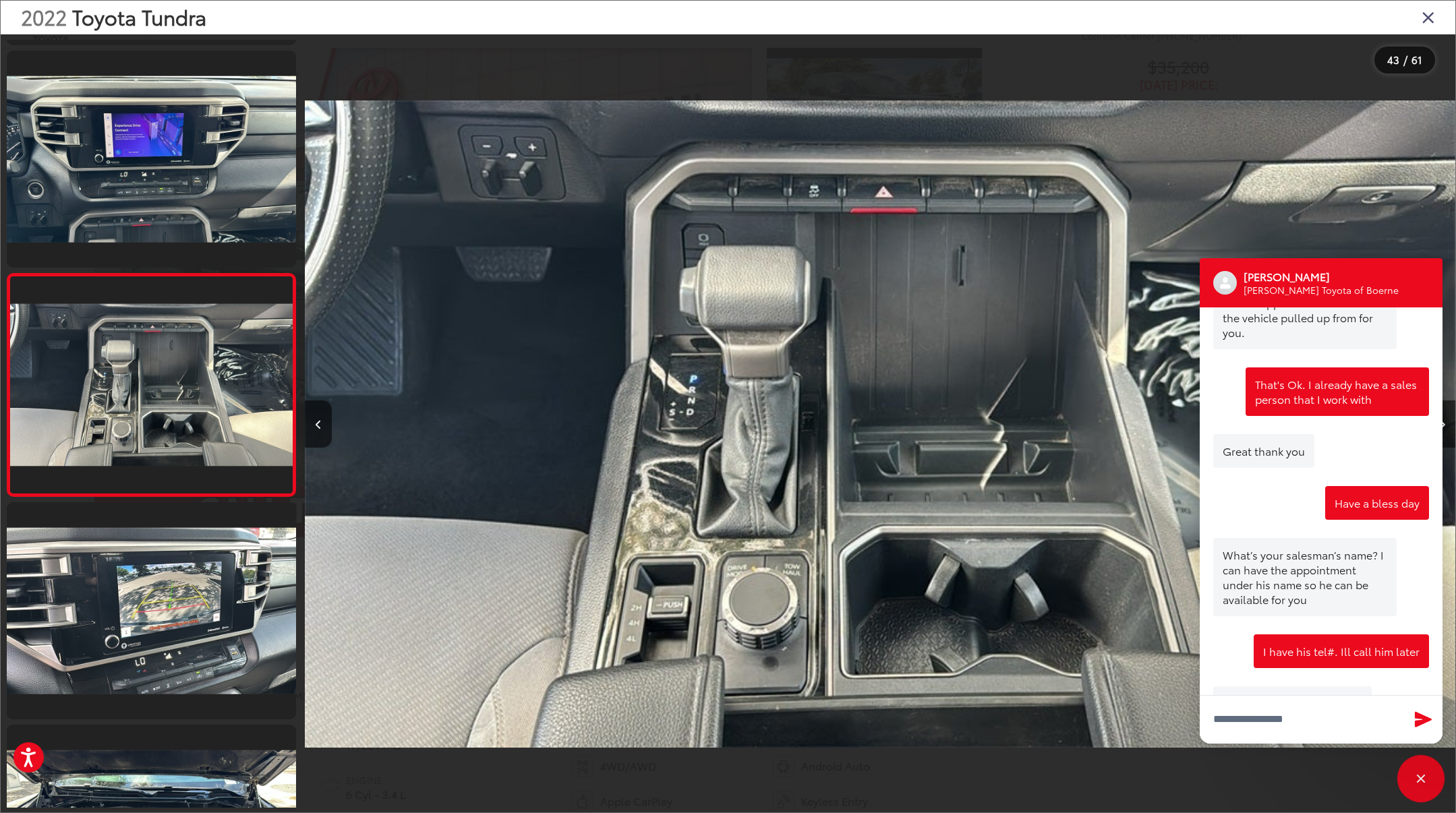
click at [1421, 771] on div "Close" at bounding box center [1421, 778] width 43 height 43
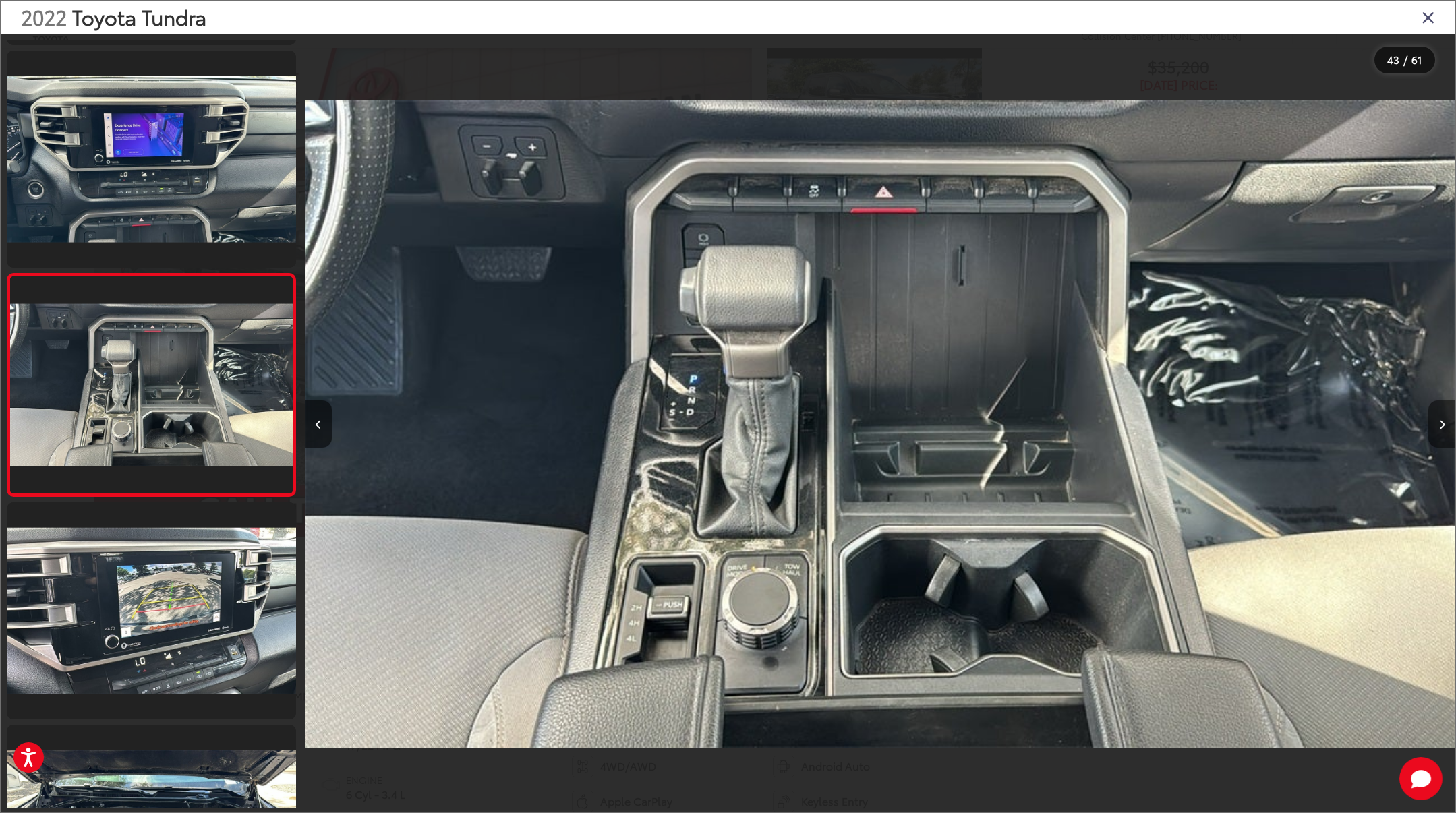
click at [1444, 430] on button "Next image" at bounding box center [1441, 424] width 27 height 47
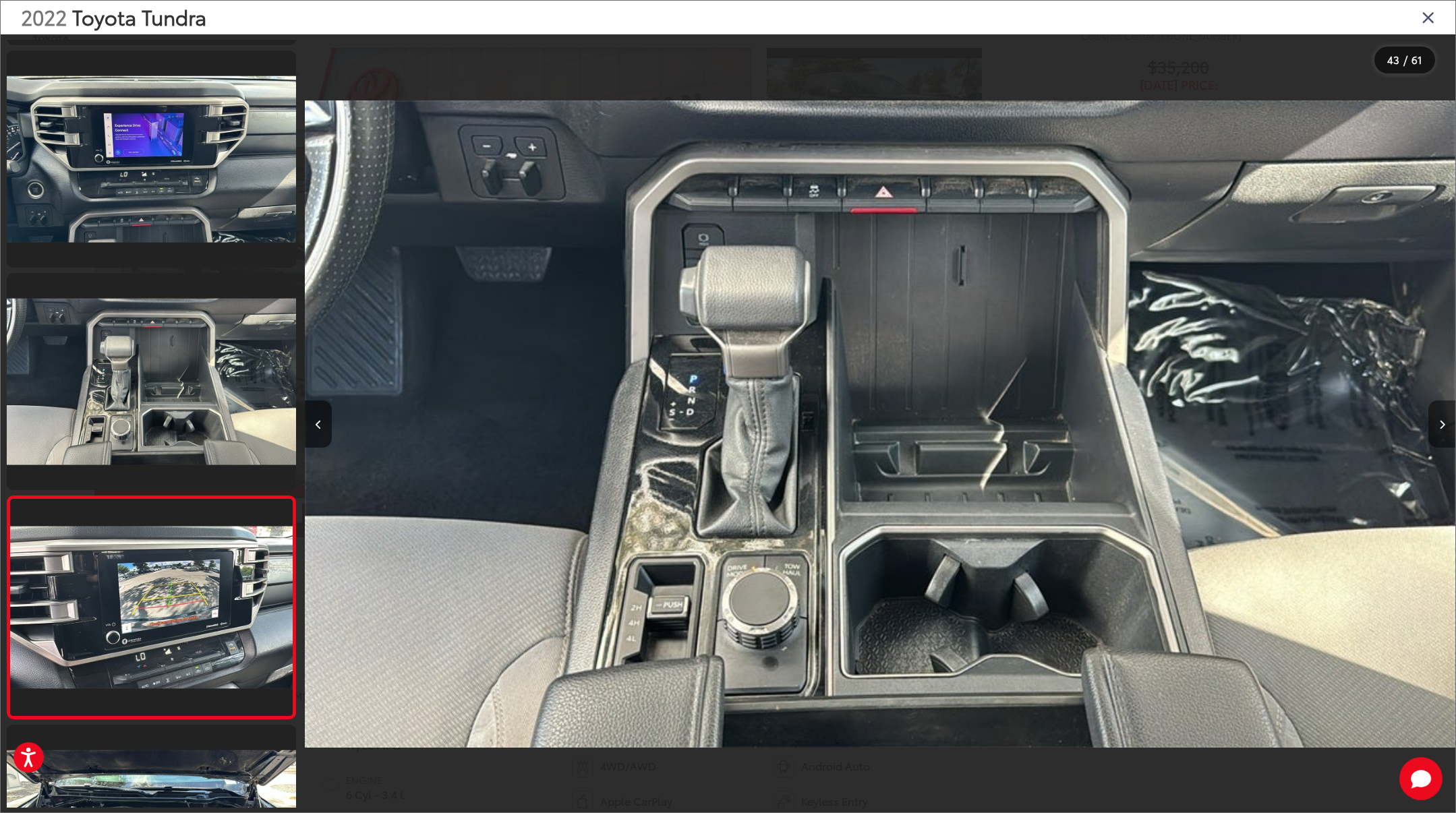
scroll to position [0, 49449]
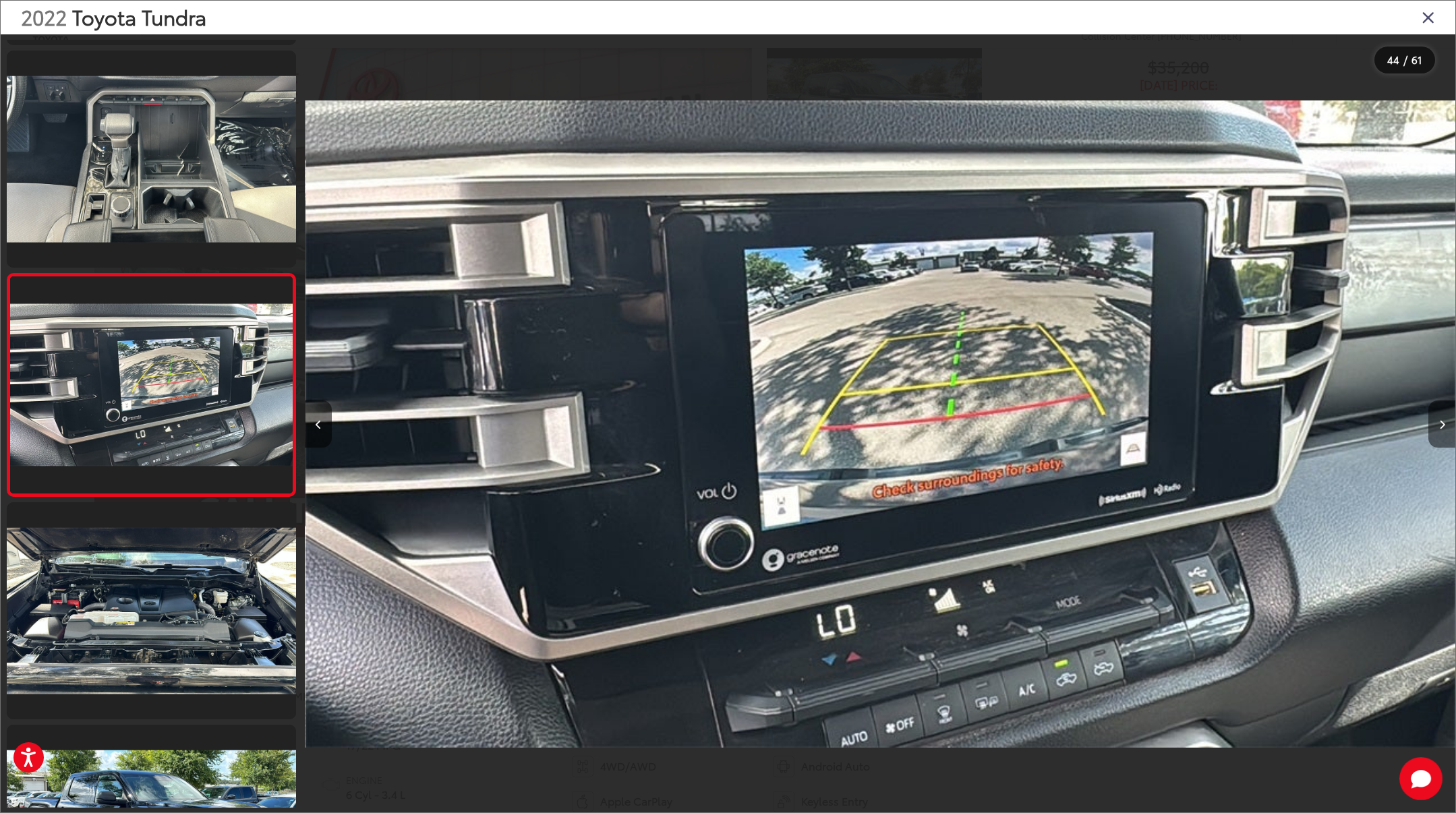
click at [1444, 430] on button "Next image" at bounding box center [1441, 424] width 27 height 47
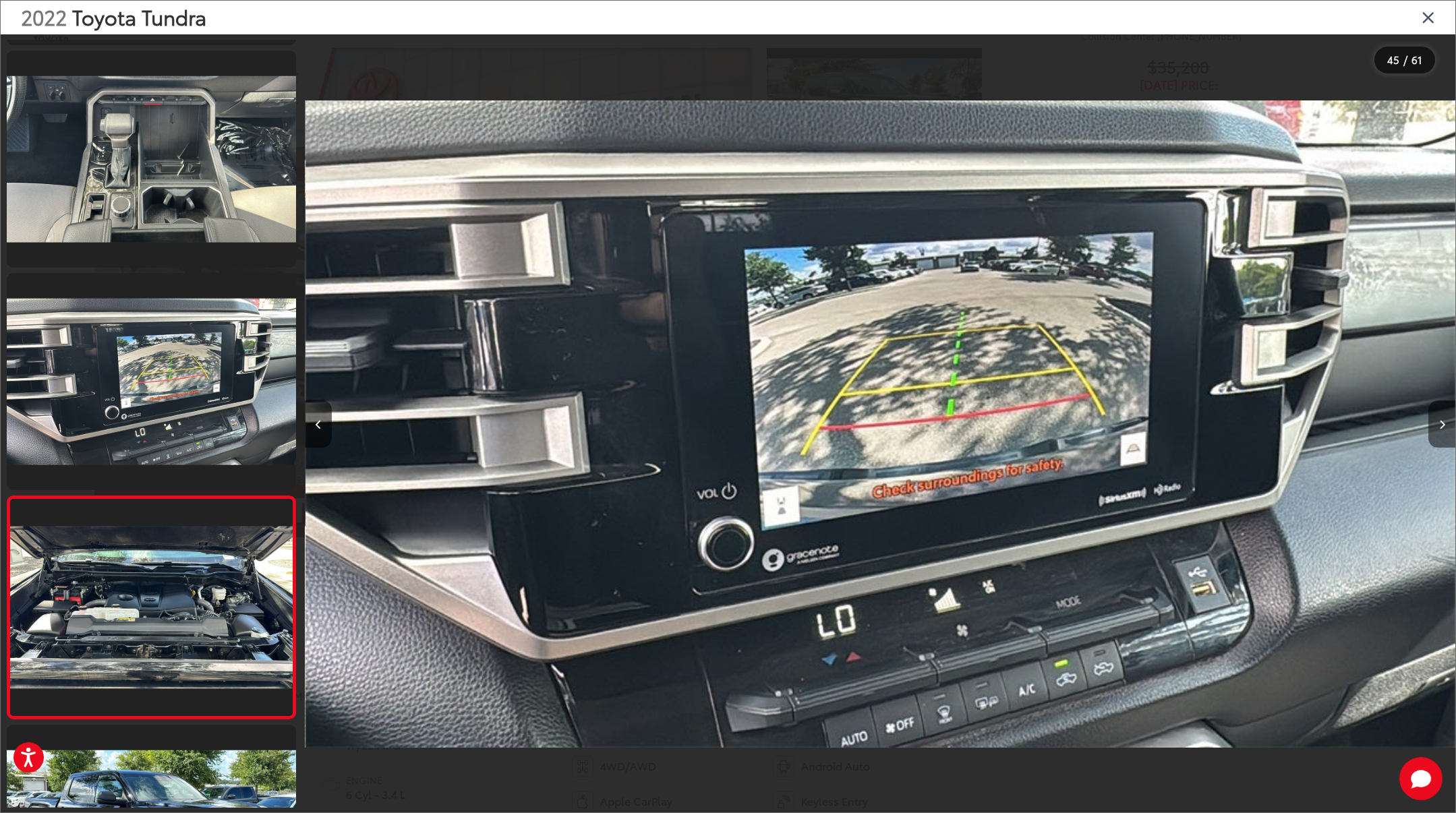
scroll to position [0, 50599]
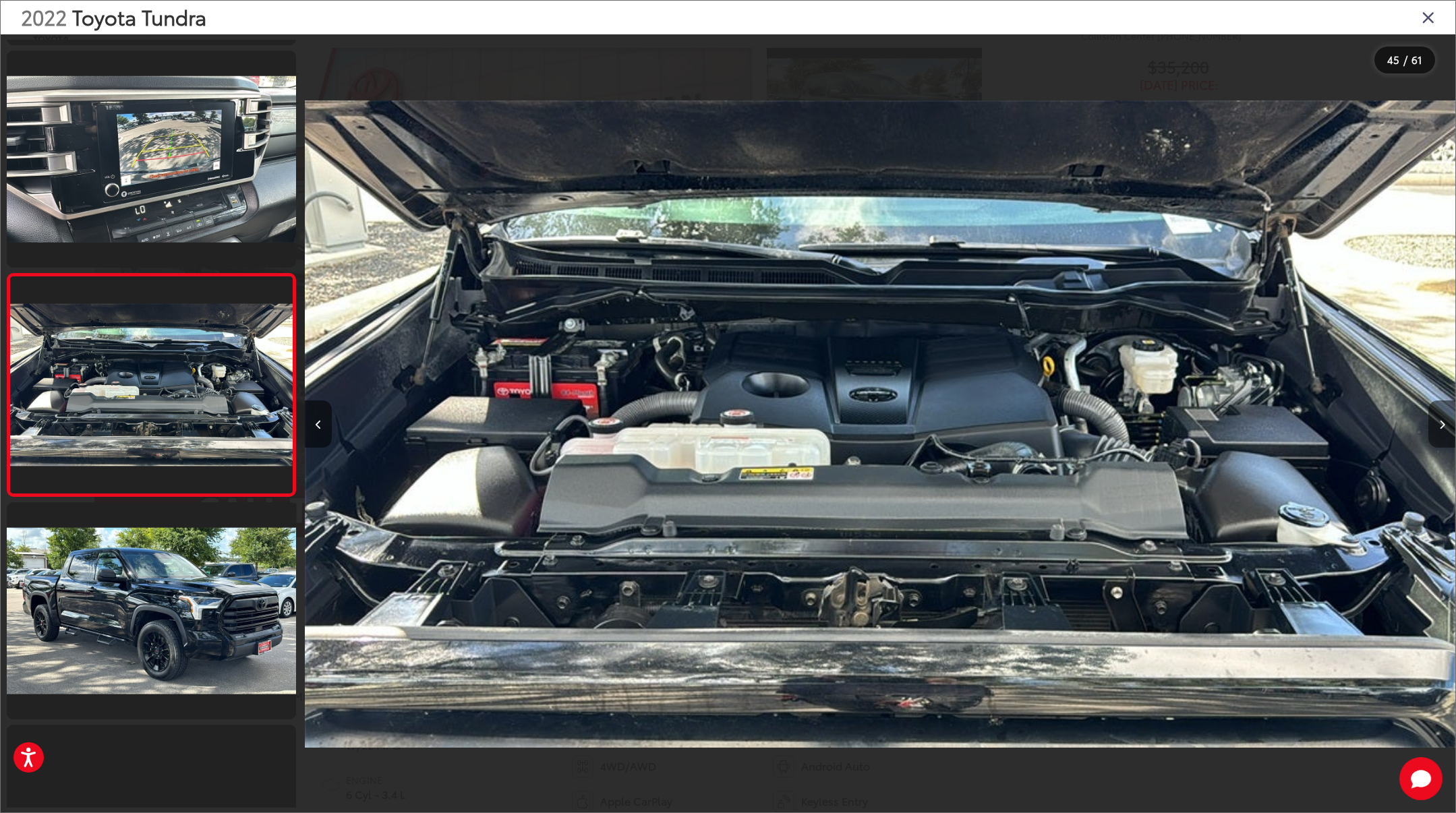
click at [1444, 430] on button "Next image" at bounding box center [1441, 424] width 27 height 47
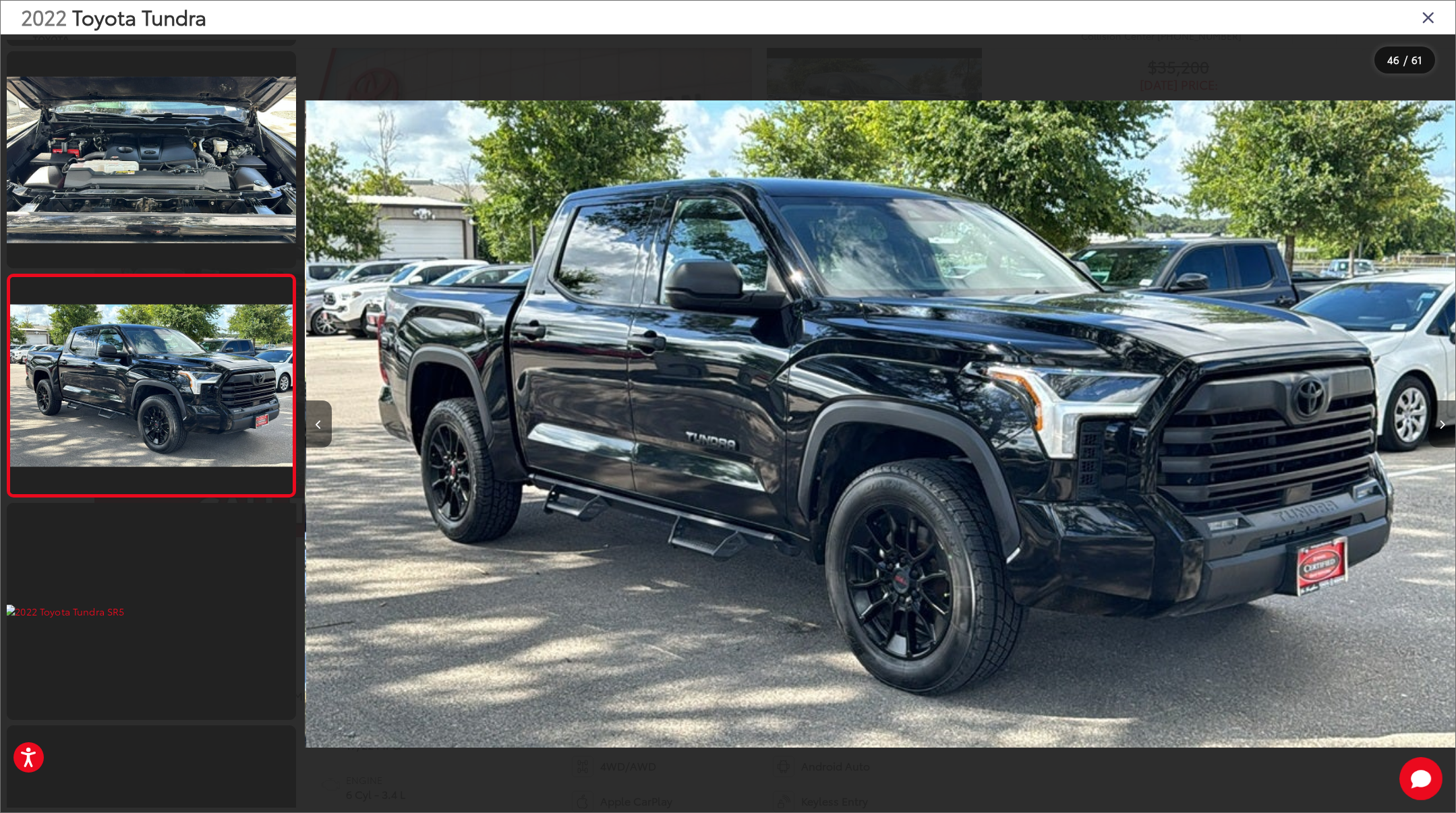
scroll to position [0, 51749]
click at [1444, 430] on button "Next image" at bounding box center [1441, 424] width 27 height 47
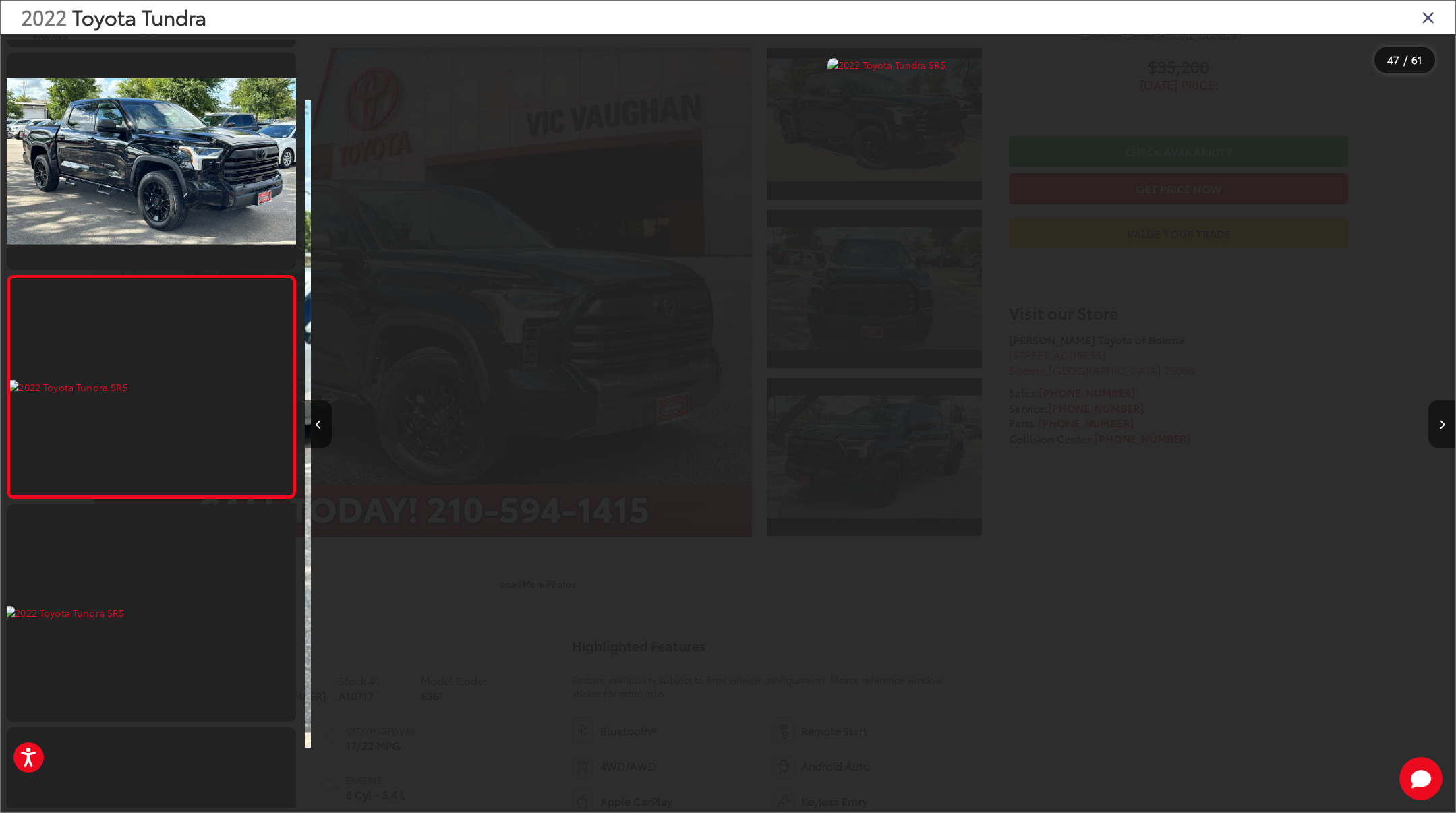
scroll to position [0, 52899]
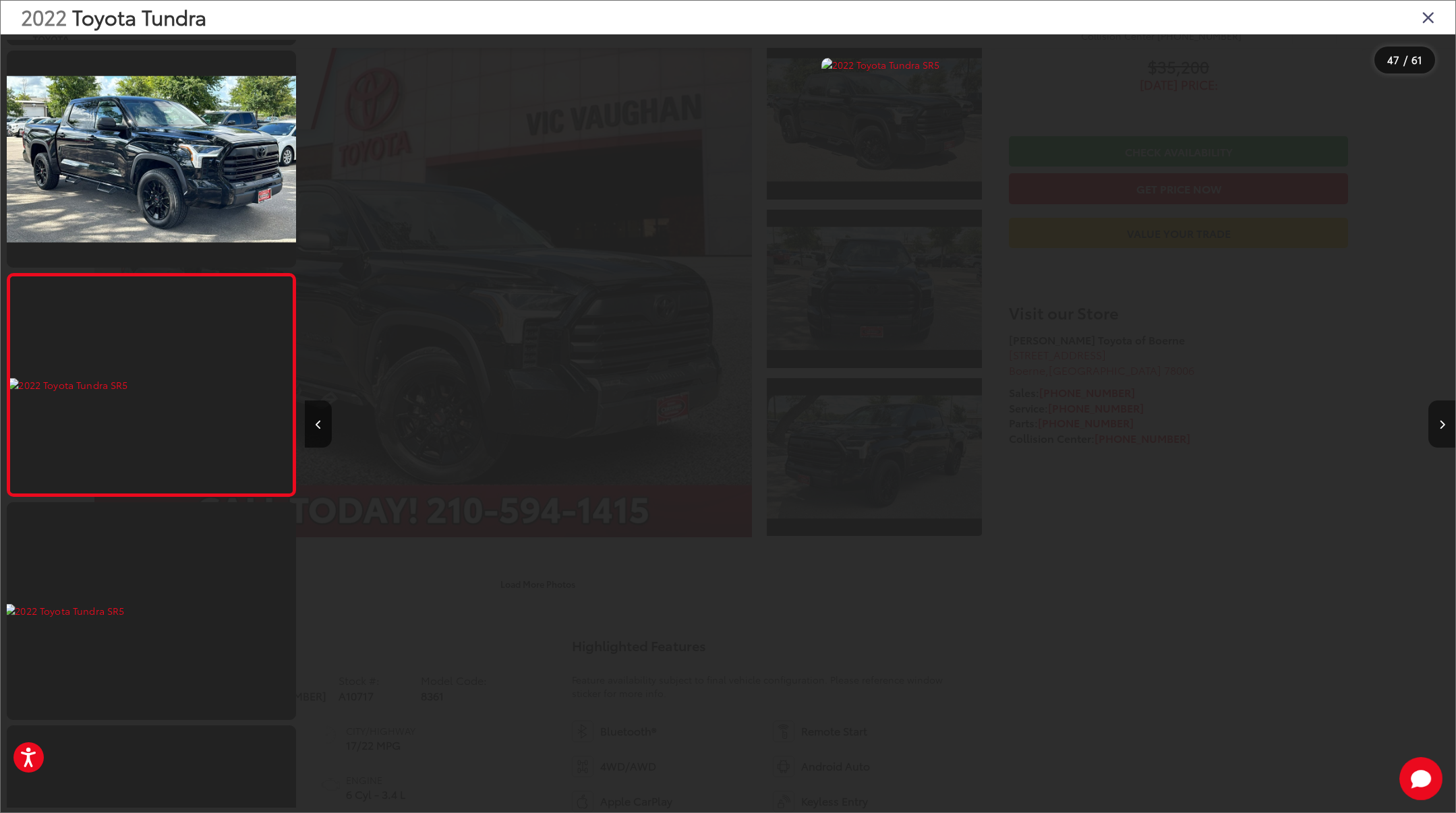
click at [1444, 430] on button "Next image" at bounding box center [1441, 424] width 27 height 47
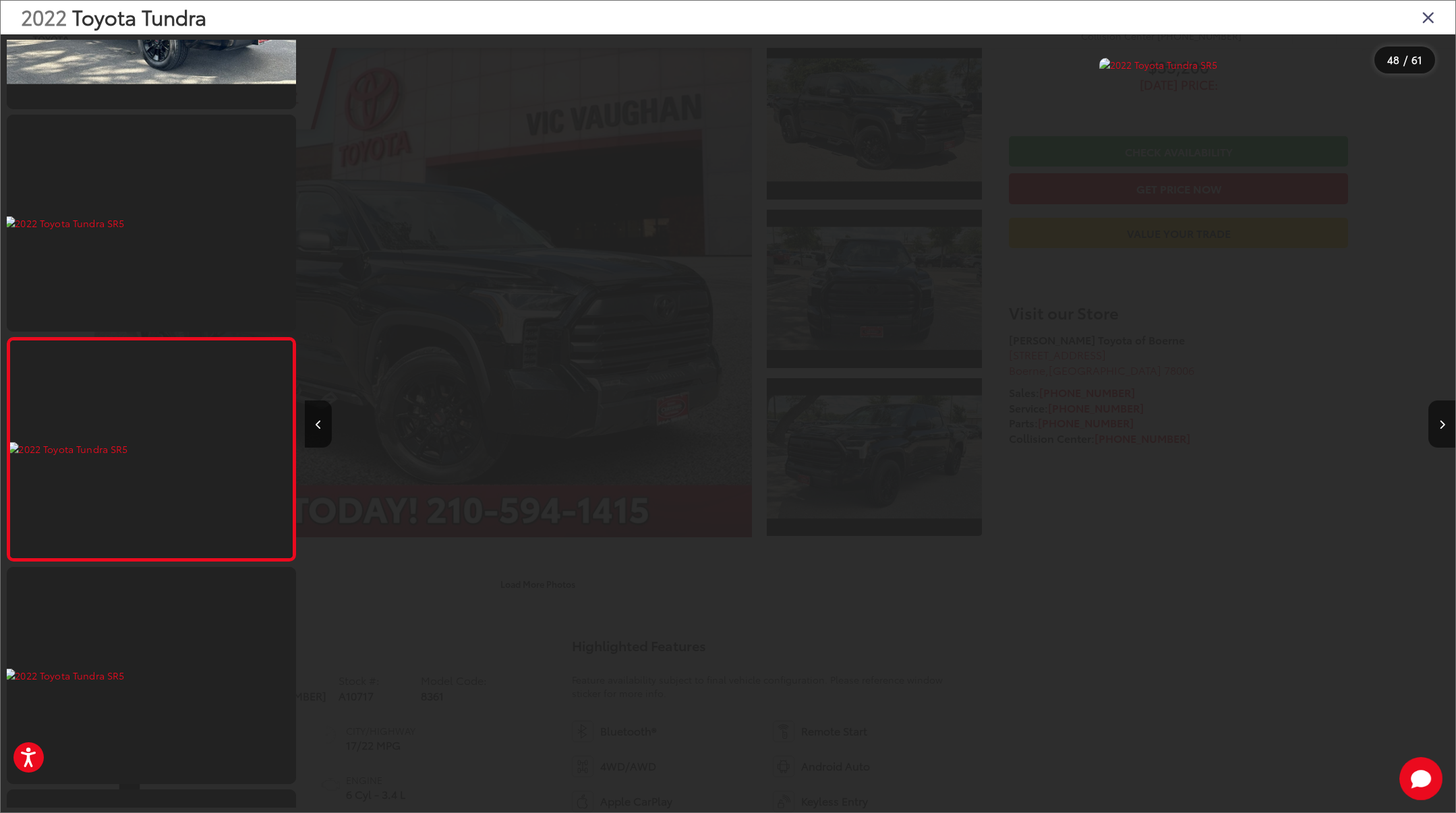
scroll to position [0, 54049]
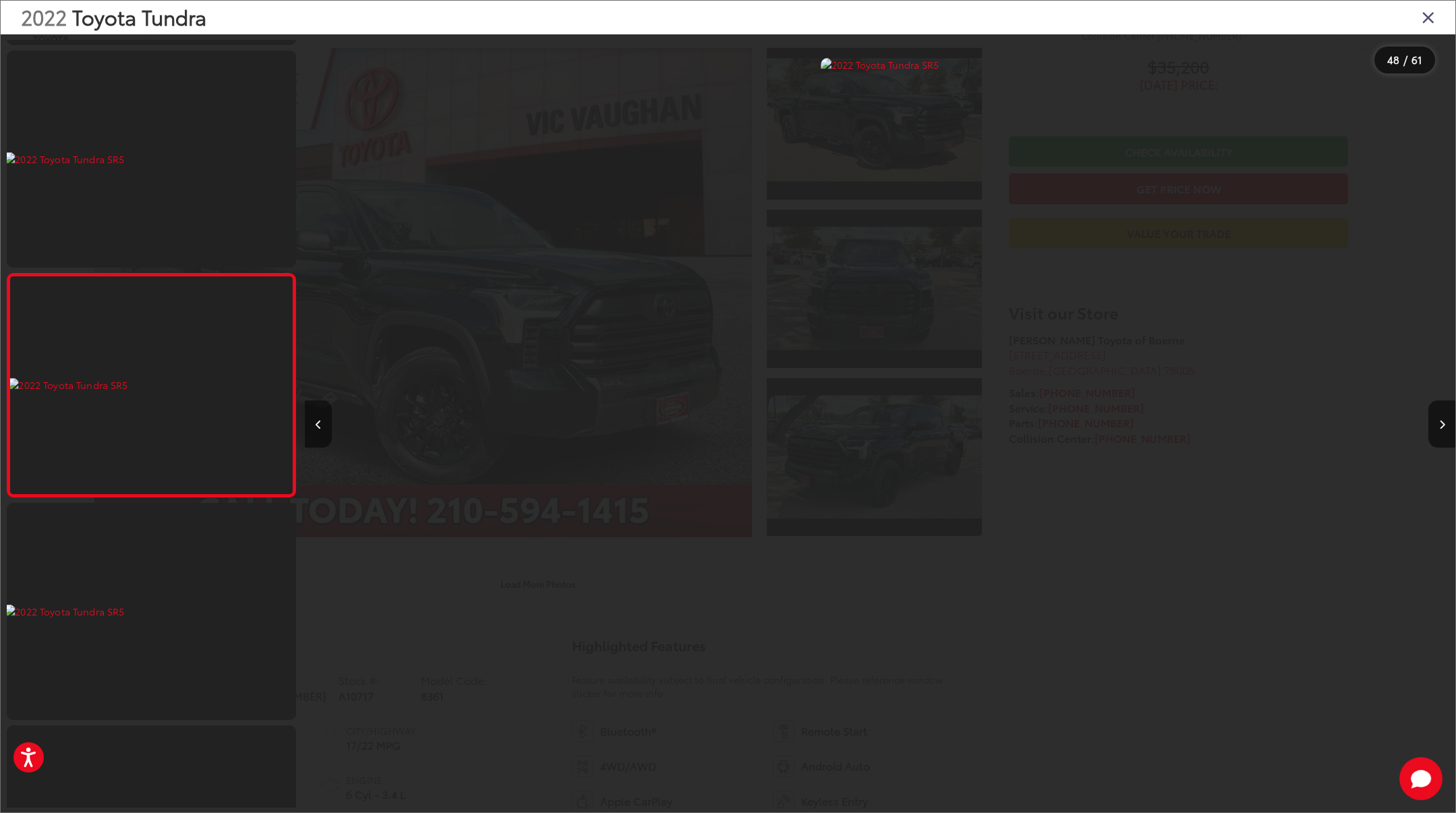
click at [319, 430] on button "Previous image" at bounding box center [318, 424] width 27 height 47
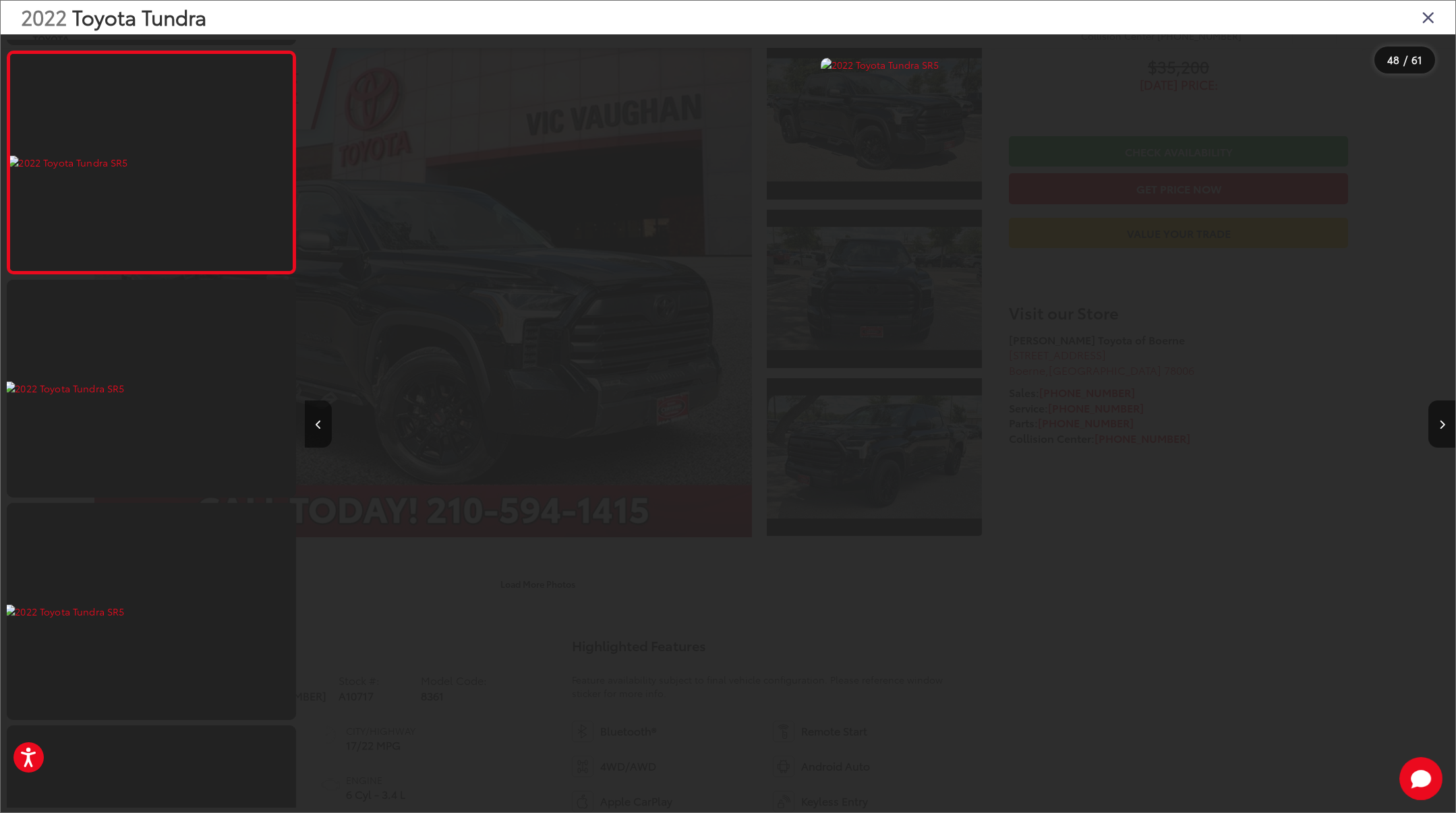
scroll to position [9999, 0]
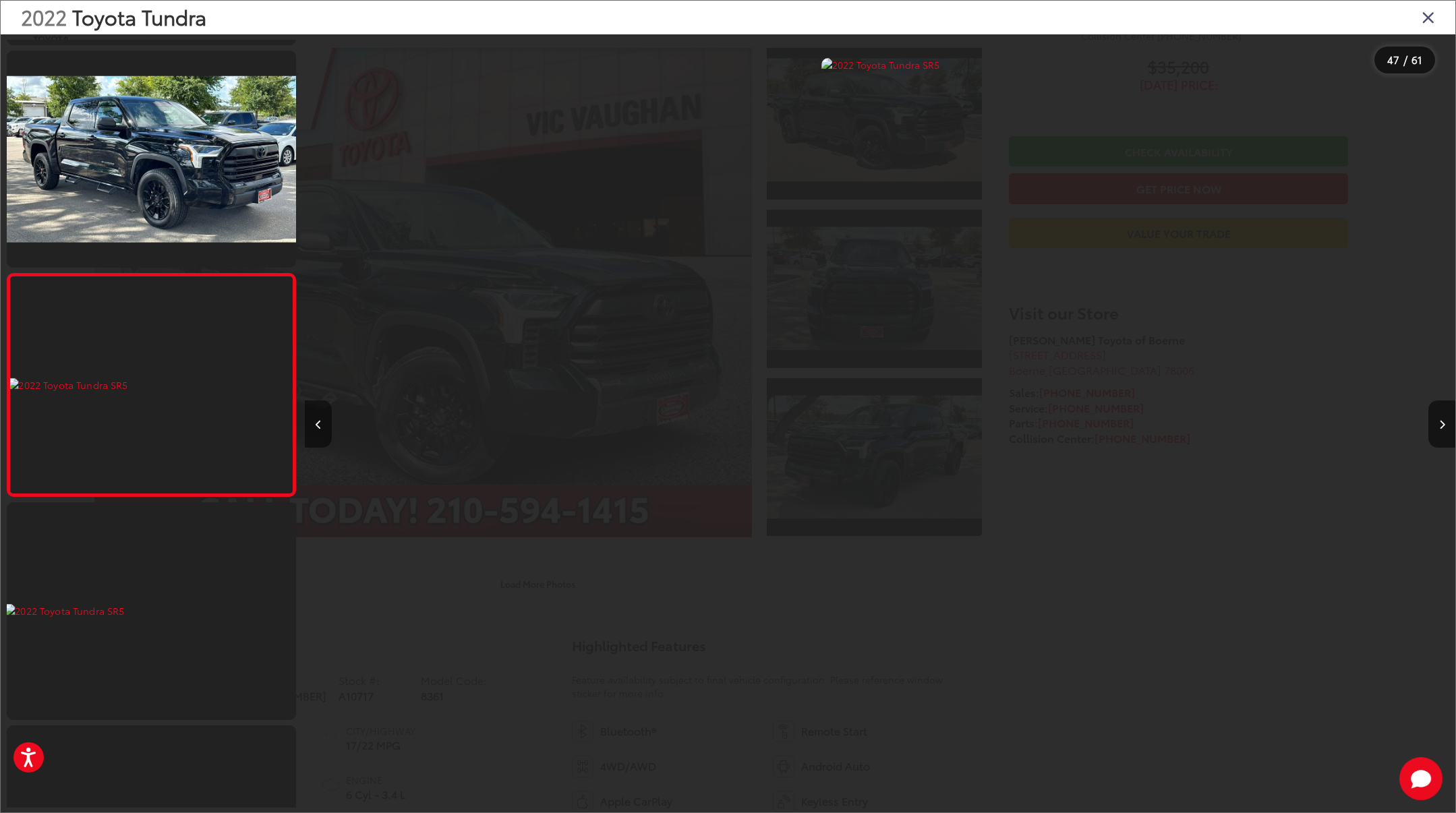
click at [319, 430] on button "Previous image" at bounding box center [318, 424] width 27 height 47
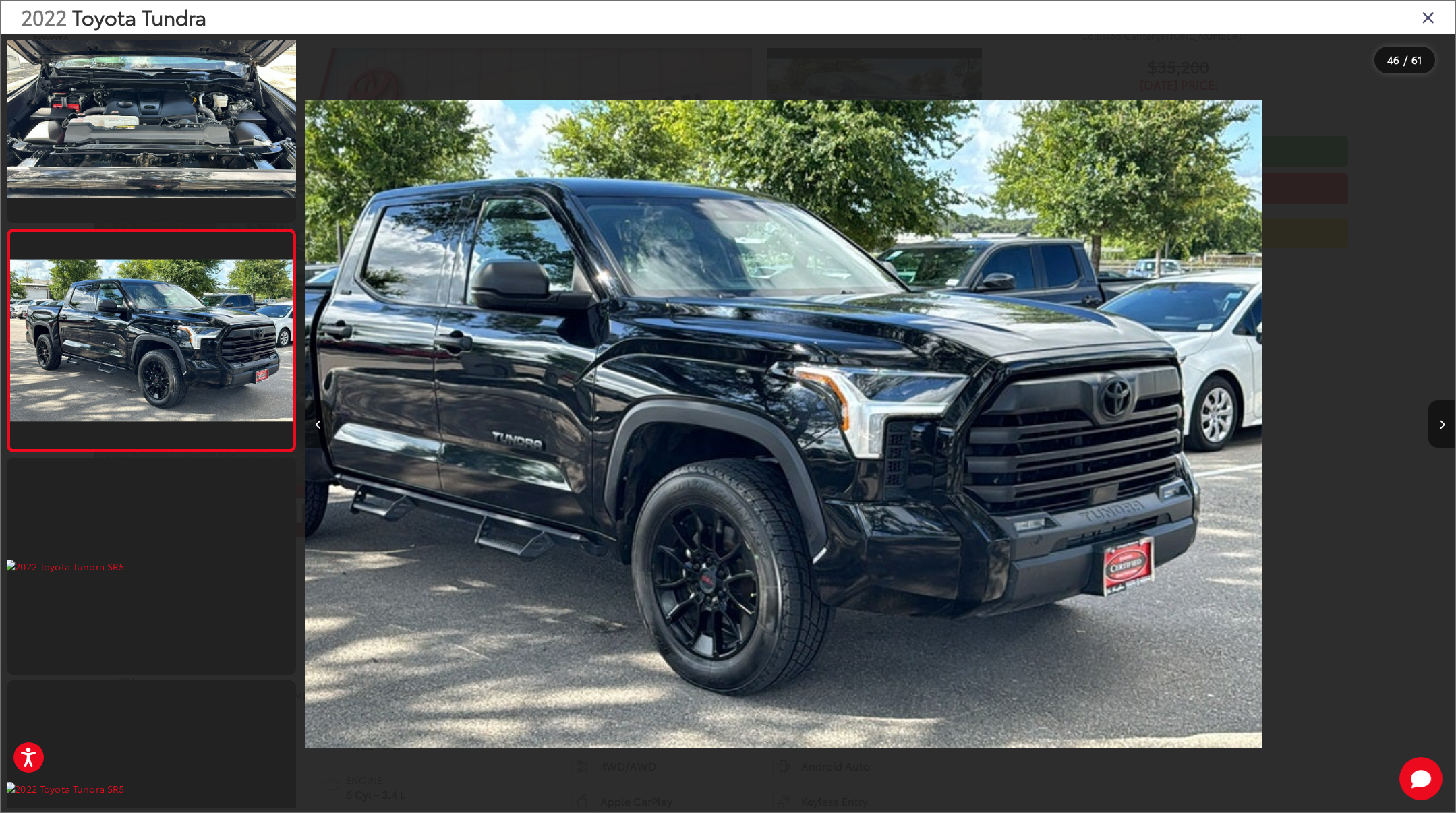
scroll to position [9777, 0]
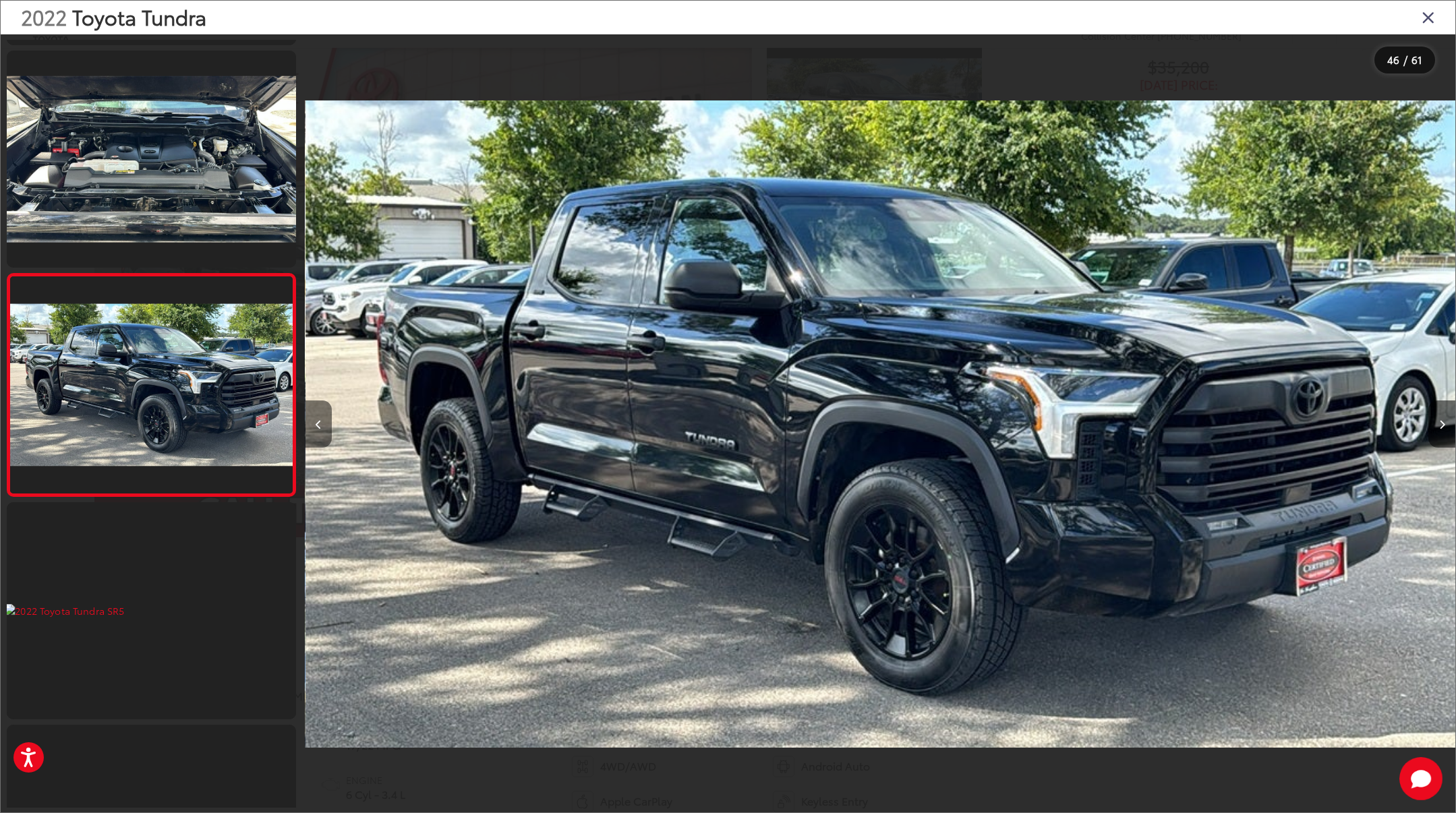
click at [319, 430] on button "Previous image" at bounding box center [318, 424] width 27 height 47
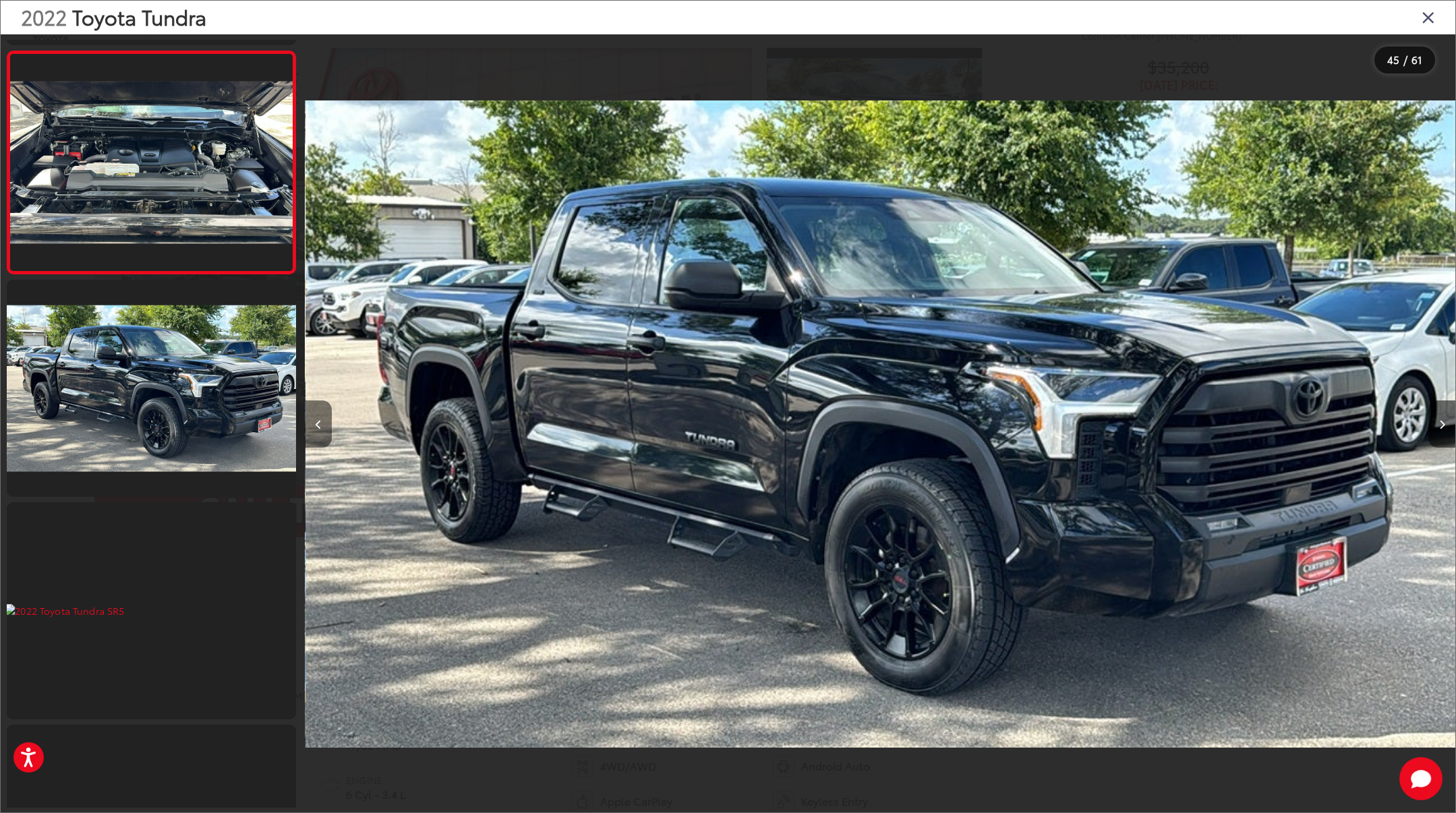
scroll to position [0, 0]
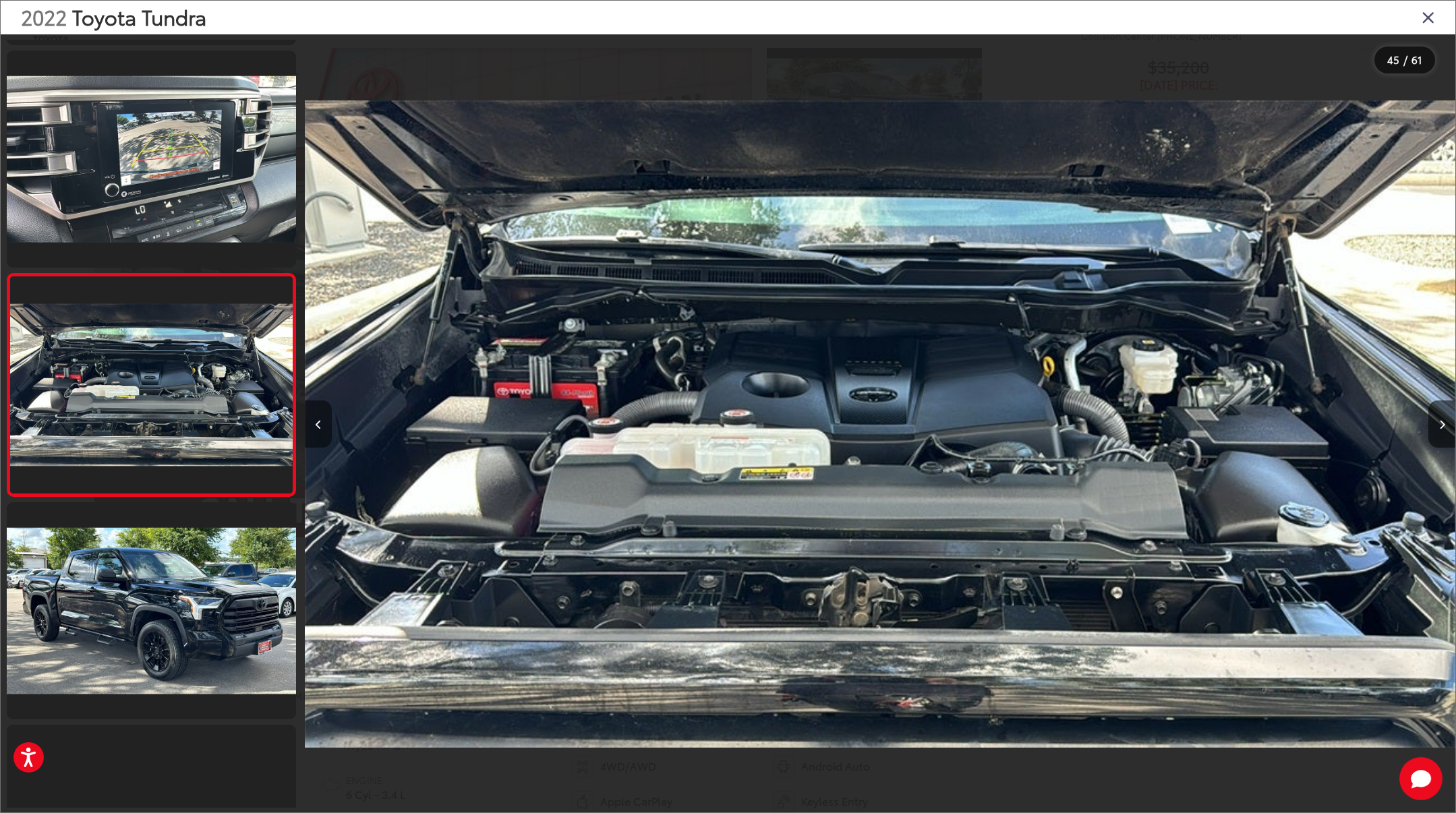
click at [319, 430] on button "Previous image" at bounding box center [318, 424] width 27 height 47
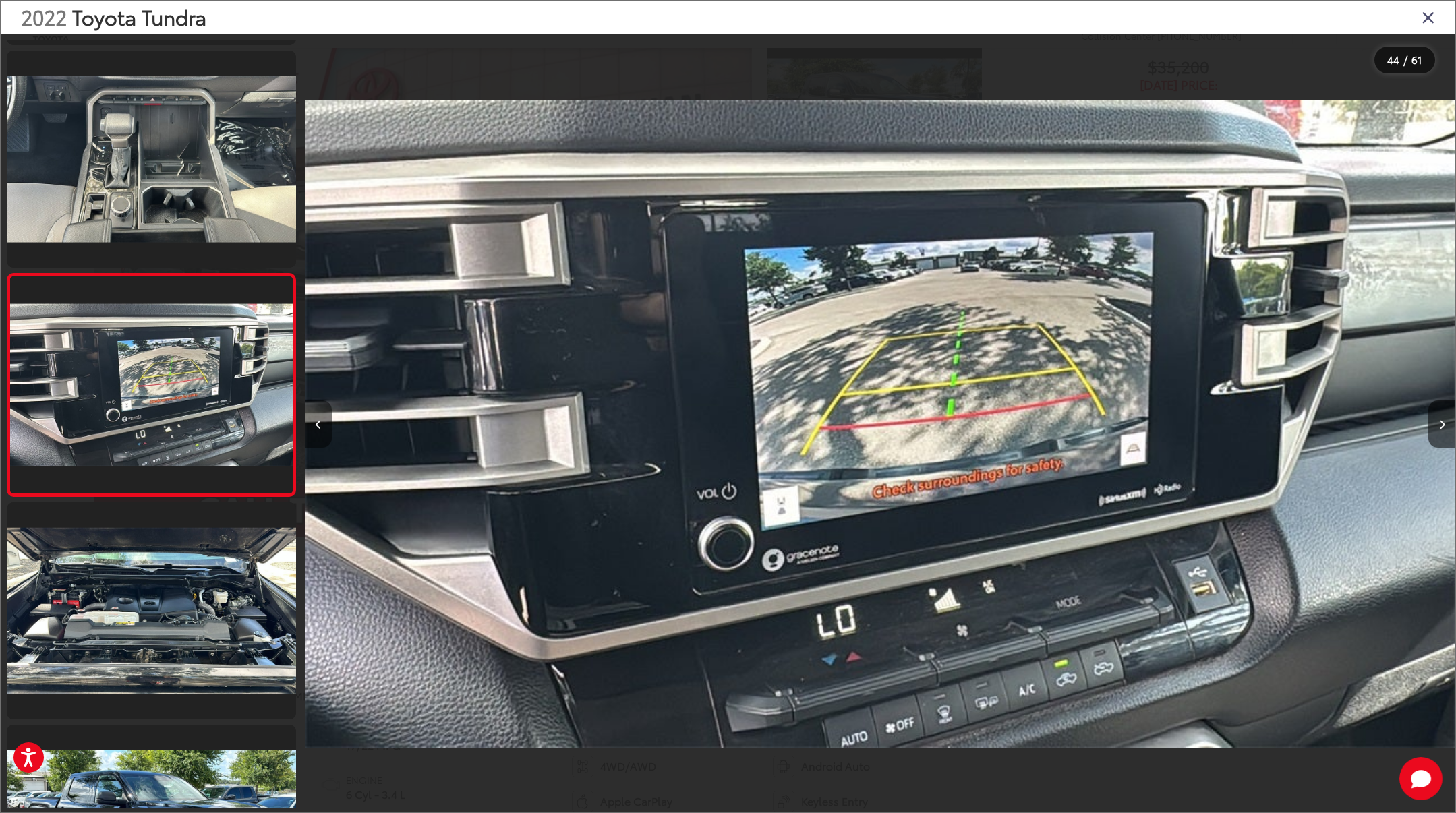
click at [319, 430] on button "Previous image" at bounding box center [318, 424] width 27 height 47
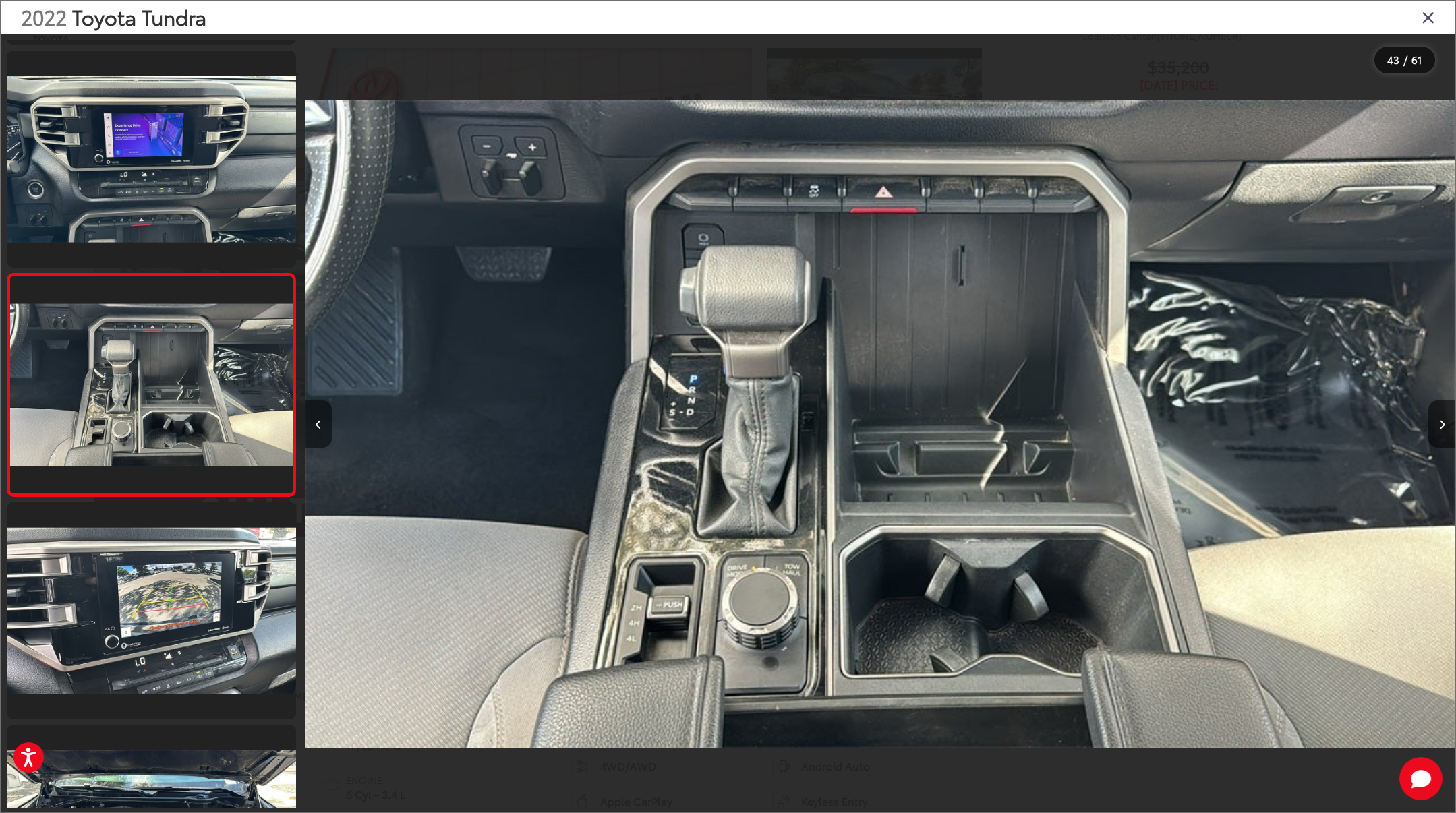
click at [319, 430] on button "Previous image" at bounding box center [318, 424] width 27 height 47
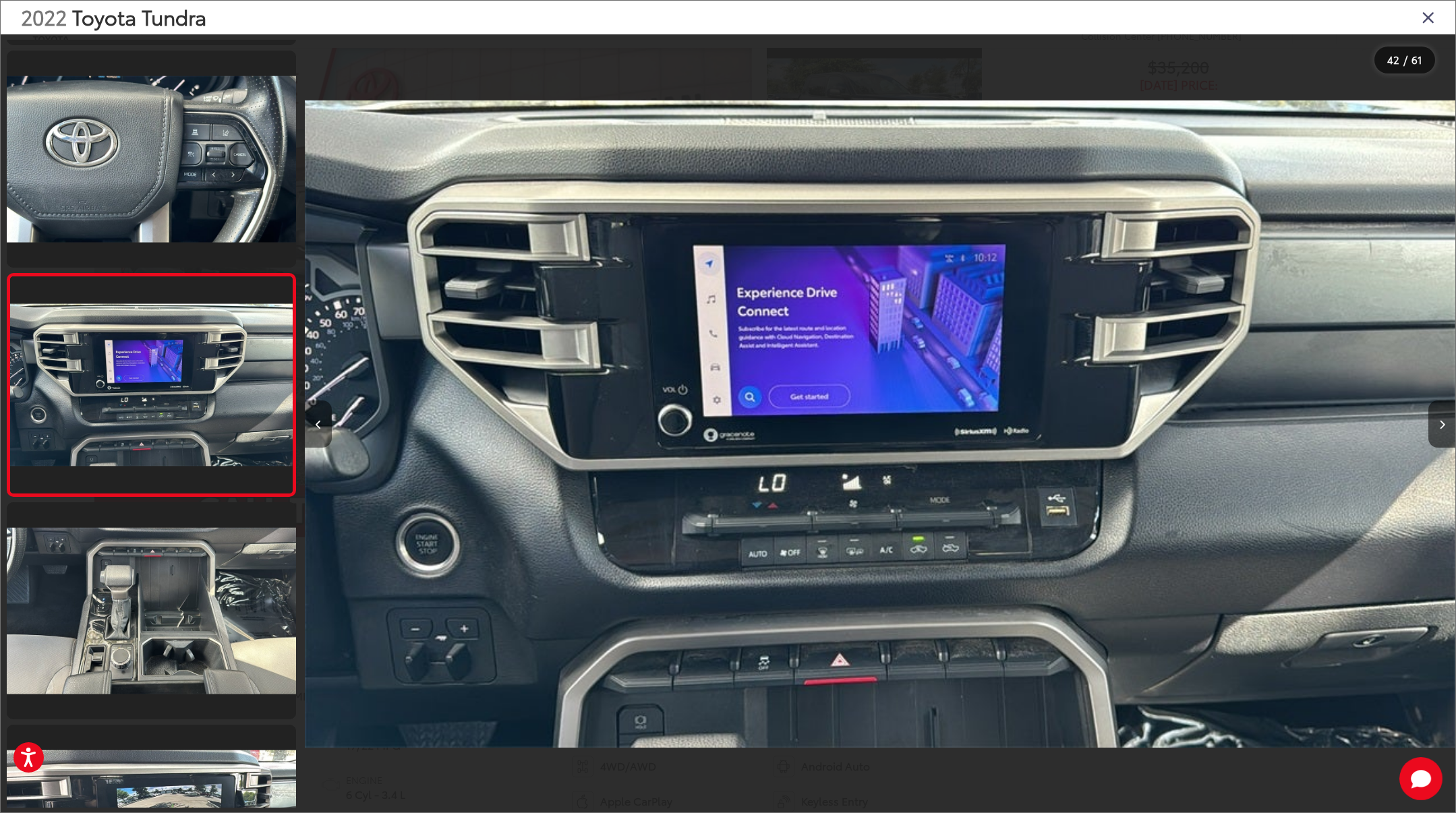
click at [319, 430] on button "Previous image" at bounding box center [318, 424] width 27 height 47
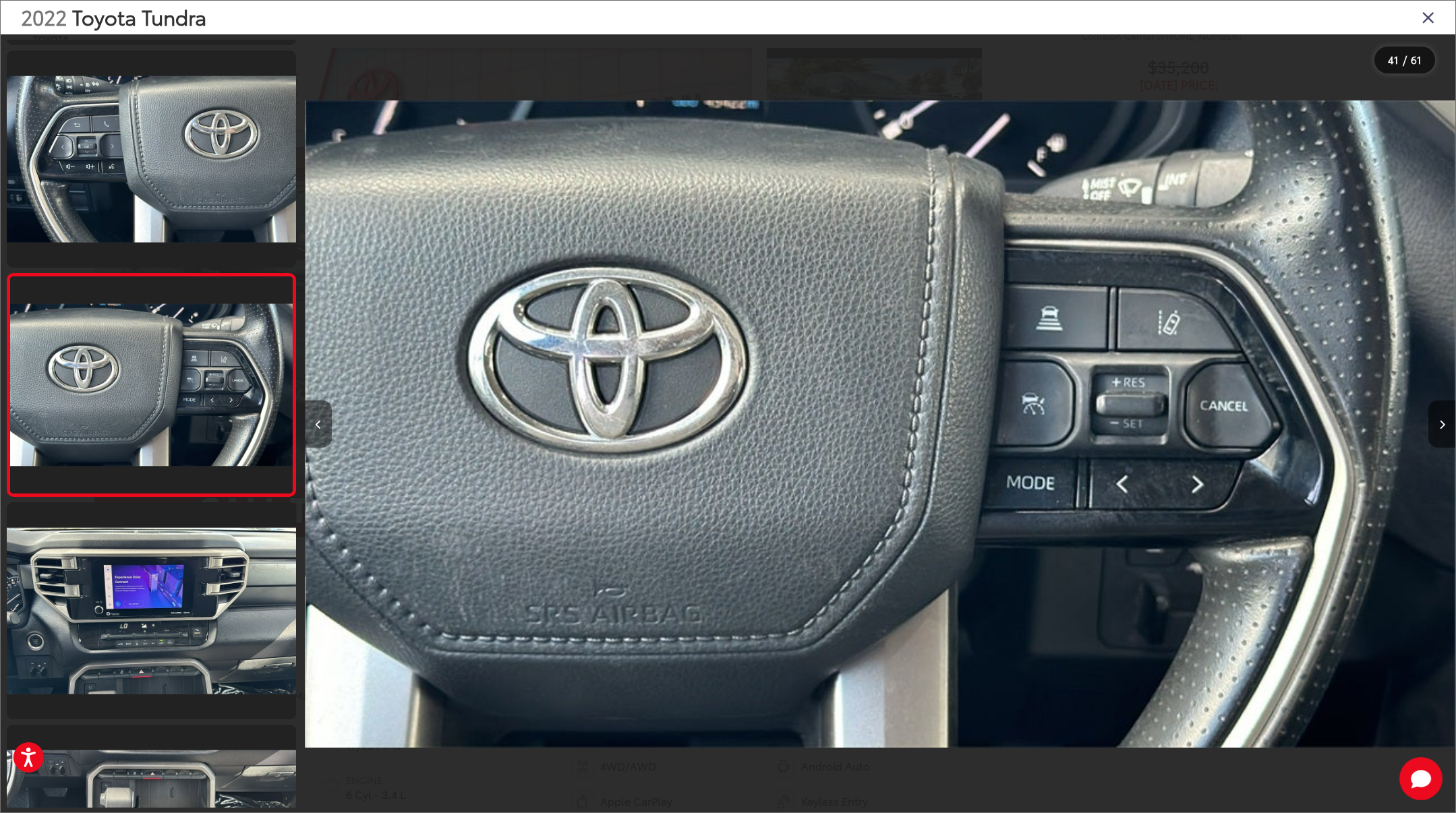
click at [319, 430] on button "Previous image" at bounding box center [318, 424] width 27 height 47
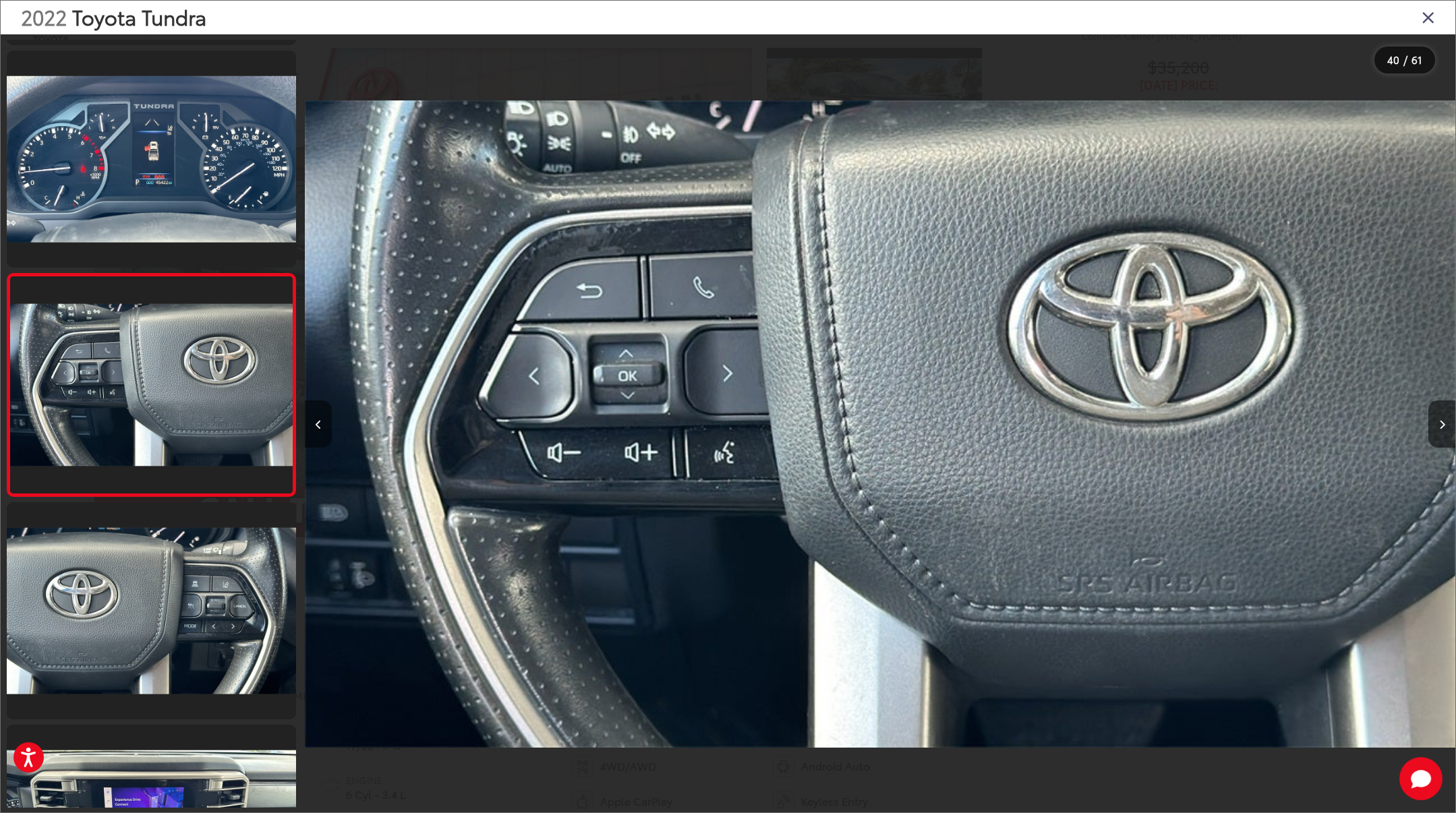
click at [319, 430] on button "Previous image" at bounding box center [318, 424] width 27 height 47
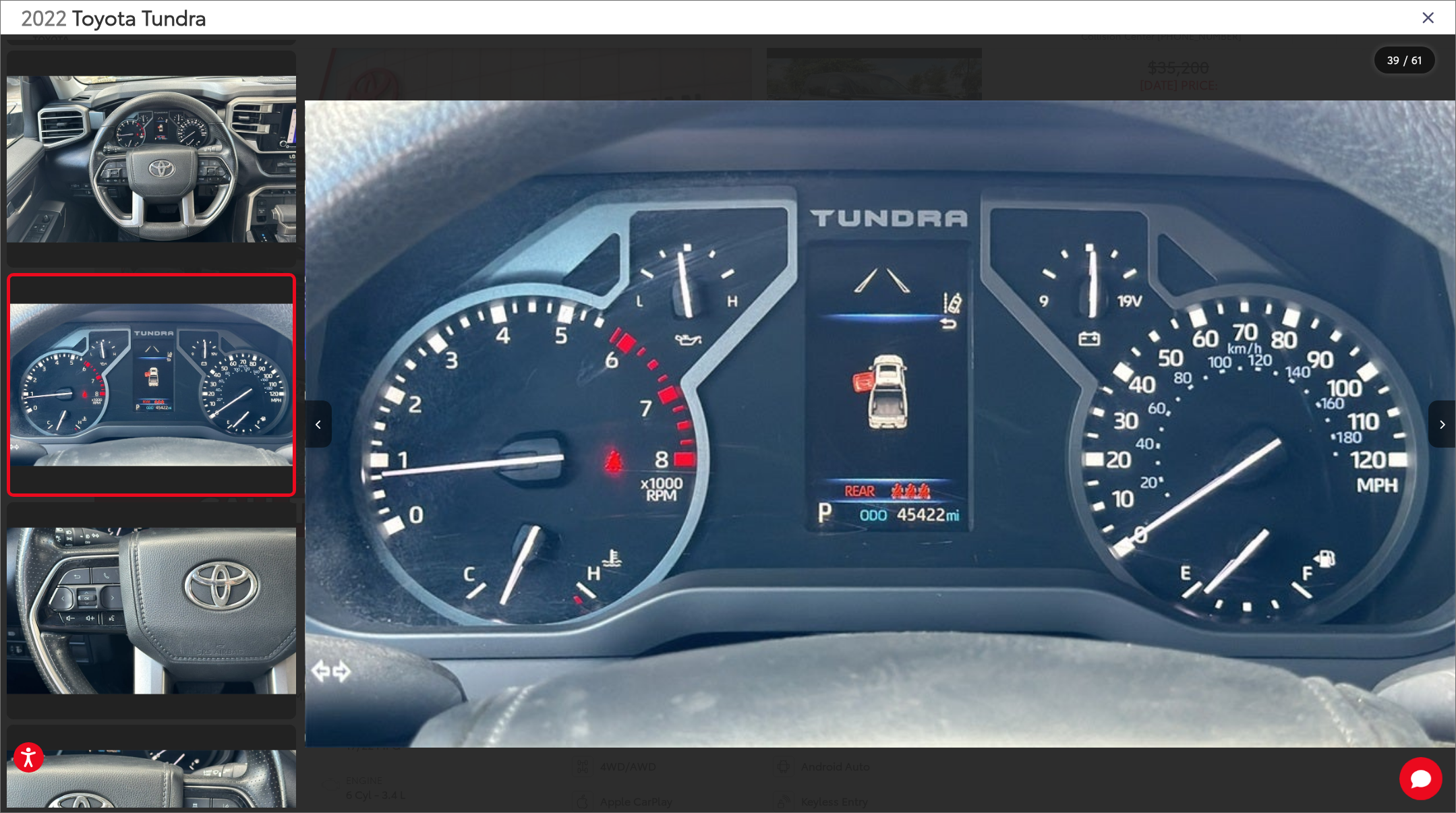
click at [319, 430] on button "Previous image" at bounding box center [318, 424] width 27 height 47
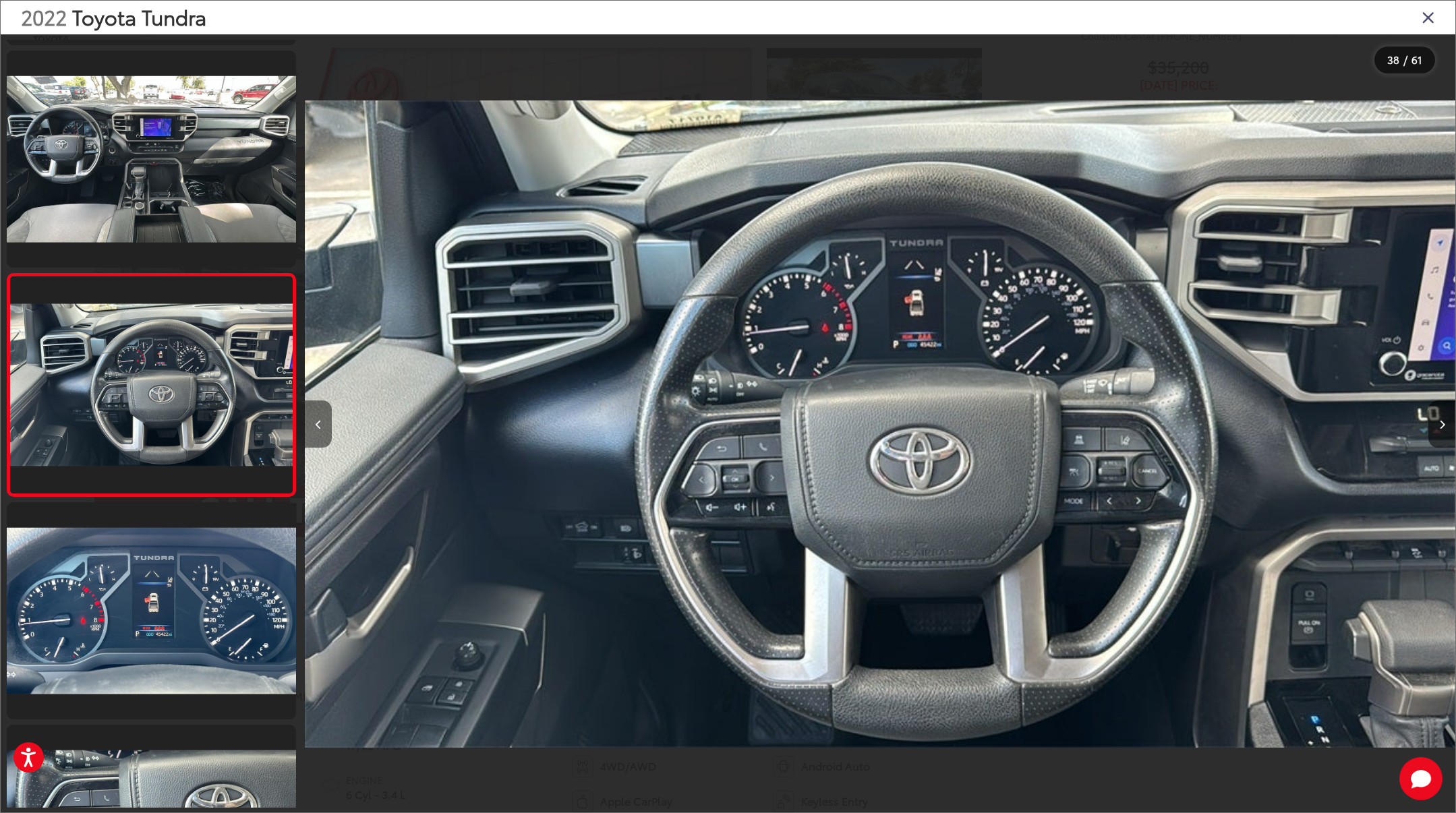
click at [319, 430] on button "Previous image" at bounding box center [318, 424] width 27 height 47
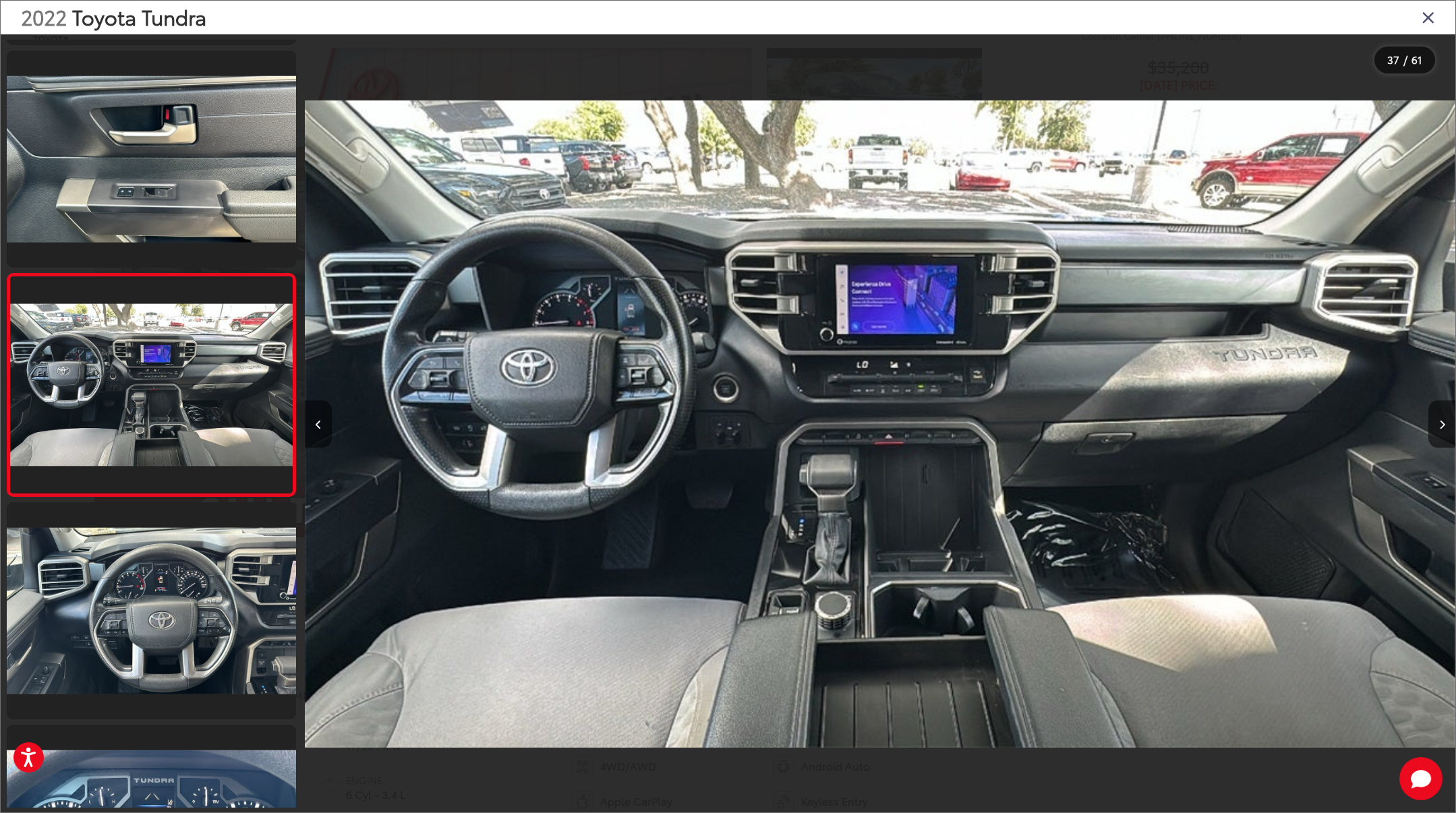
click at [319, 430] on button "Previous image" at bounding box center [318, 424] width 27 height 47
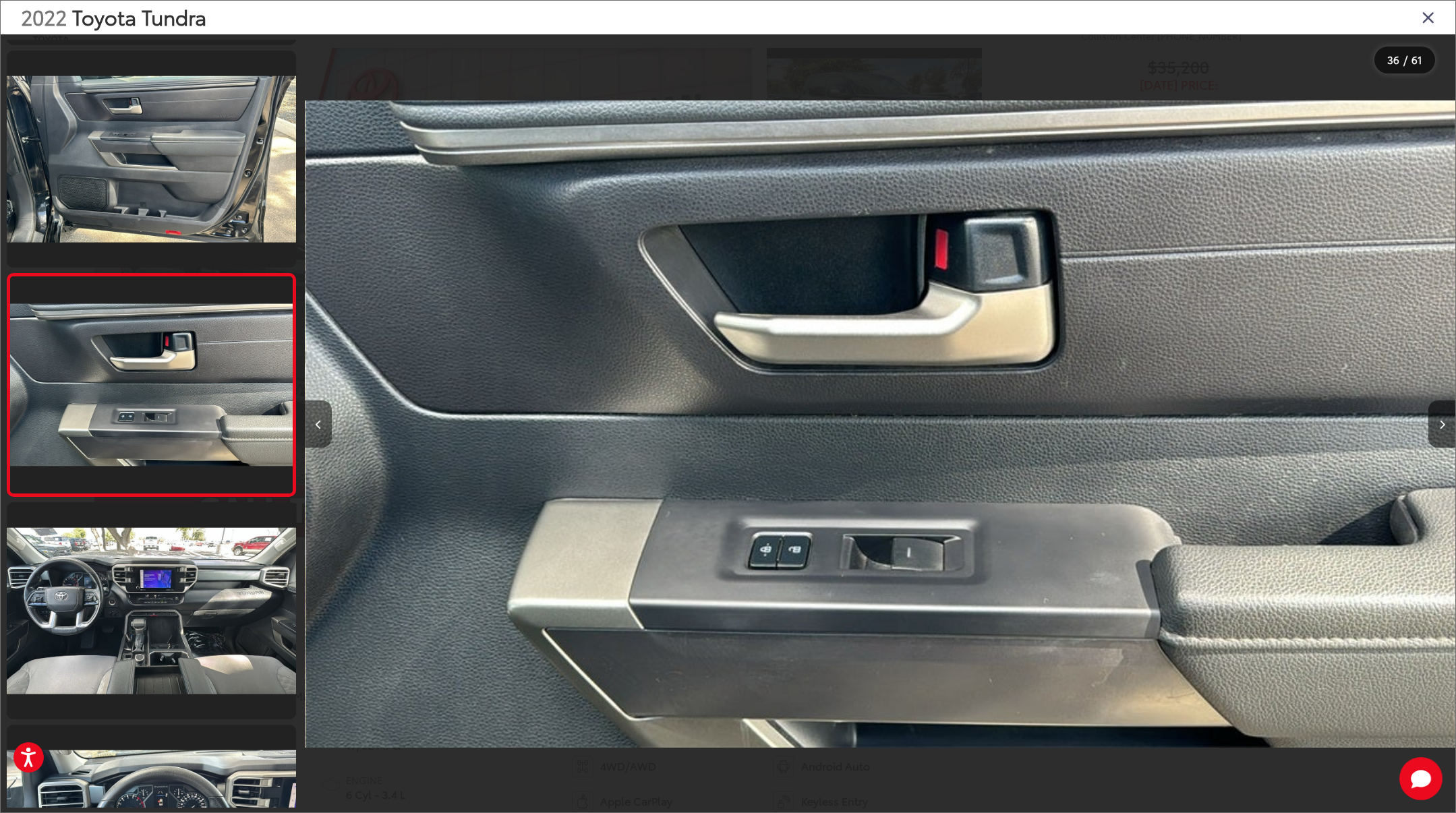
click at [319, 430] on button "Previous image" at bounding box center [318, 424] width 27 height 47
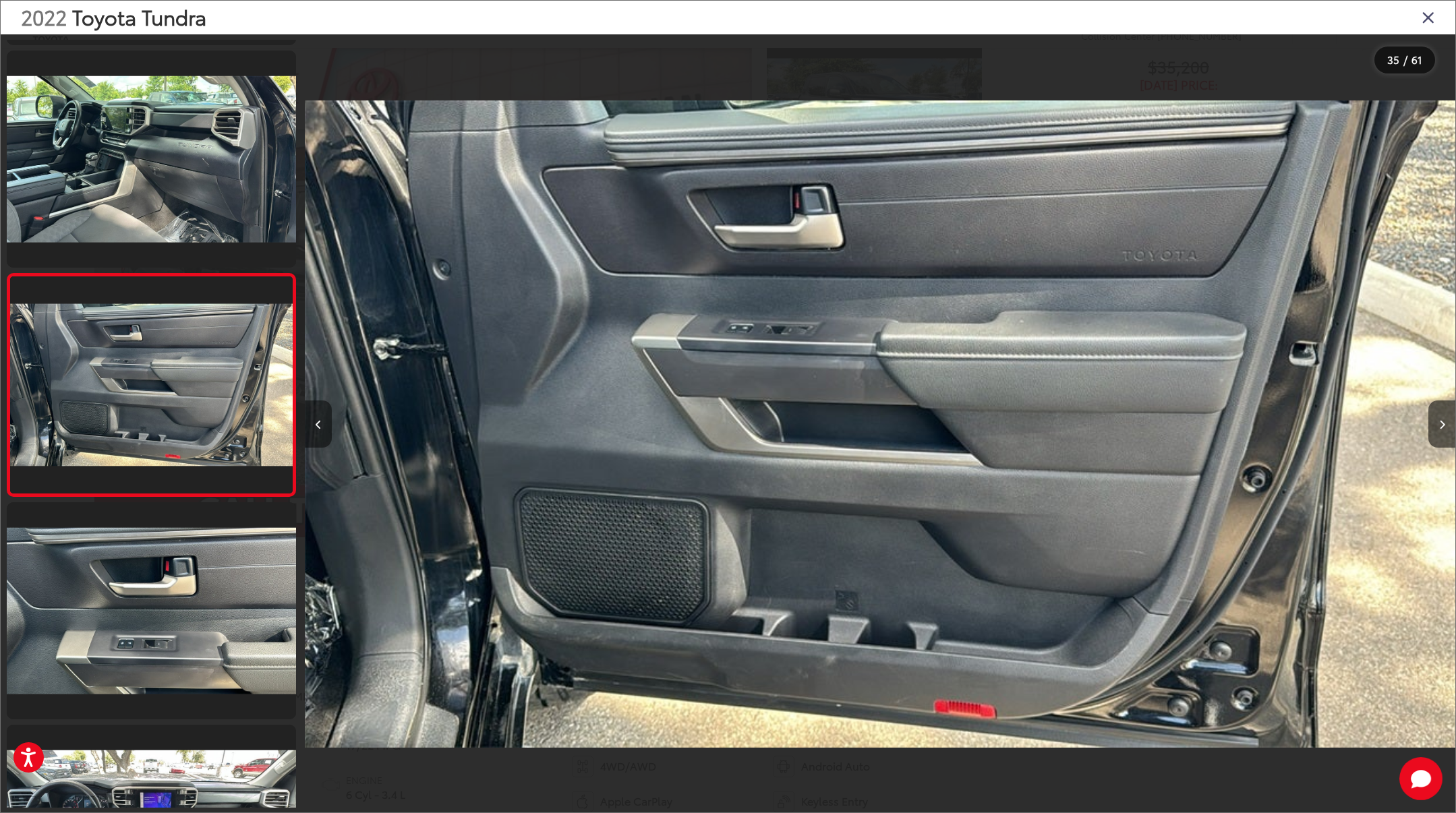
click at [319, 430] on button "Previous image" at bounding box center [318, 424] width 27 height 47
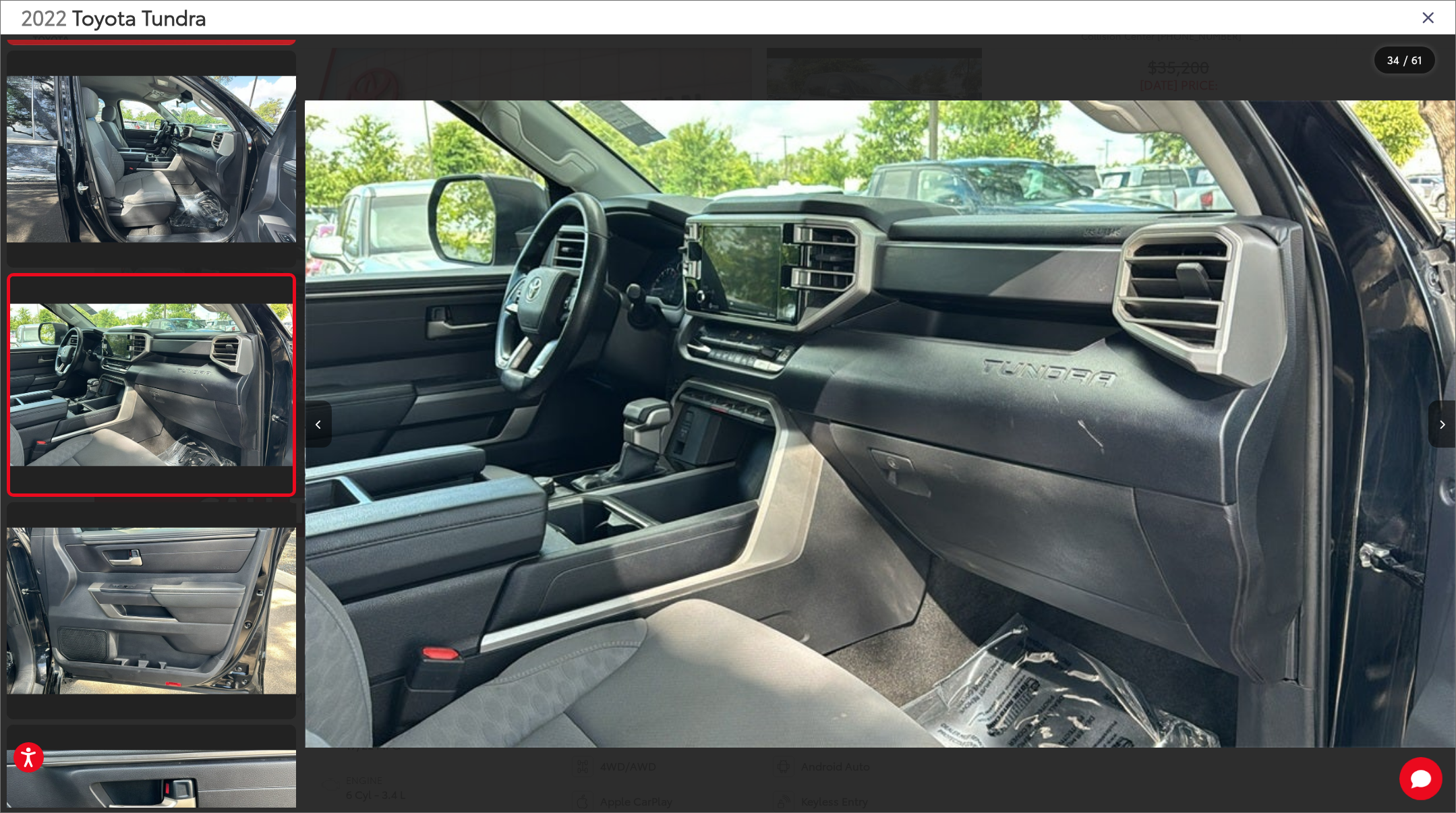
click at [319, 430] on button "Previous image" at bounding box center [318, 424] width 27 height 47
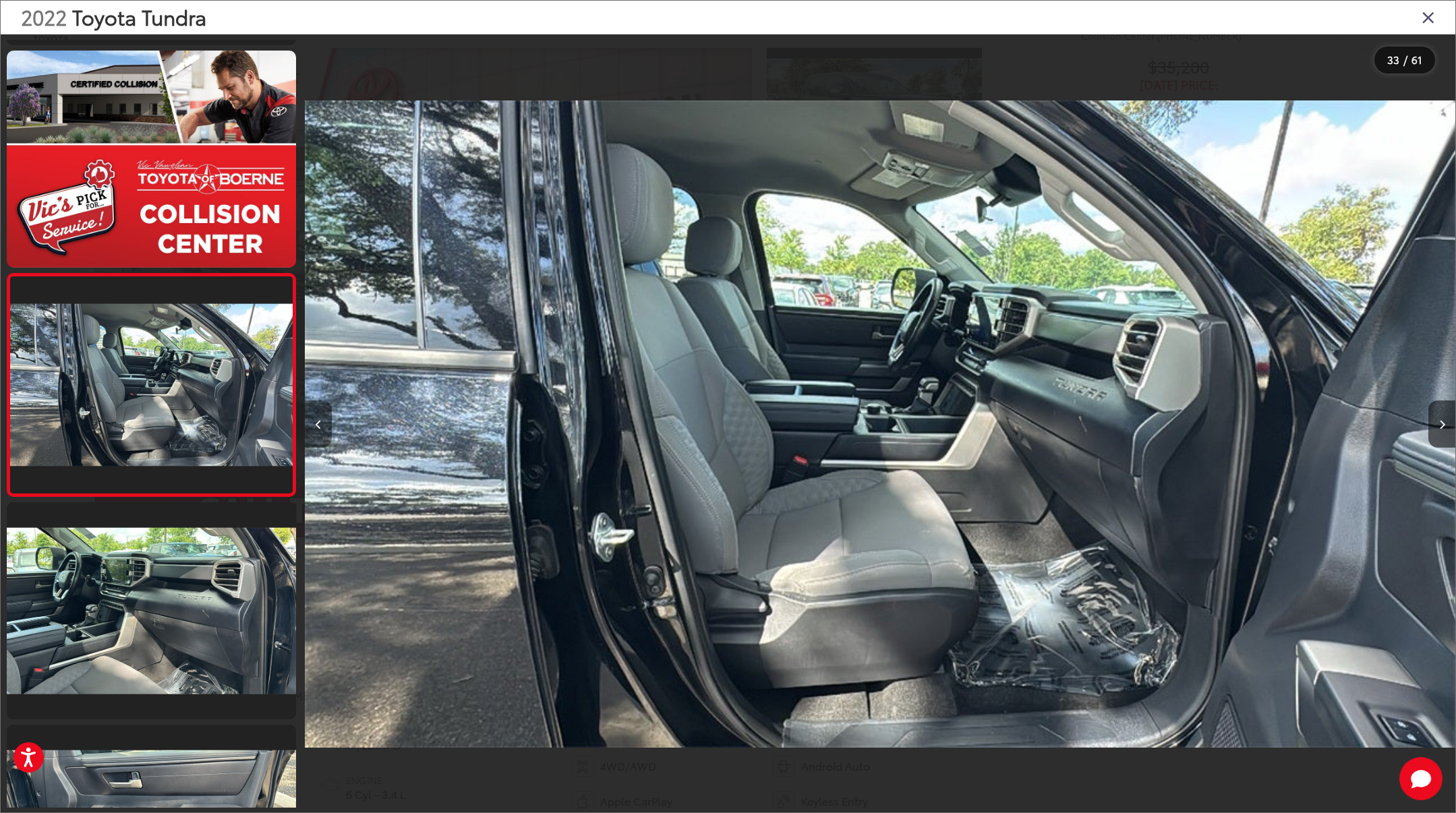
click at [319, 430] on button "Previous image" at bounding box center [318, 424] width 27 height 47
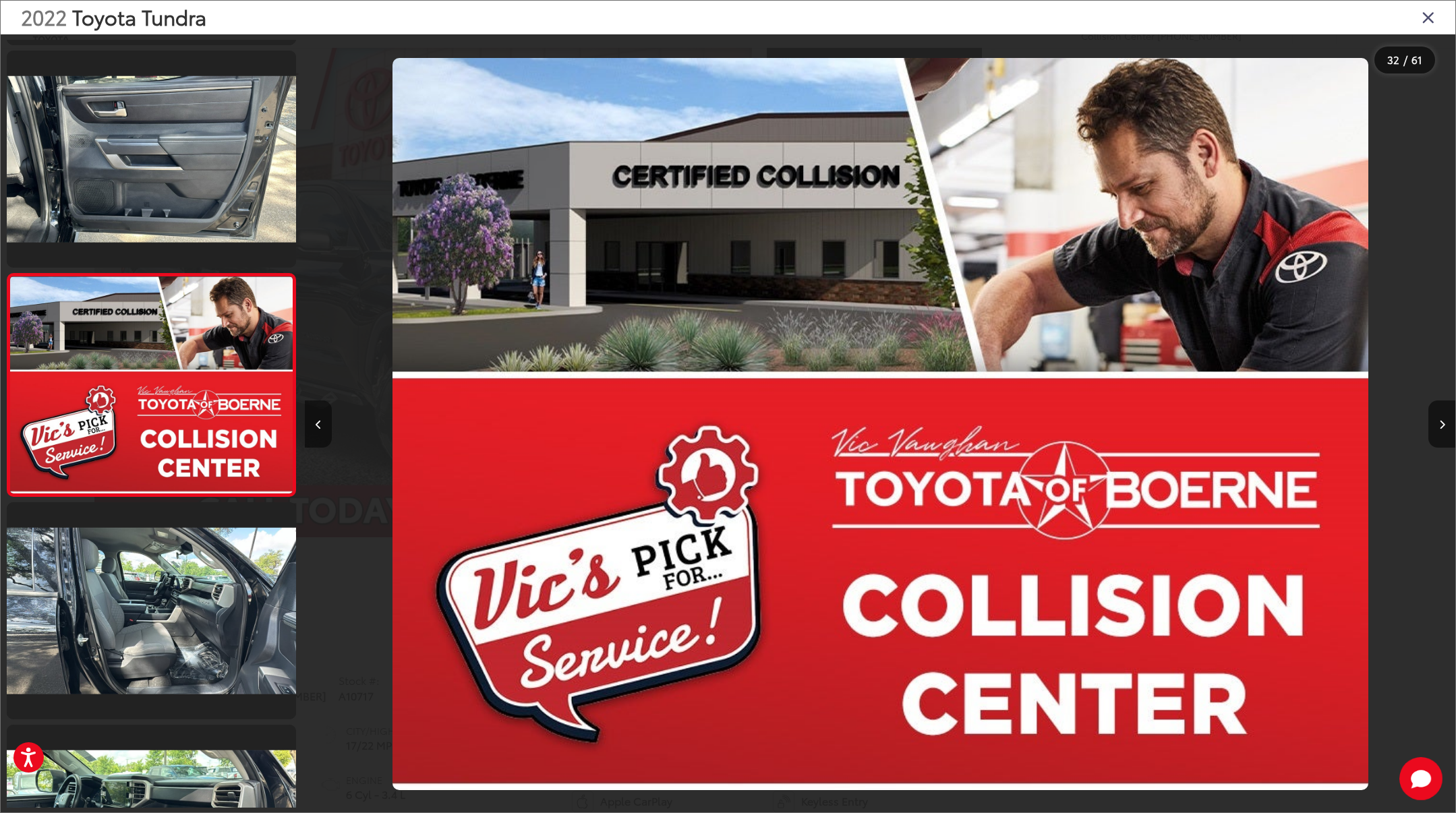
click at [319, 430] on button "Previous image" at bounding box center [318, 424] width 27 height 47
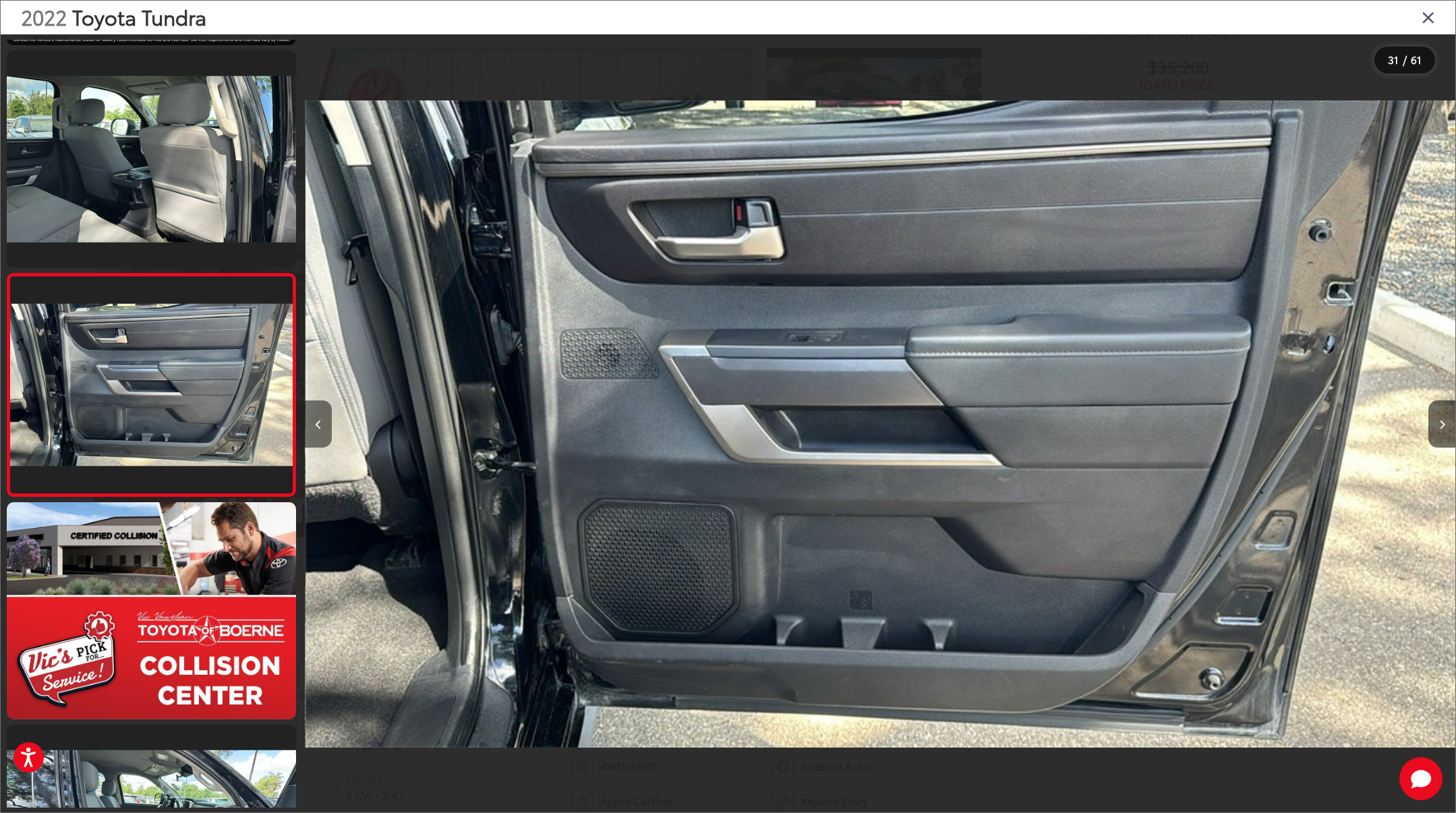
click at [319, 430] on button "Previous image" at bounding box center [318, 424] width 27 height 47
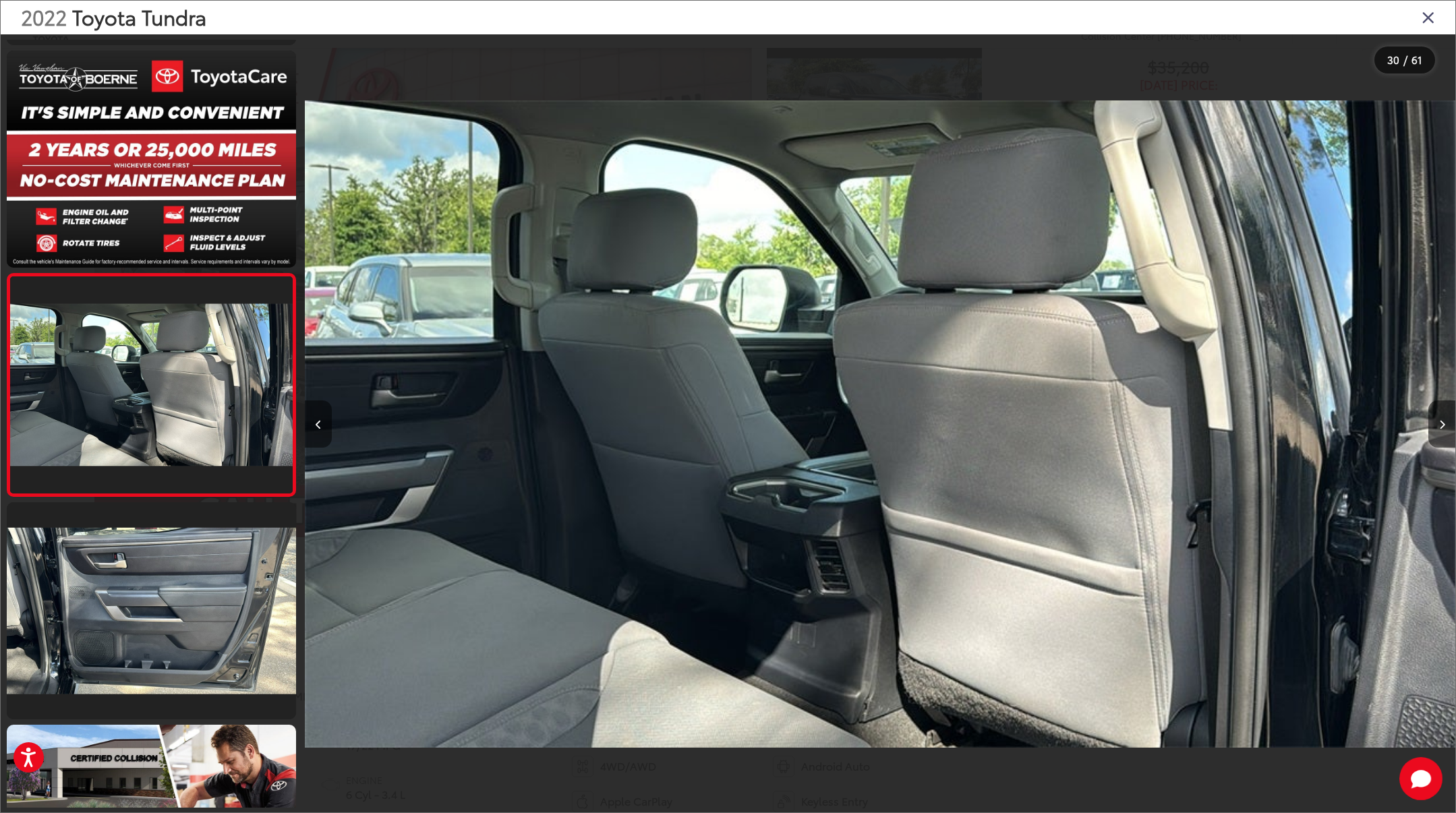
click at [319, 430] on button "Previous image" at bounding box center [318, 424] width 27 height 47
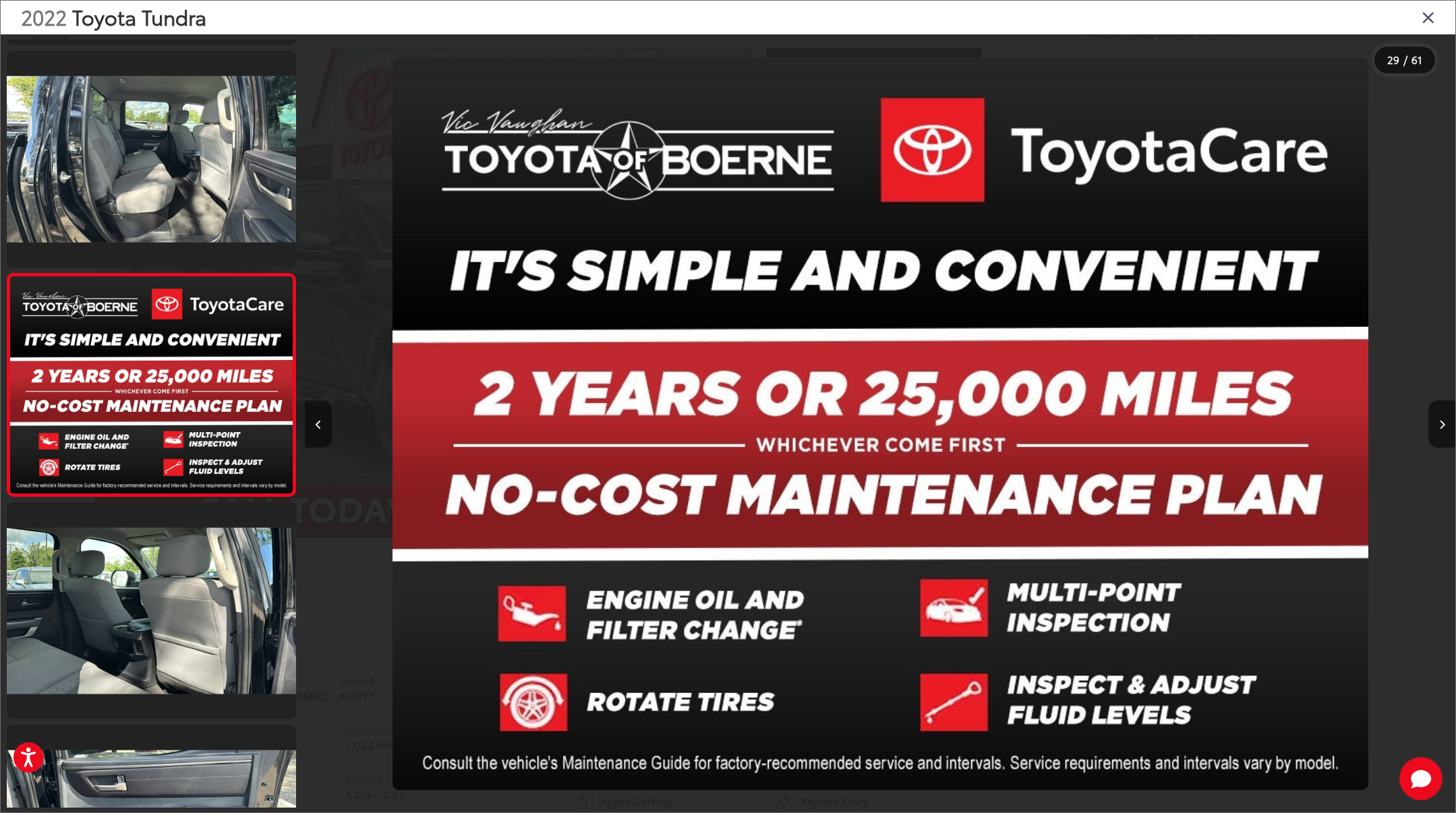
click at [319, 430] on button "Previous image" at bounding box center [318, 424] width 27 height 47
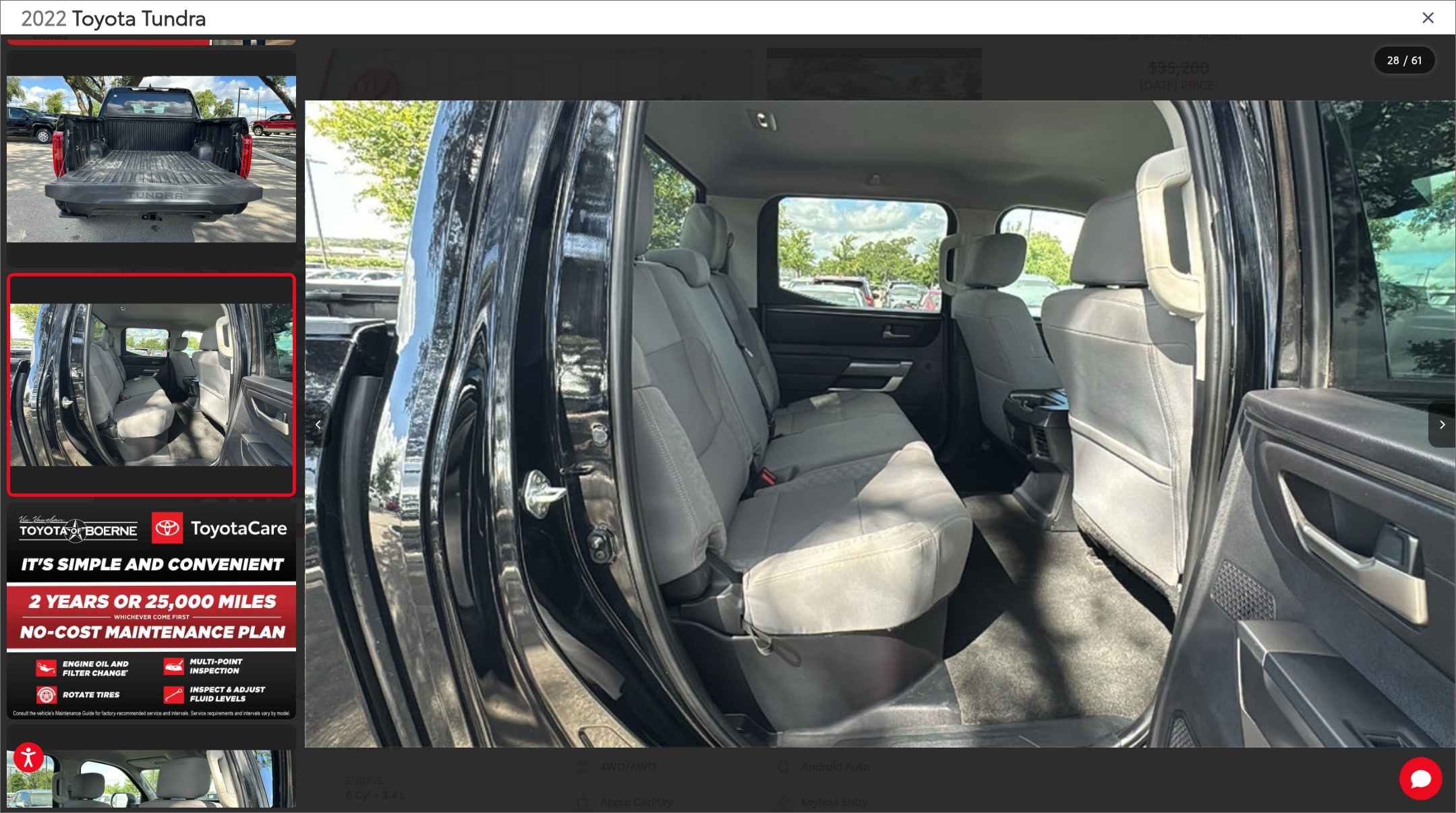
click at [319, 430] on button "Previous image" at bounding box center [318, 424] width 27 height 47
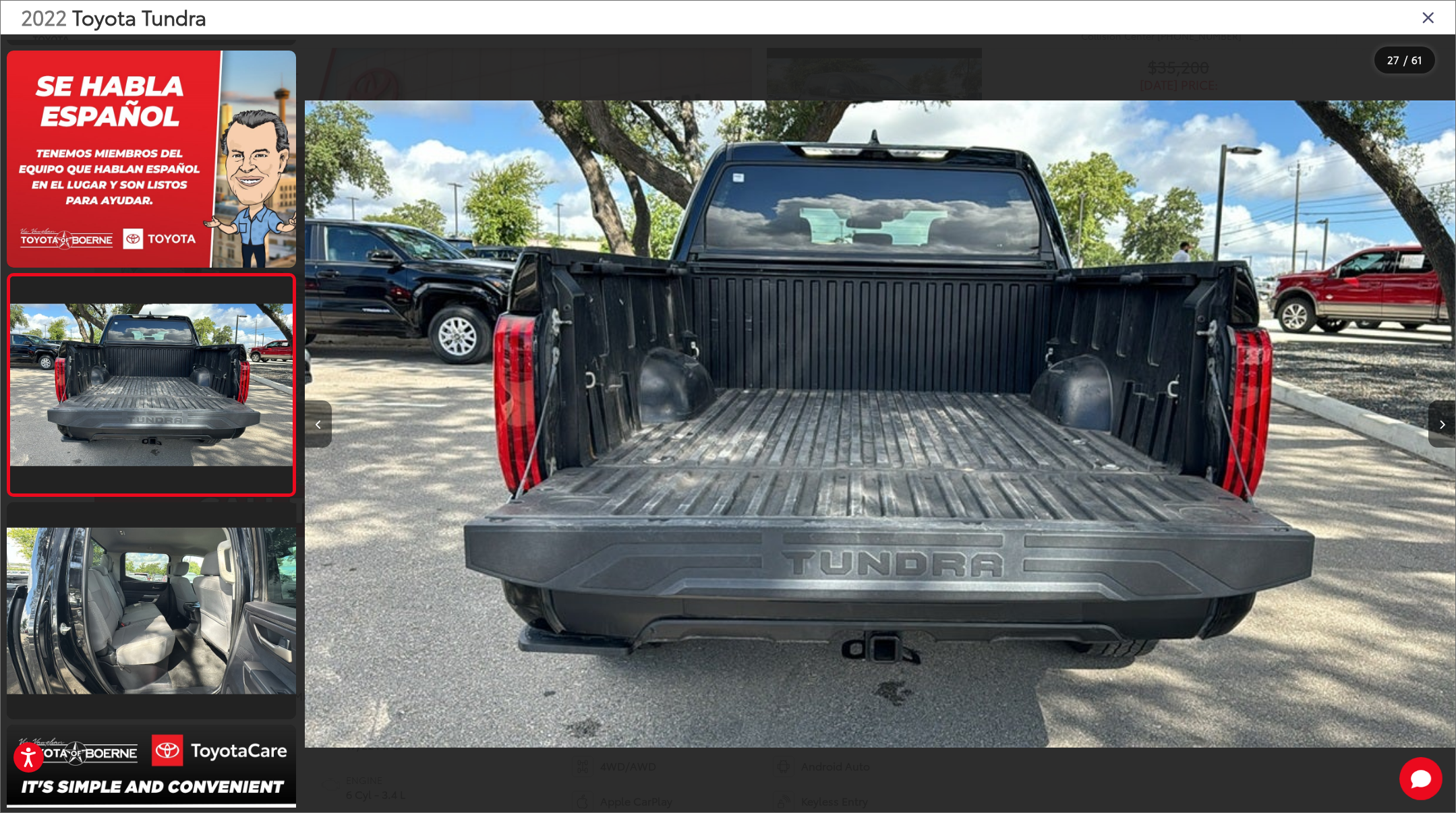
click at [319, 430] on button "Previous image" at bounding box center [318, 424] width 27 height 47
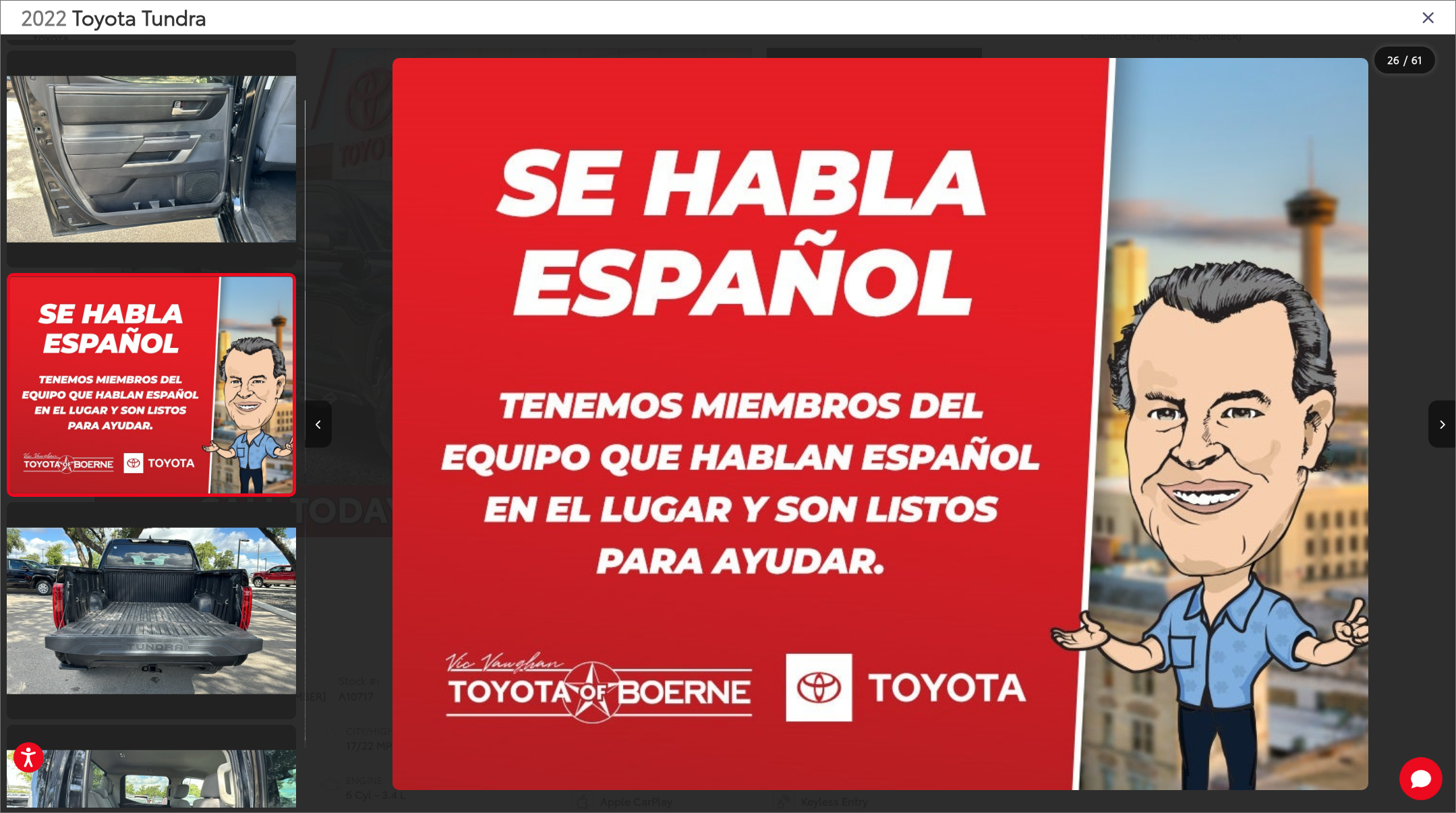
click at [319, 430] on button "Previous image" at bounding box center [318, 424] width 27 height 47
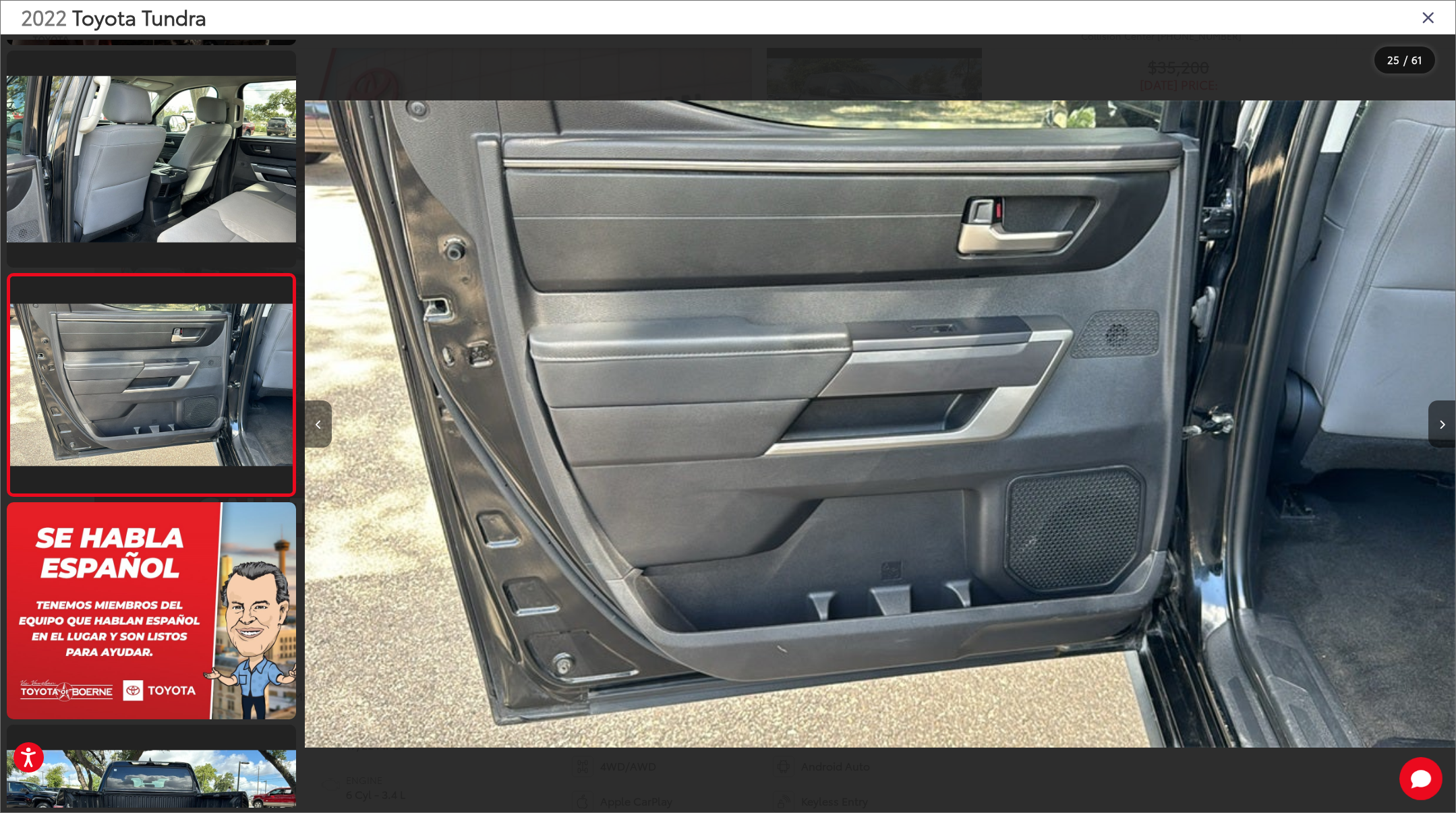
click at [319, 430] on button "Previous image" at bounding box center [318, 424] width 27 height 47
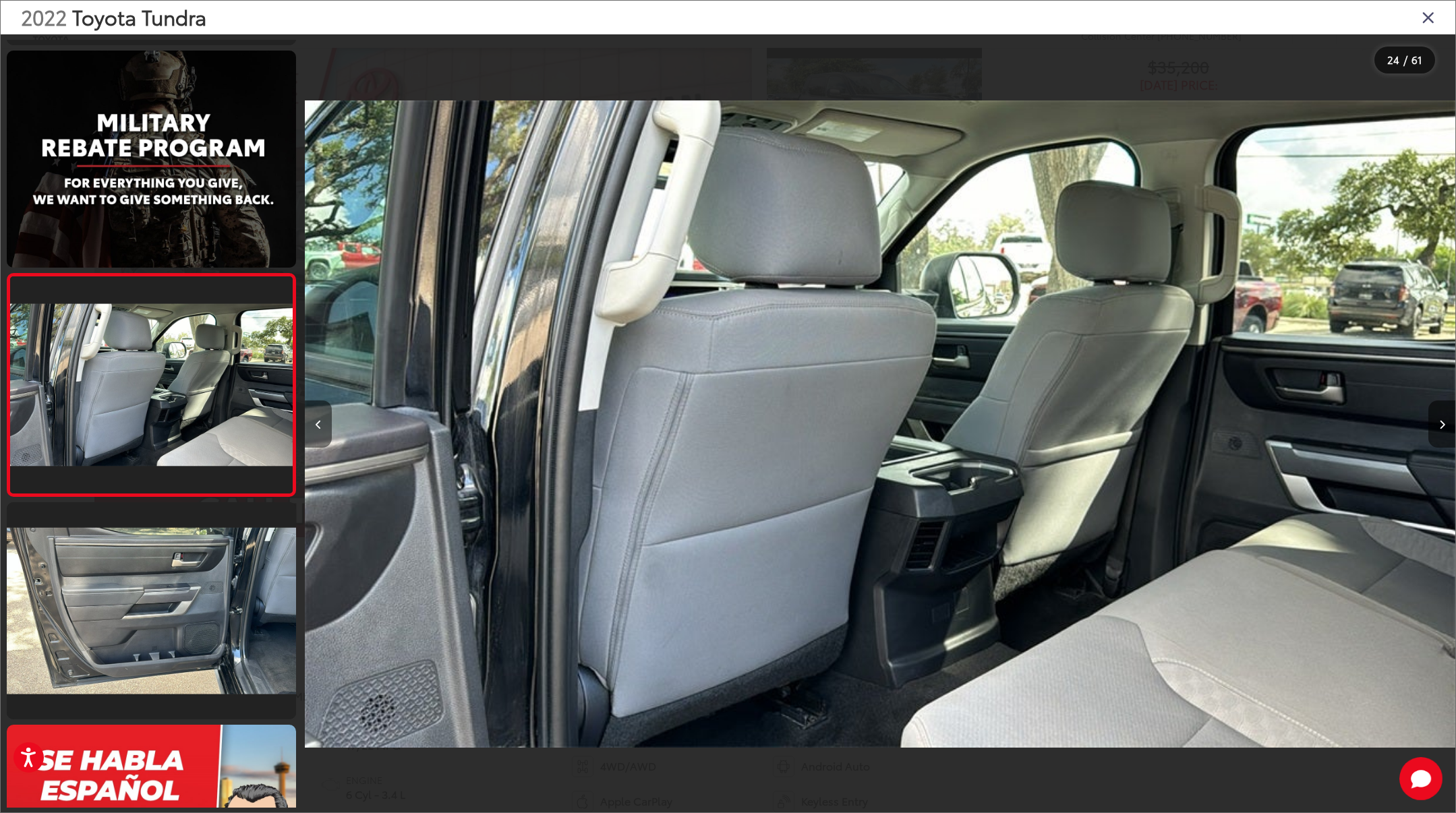
click at [319, 430] on button "Previous image" at bounding box center [318, 424] width 27 height 47
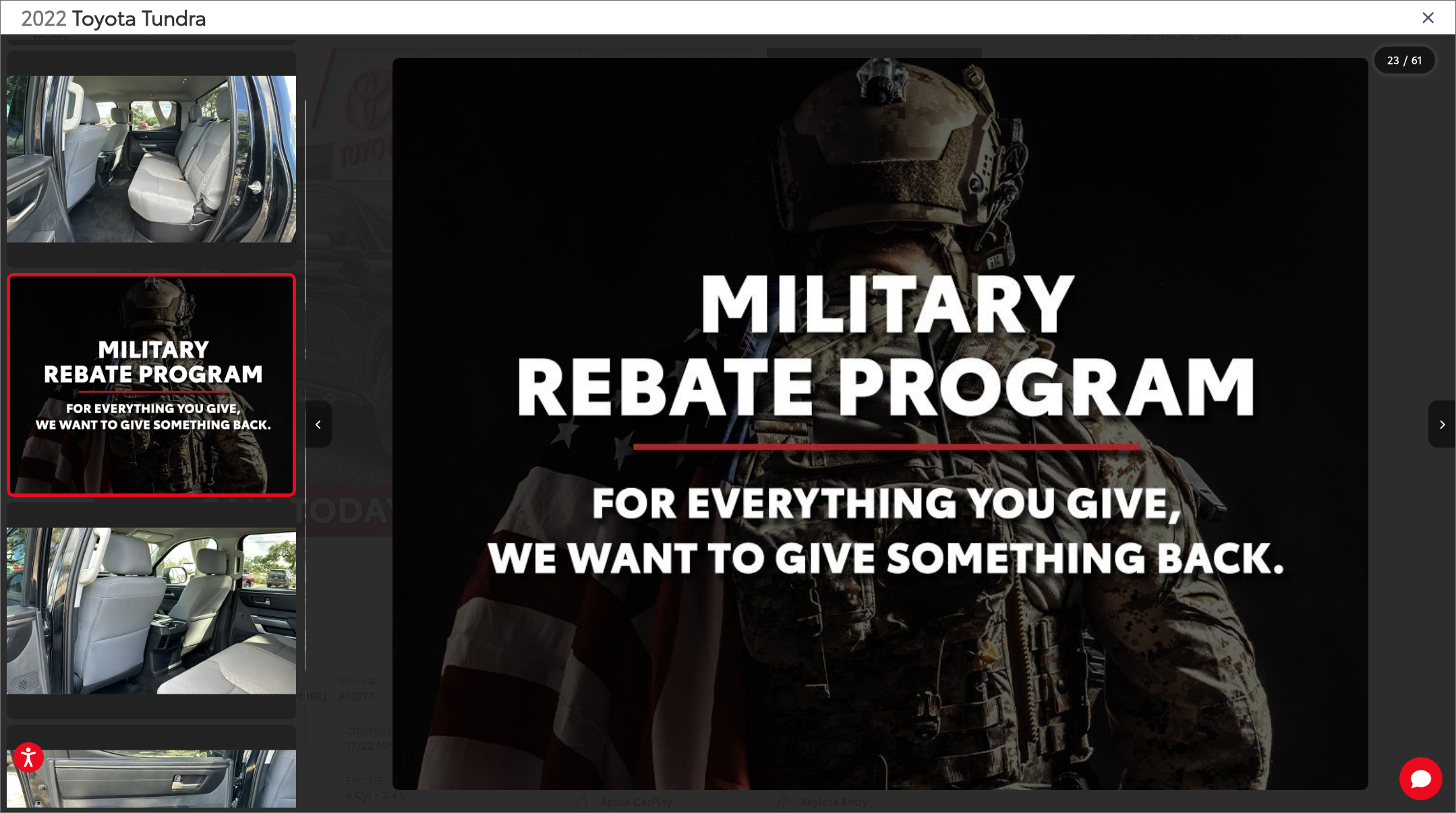
click at [319, 430] on button "Previous image" at bounding box center [318, 424] width 27 height 47
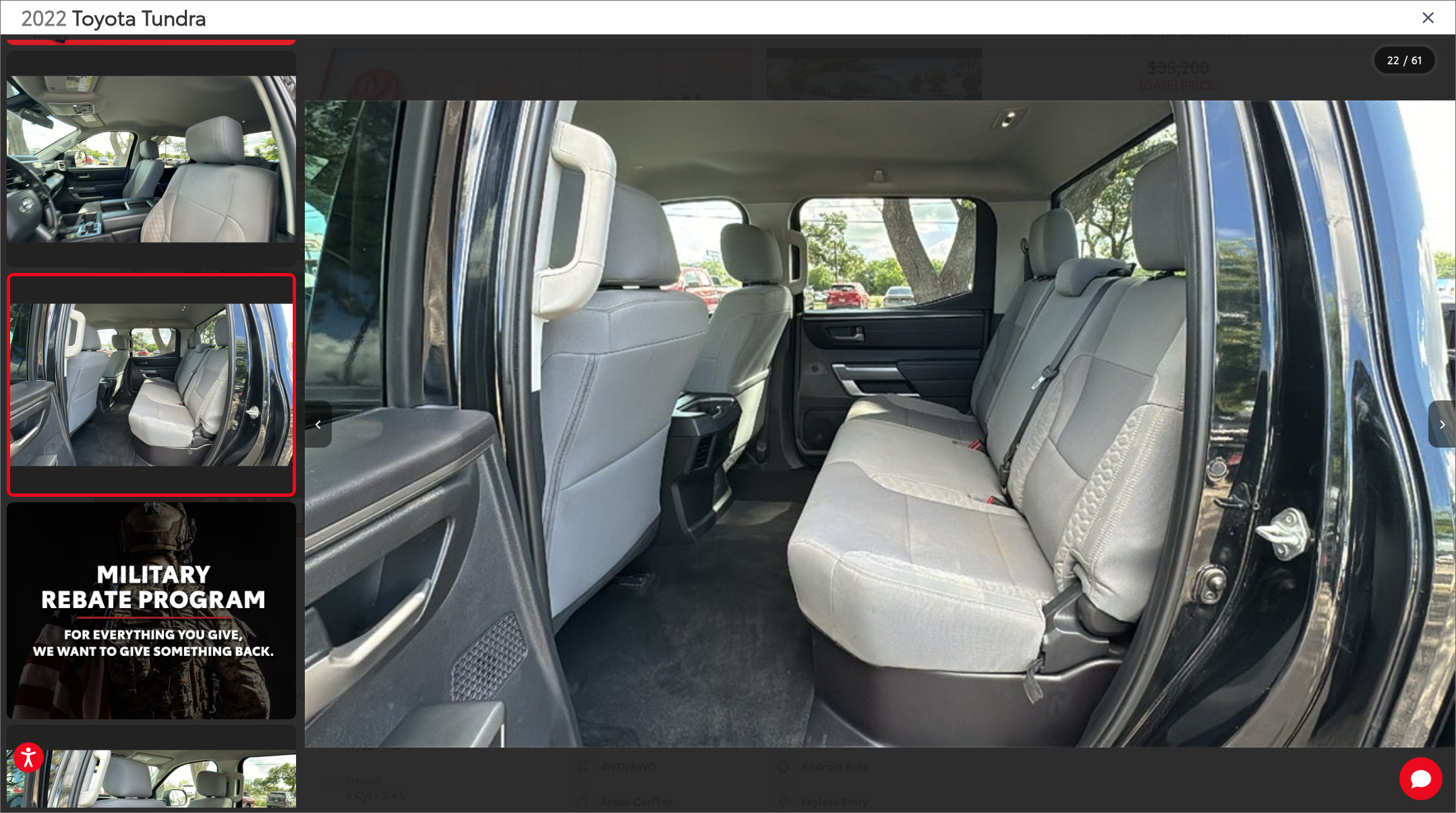
click at [319, 430] on button "Previous image" at bounding box center [318, 424] width 27 height 47
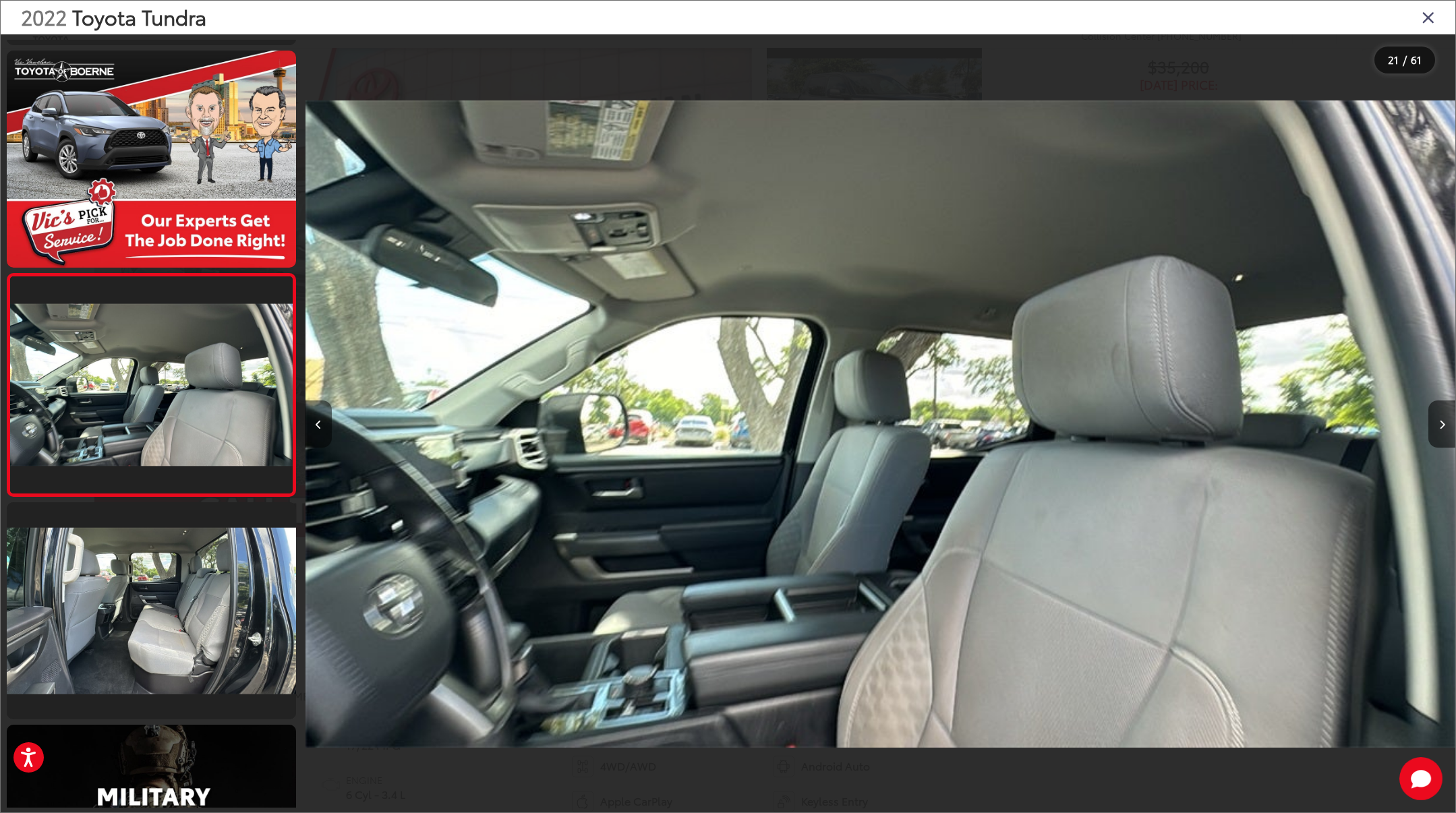
click at [319, 430] on button "Previous image" at bounding box center [318, 424] width 27 height 47
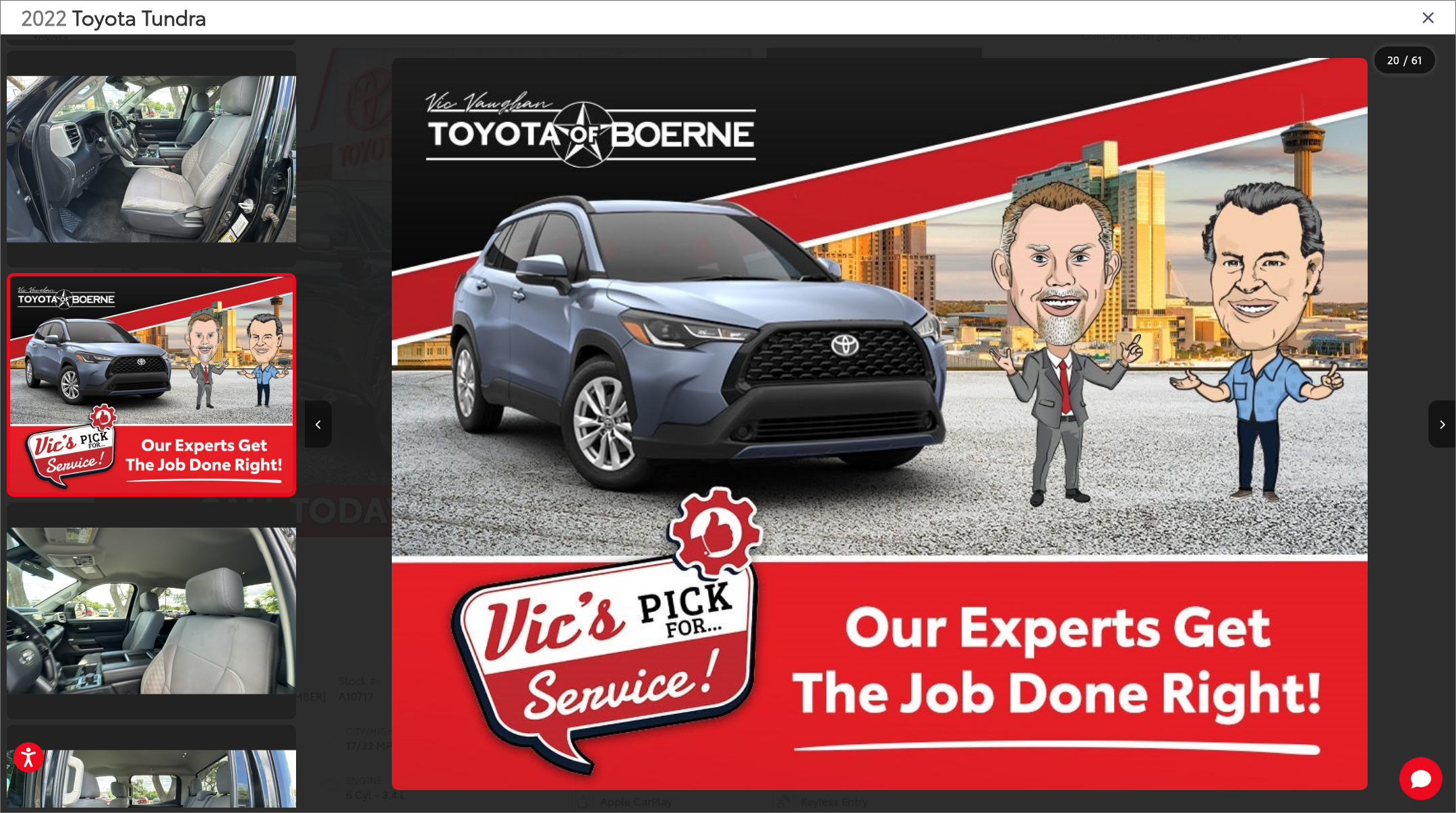
click at [319, 430] on button "Previous image" at bounding box center [318, 424] width 27 height 47
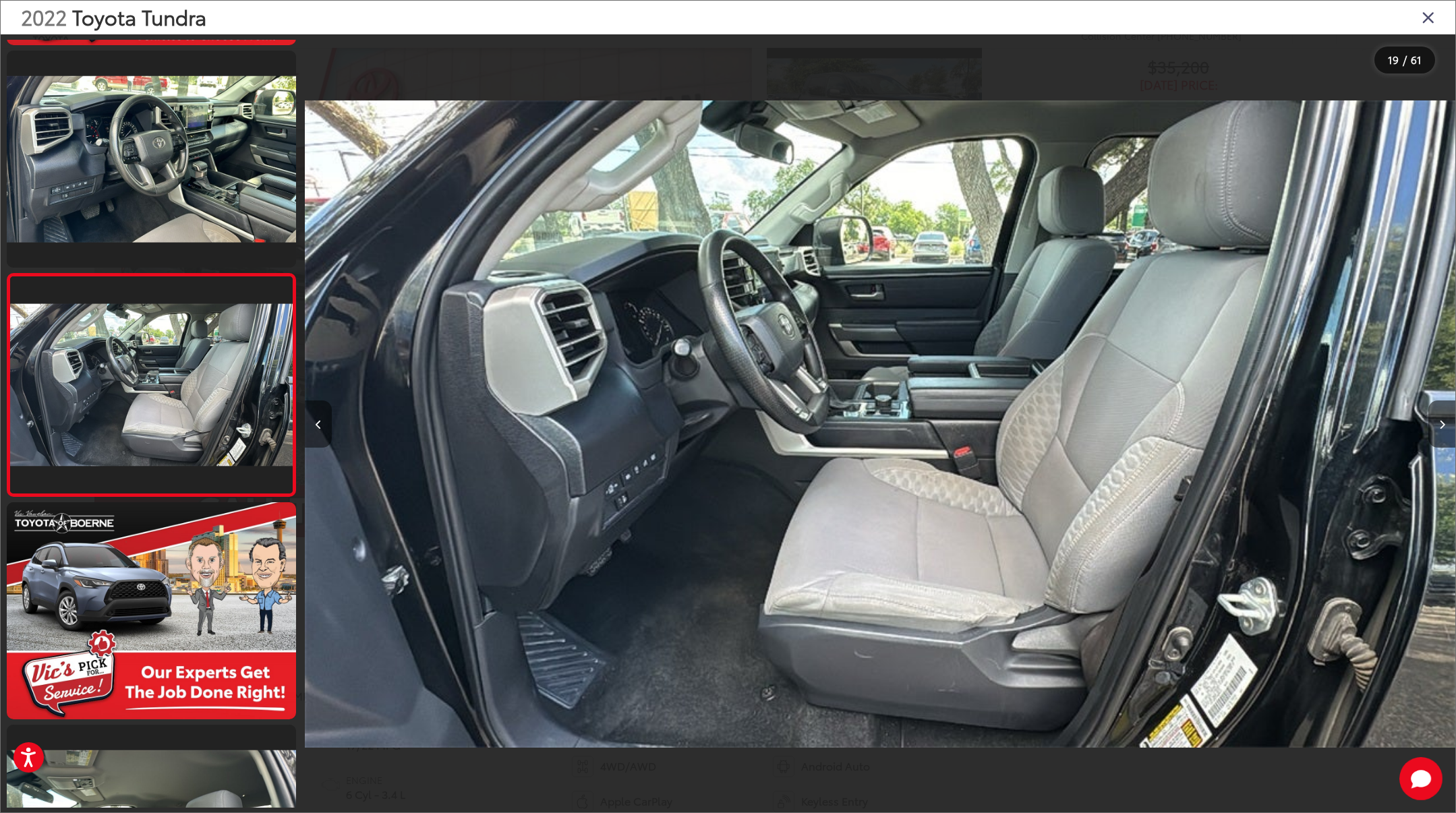
click at [319, 430] on button "Previous image" at bounding box center [318, 424] width 27 height 47
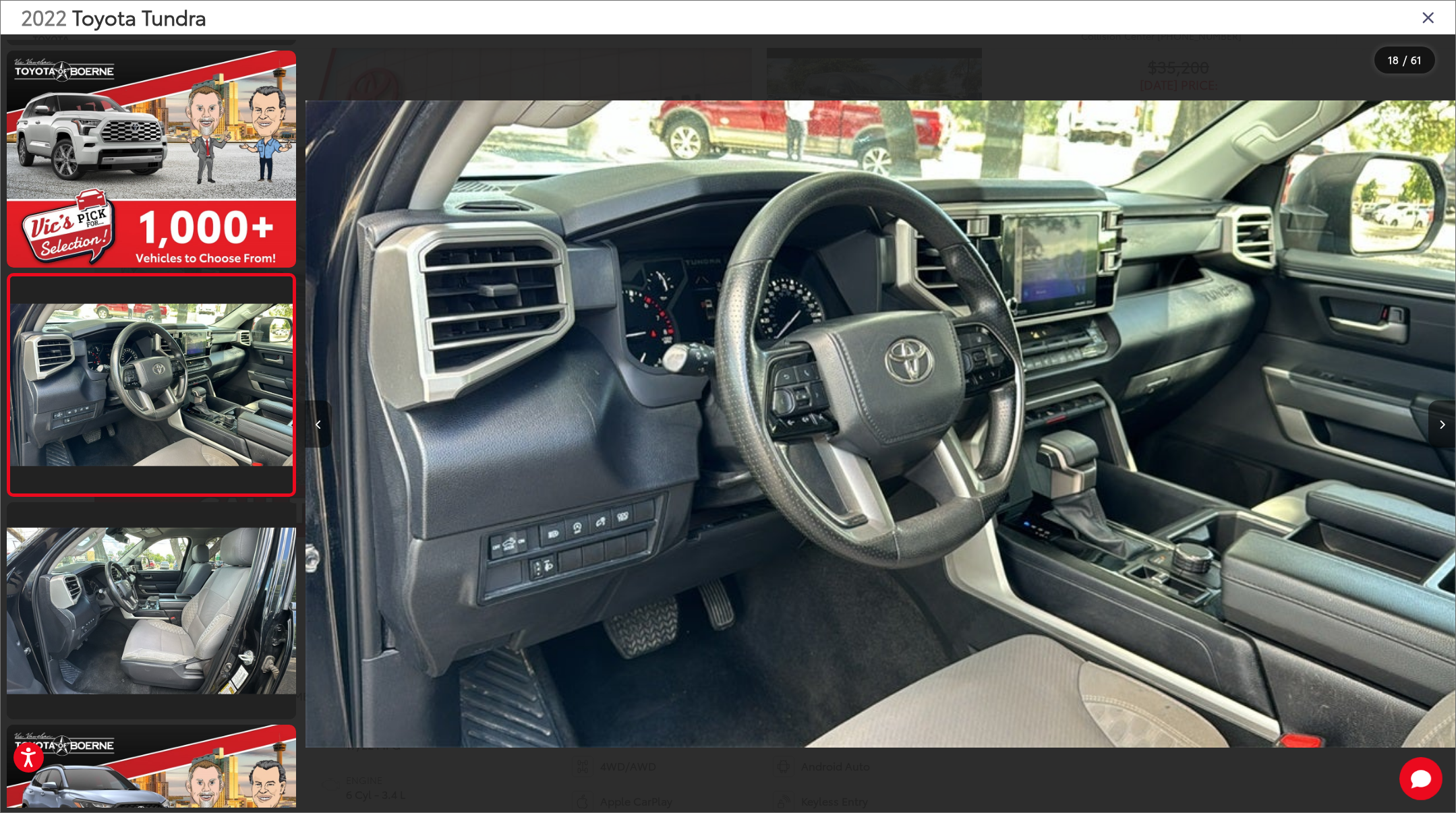
click at [319, 430] on button "Previous image" at bounding box center [318, 424] width 27 height 47
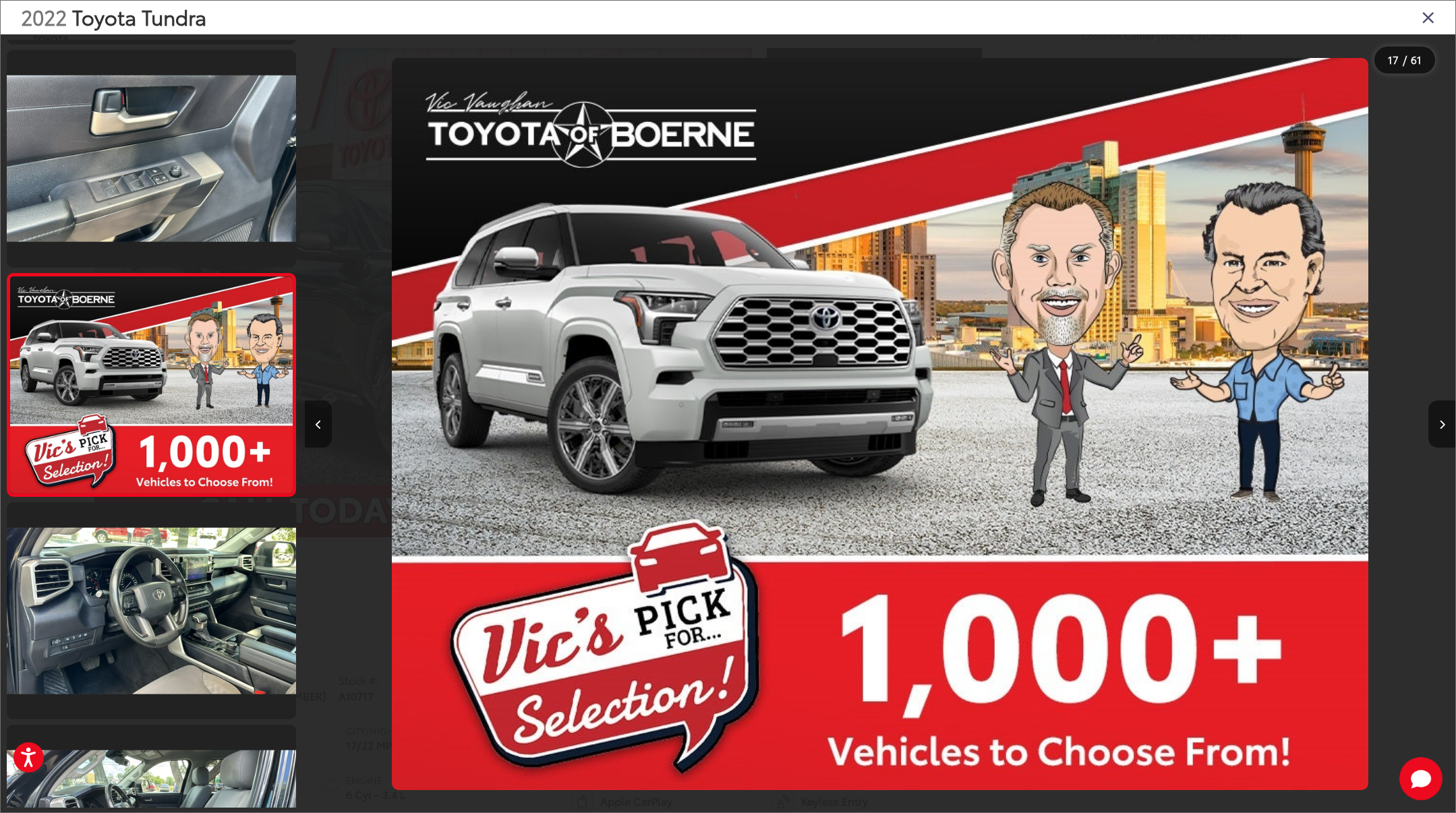
click at [319, 430] on button "Previous image" at bounding box center [318, 424] width 27 height 47
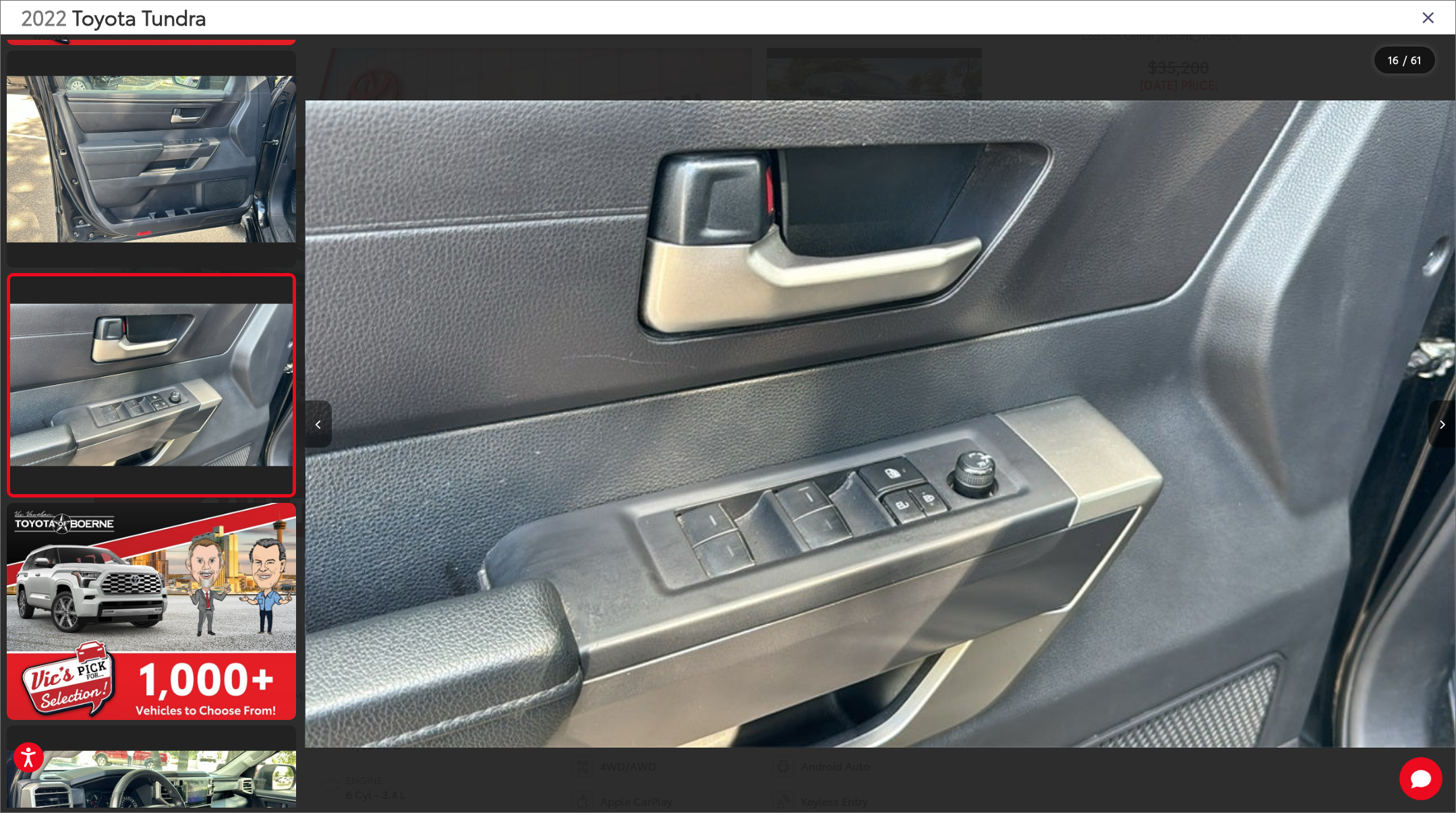
click at [319, 430] on button "Previous image" at bounding box center [318, 424] width 27 height 47
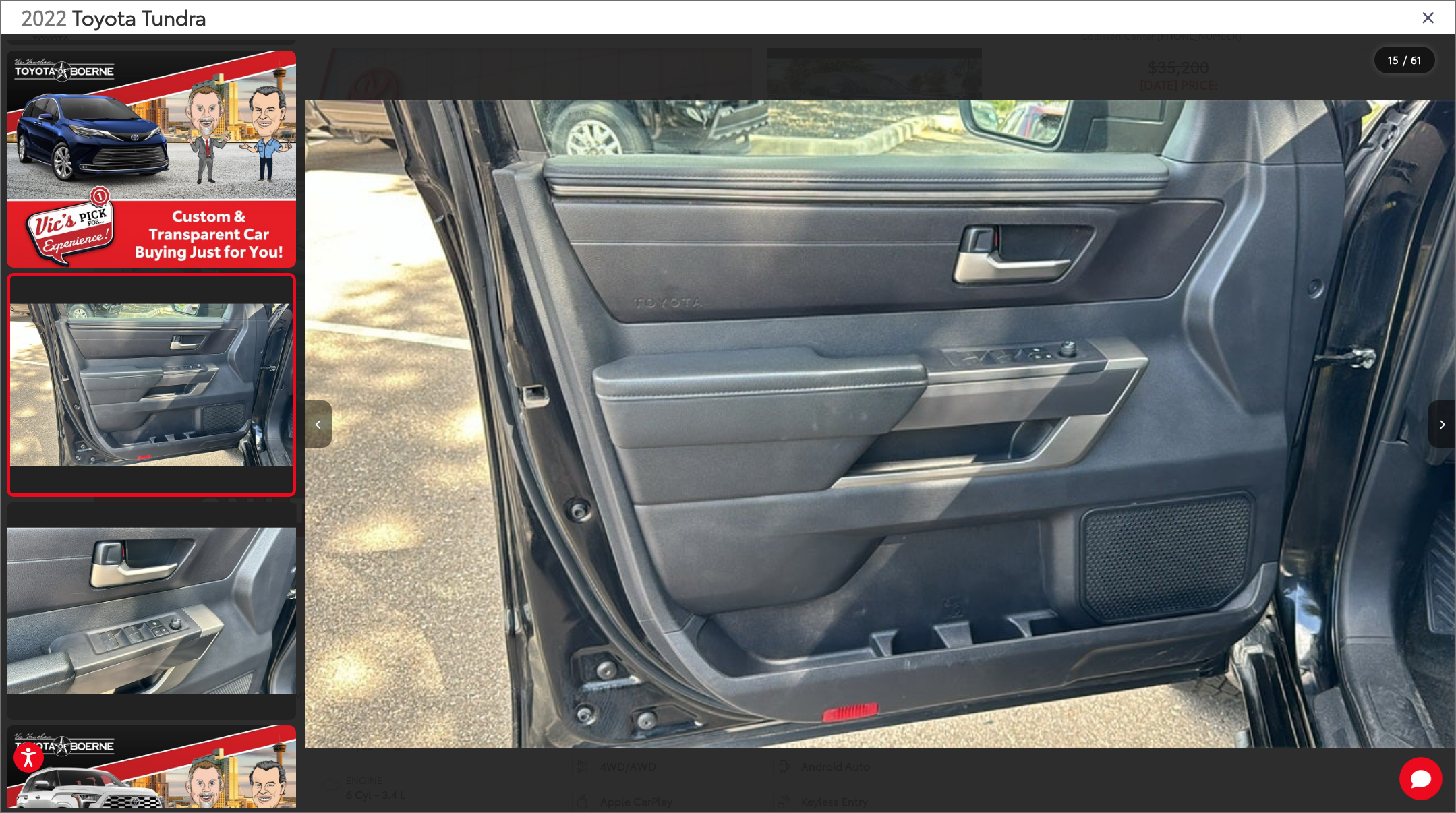
click at [319, 430] on button "Previous image" at bounding box center [318, 424] width 27 height 47
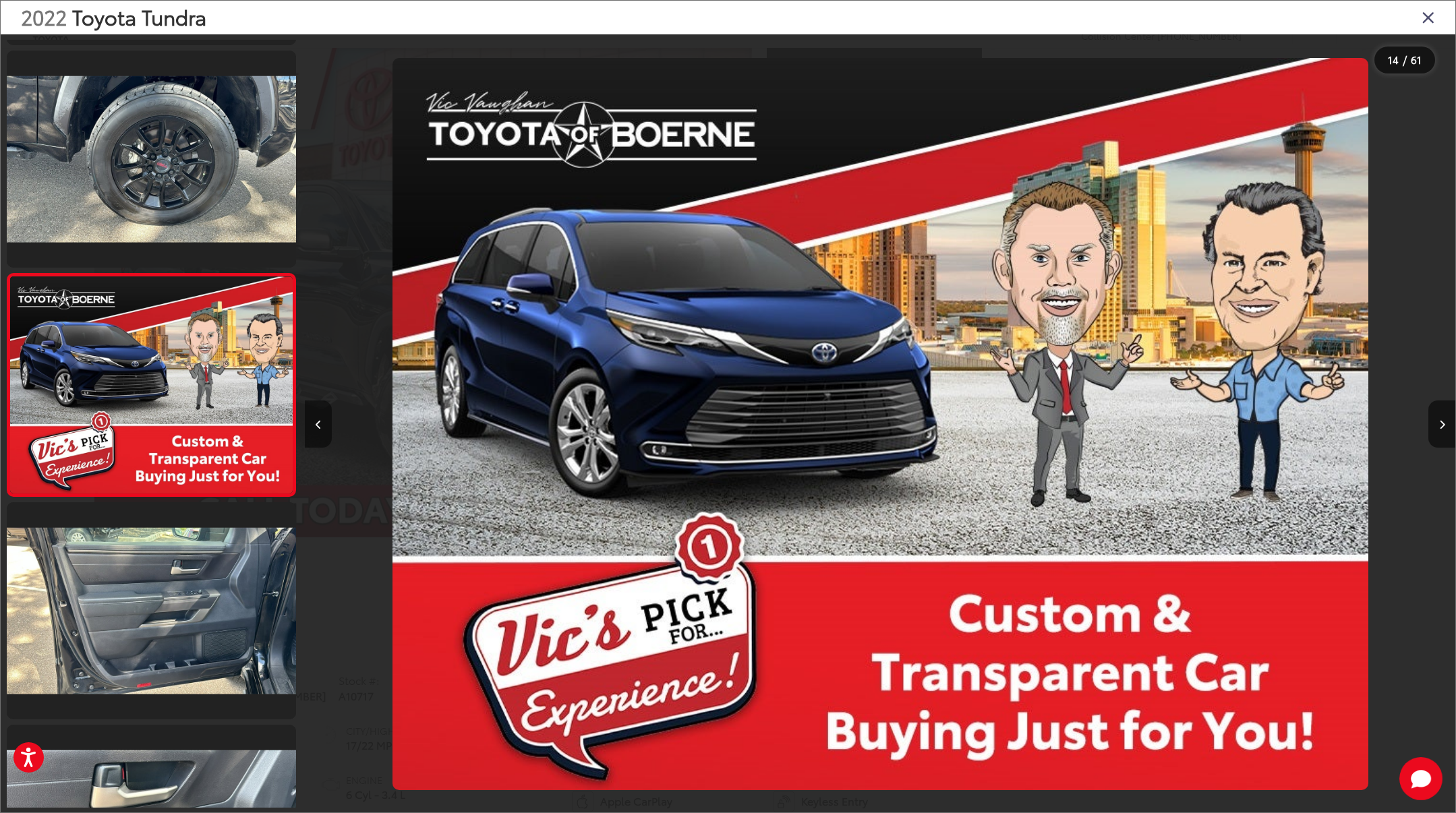
click at [319, 430] on button "Previous image" at bounding box center [318, 424] width 27 height 47
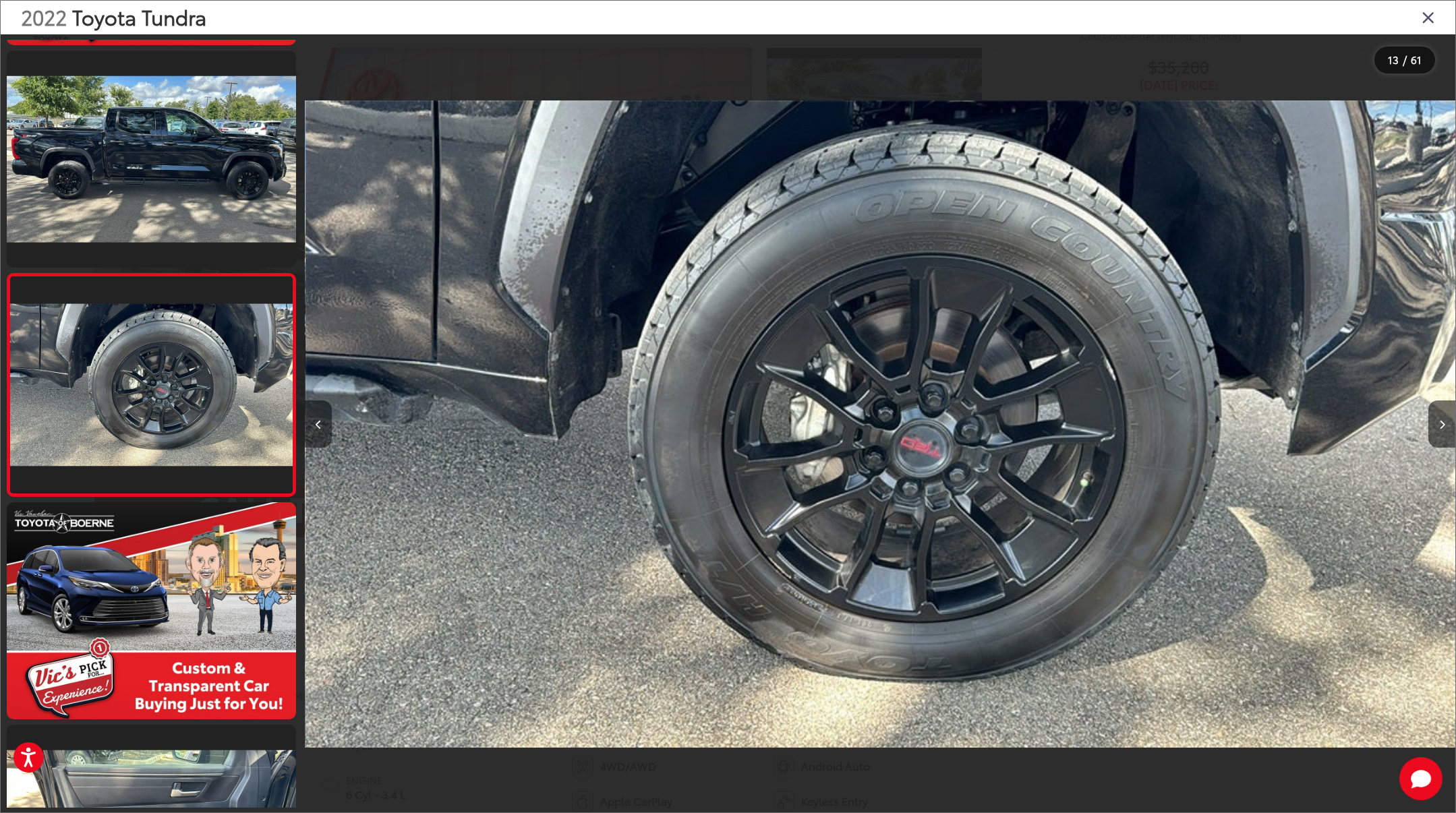
click at [319, 430] on button "Previous image" at bounding box center [318, 424] width 27 height 47
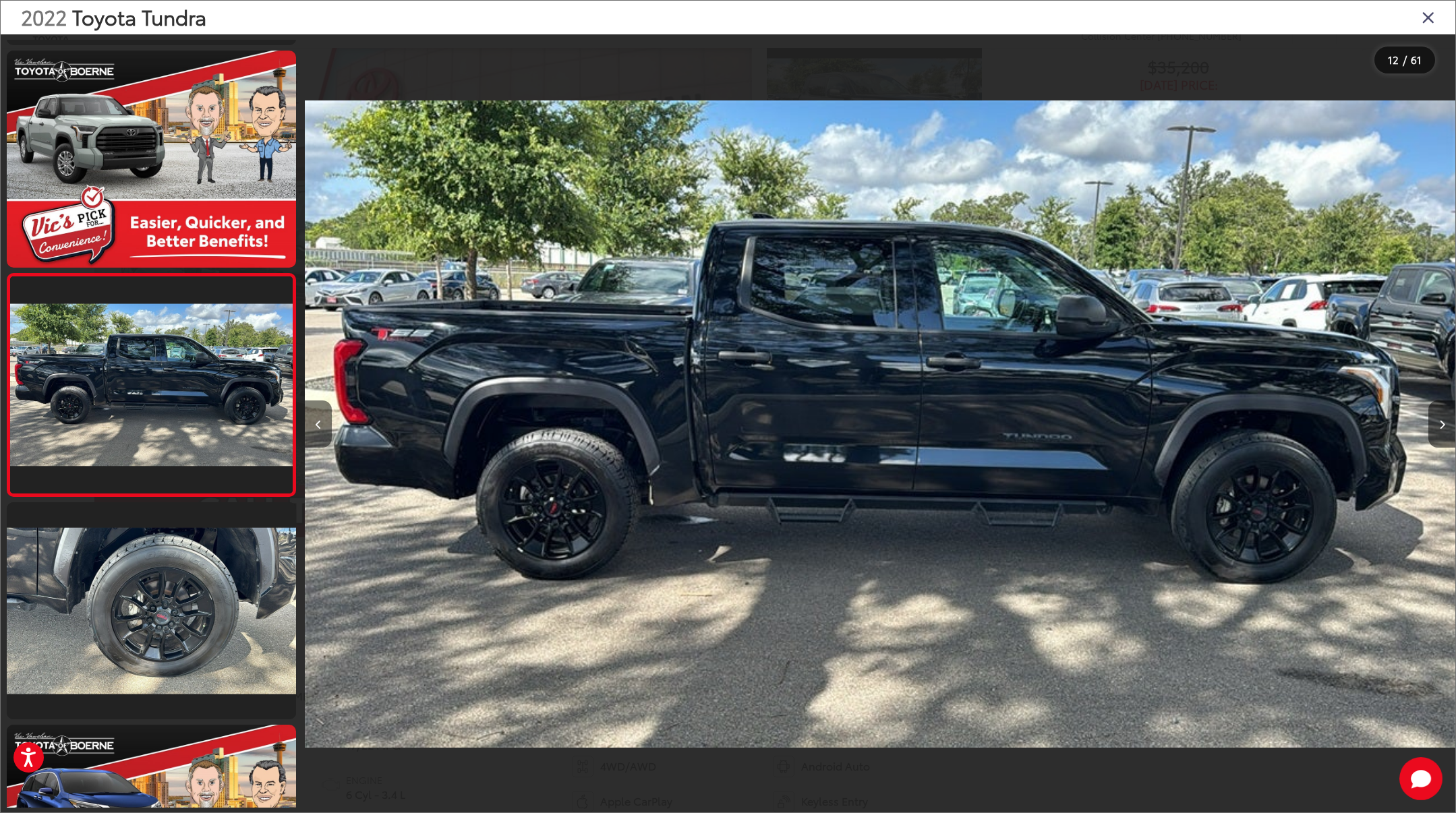
click at [319, 430] on button "Previous image" at bounding box center [318, 424] width 27 height 47
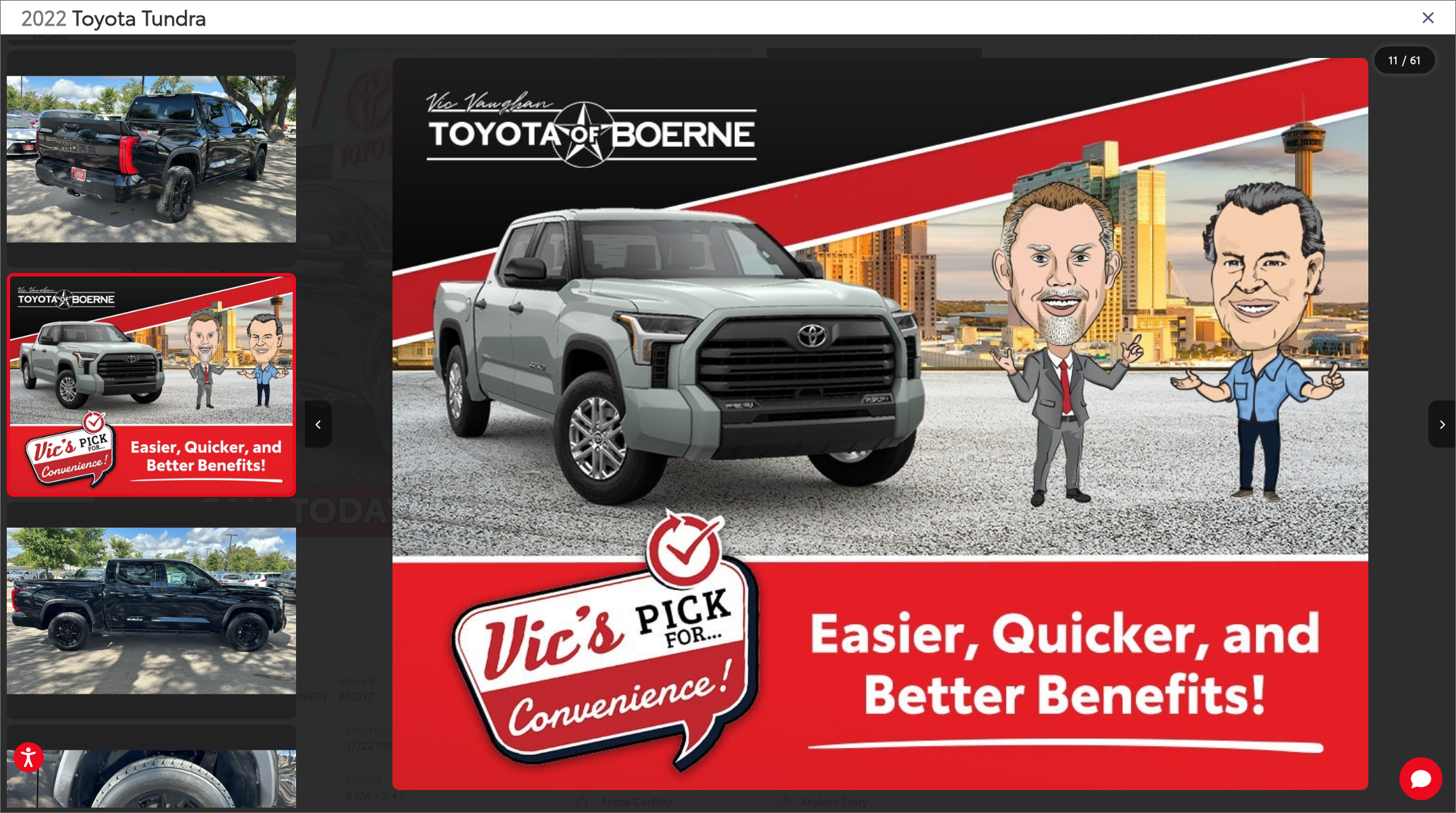
click at [319, 430] on button "Previous image" at bounding box center [318, 424] width 27 height 47
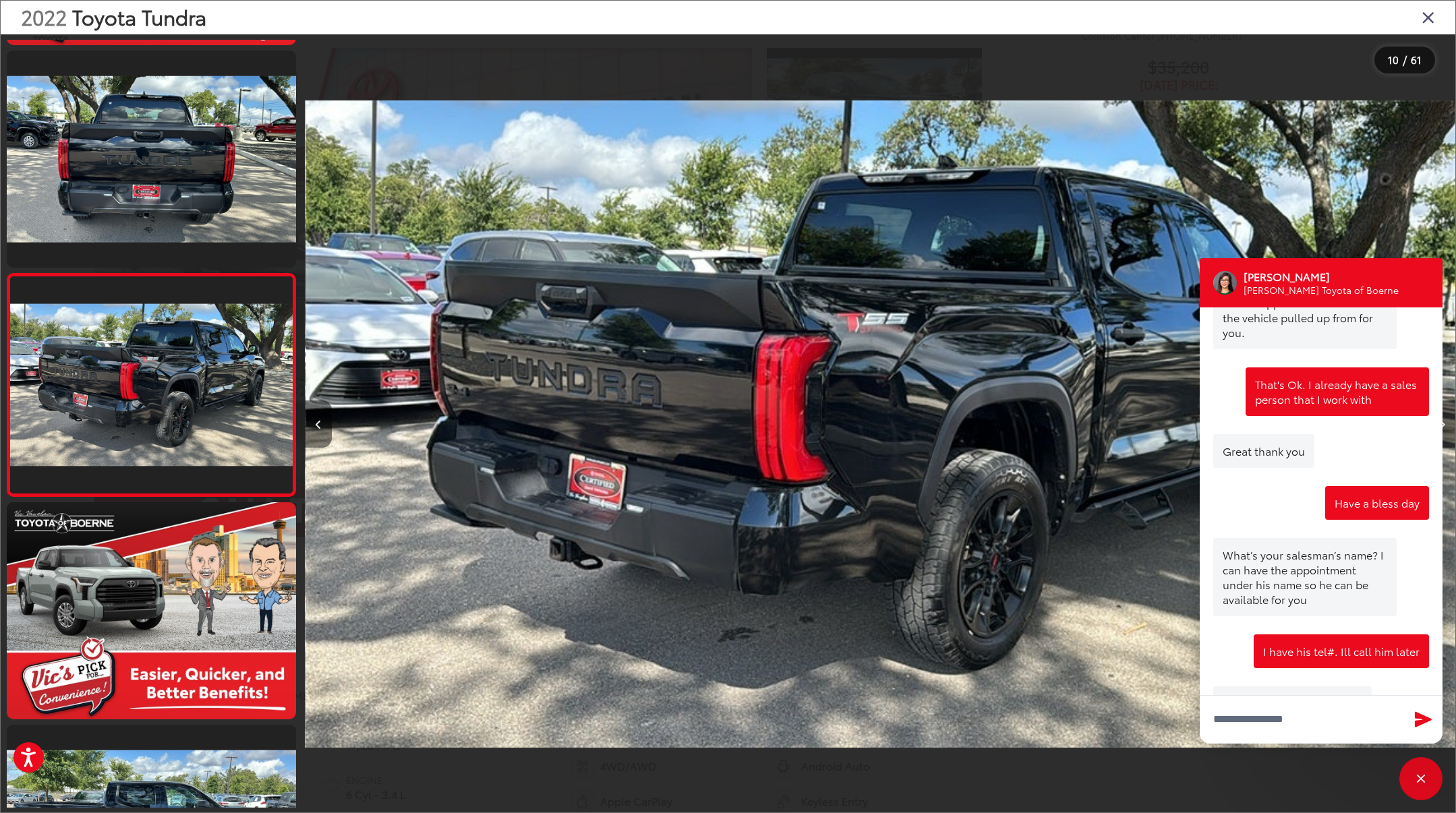
click at [319, 430] on button "Previous image" at bounding box center [318, 424] width 27 height 47
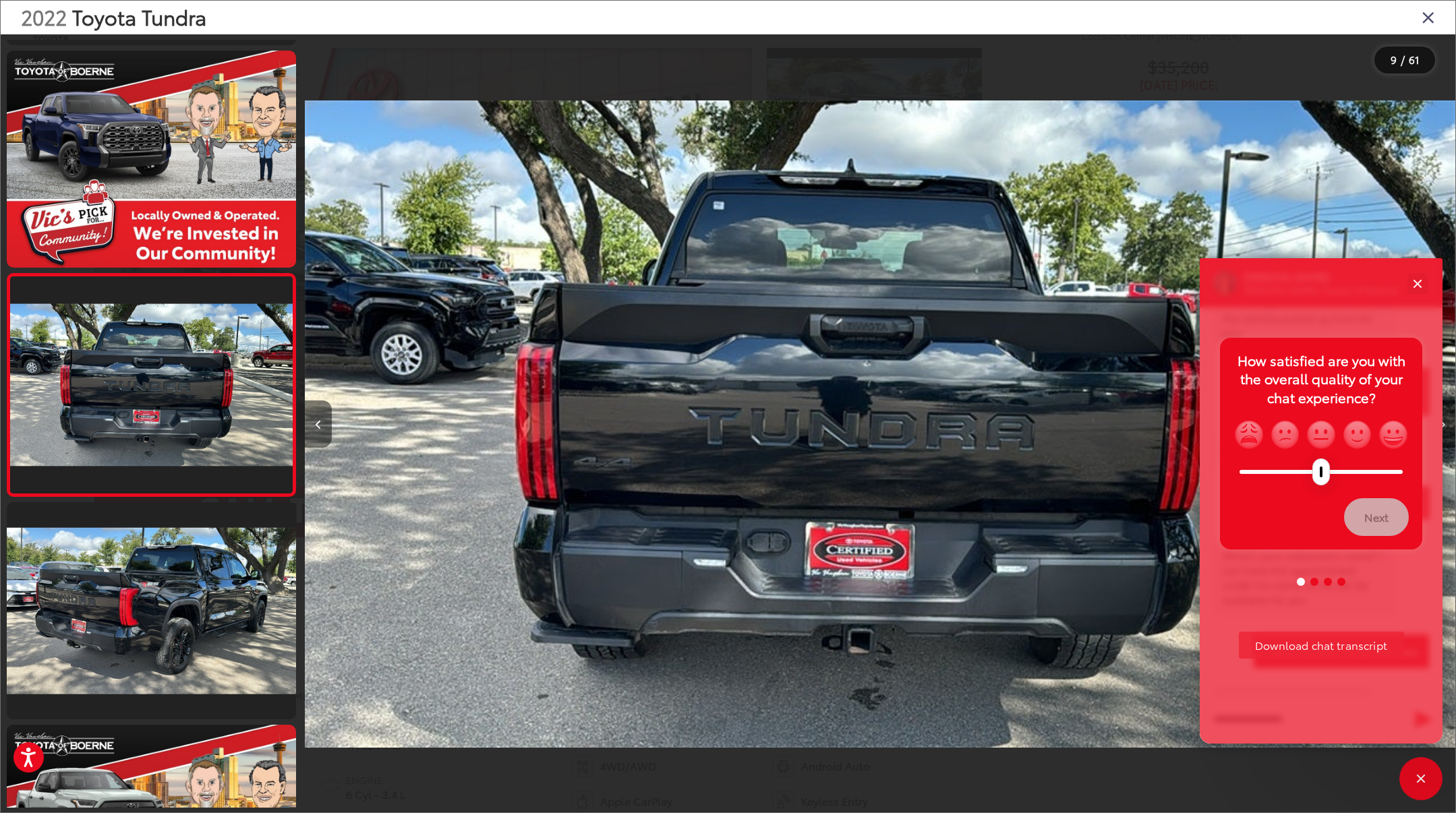
click at [319, 430] on button "Previous image" at bounding box center [318, 424] width 27 height 47
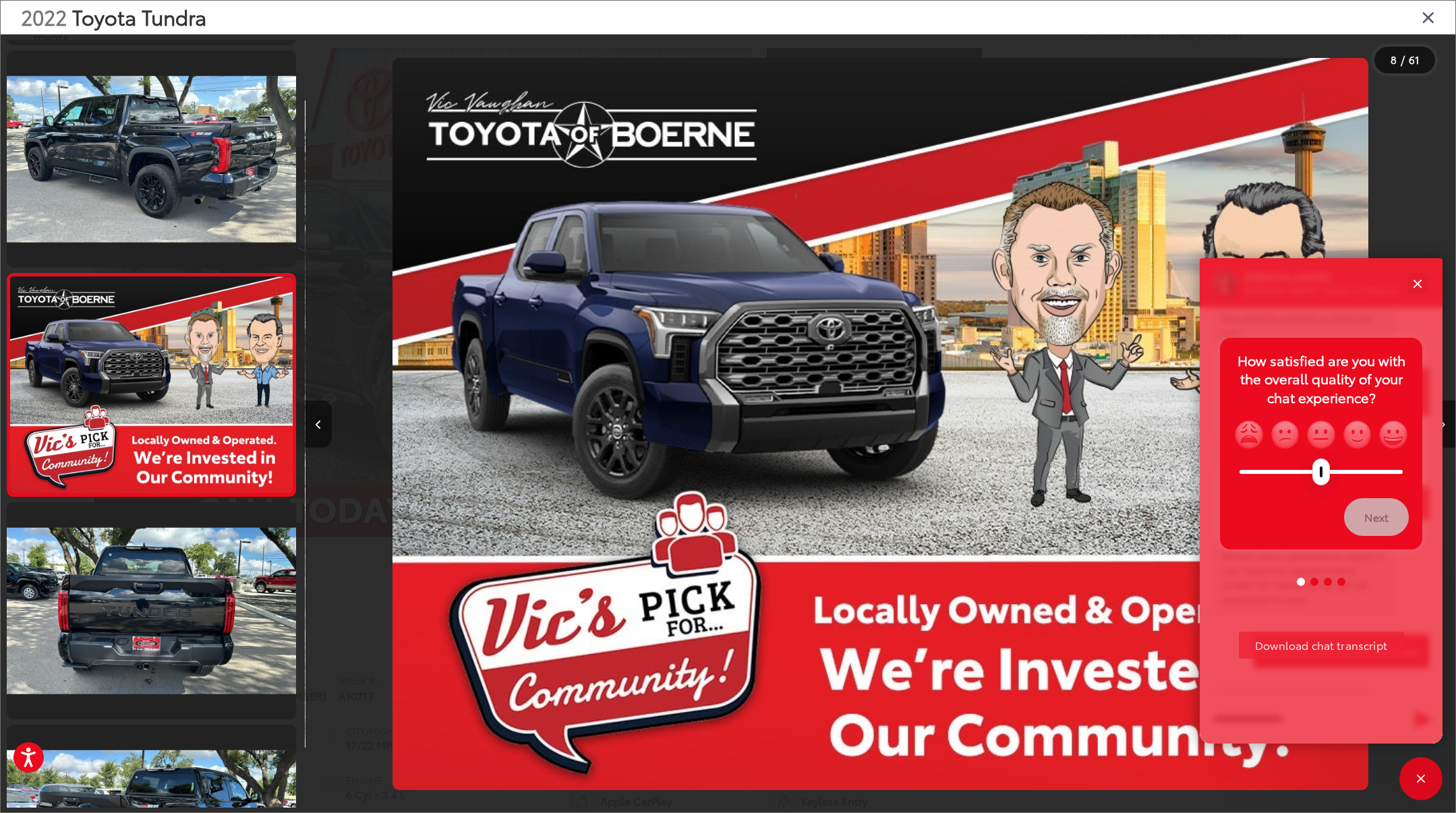
click at [319, 430] on button "Previous image" at bounding box center [318, 424] width 27 height 47
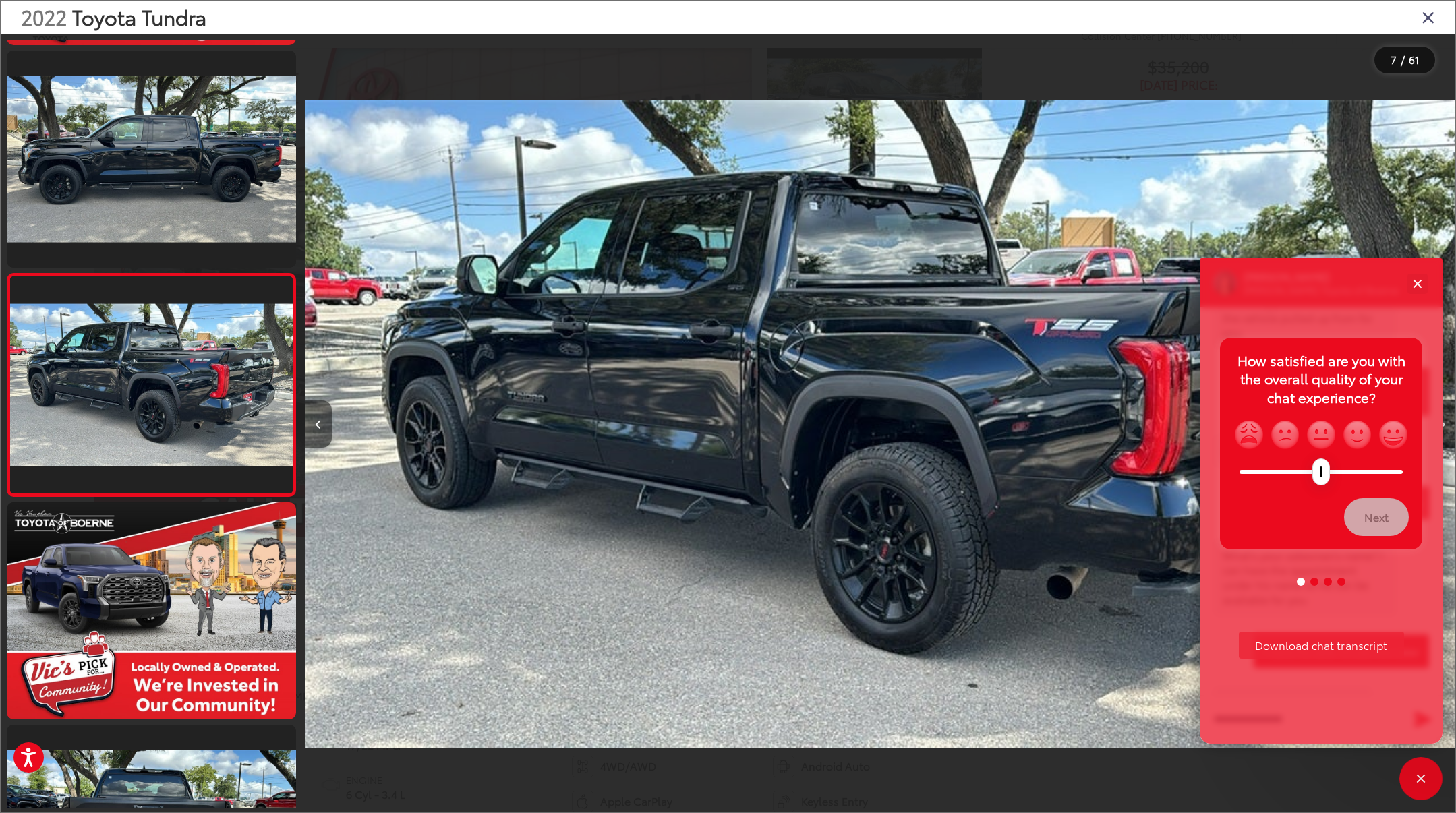
click at [319, 430] on button "Previous image" at bounding box center [318, 424] width 27 height 47
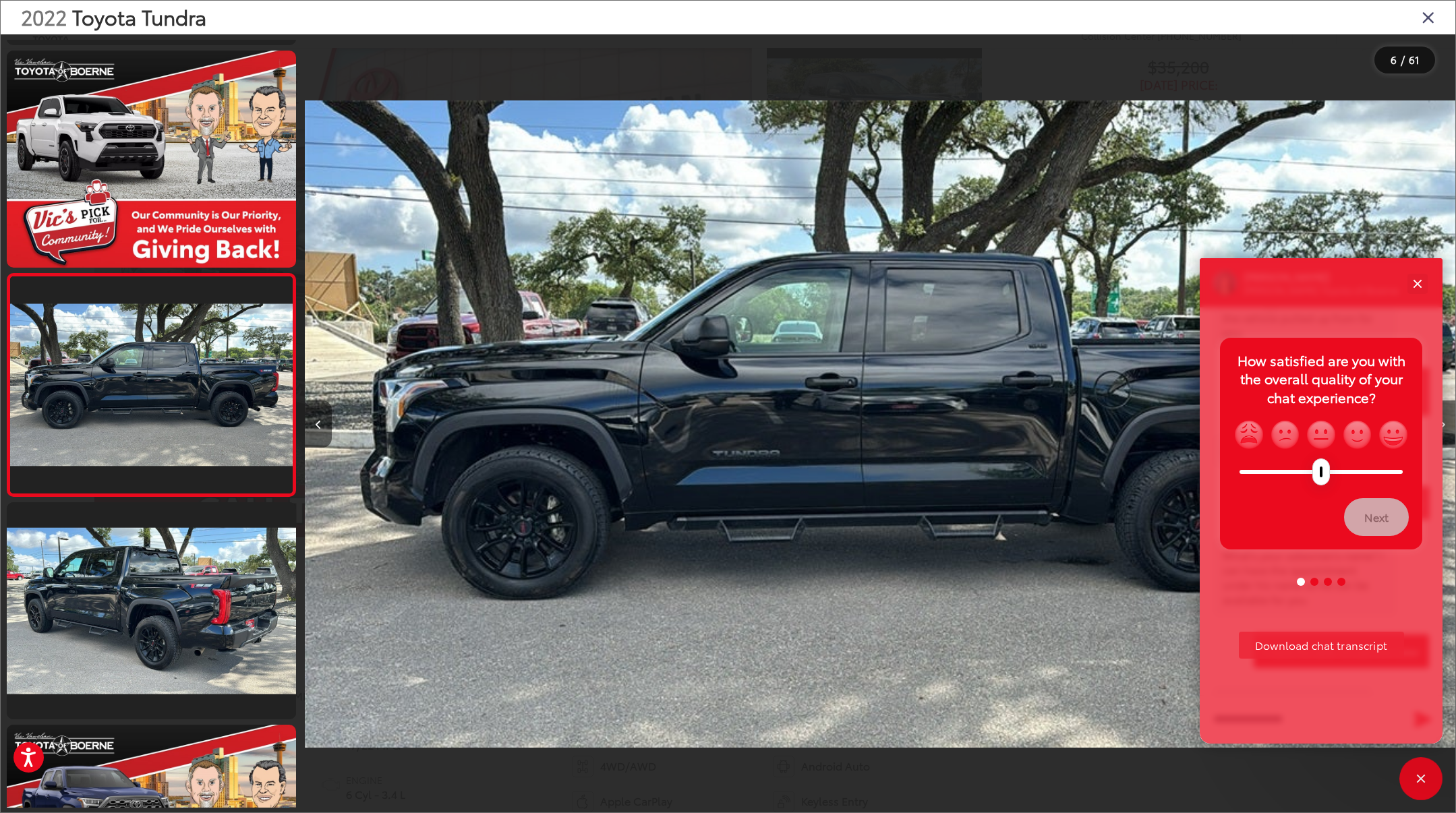
click at [319, 430] on button "Previous image" at bounding box center [318, 424] width 27 height 47
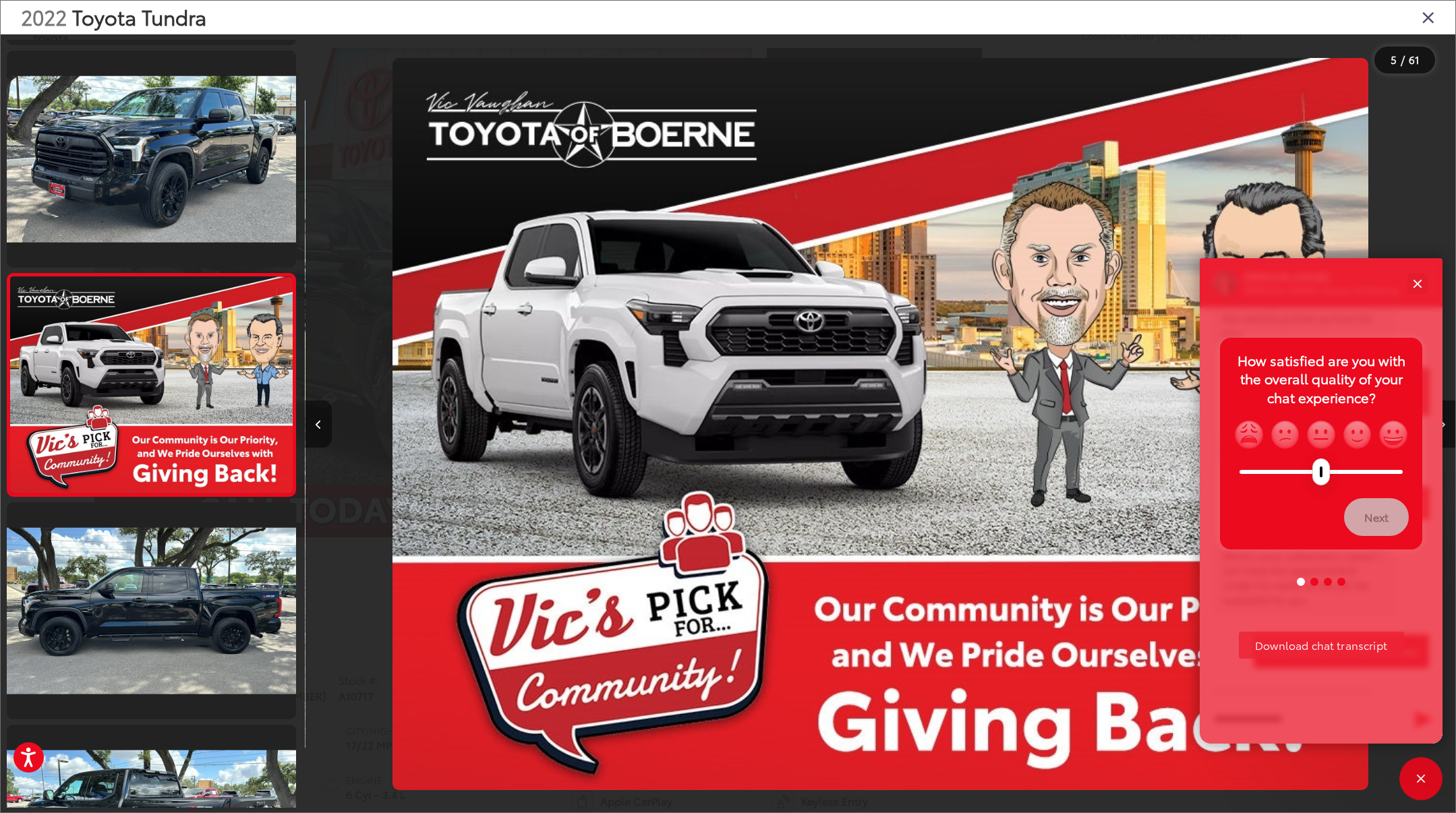
click at [319, 430] on button "Previous image" at bounding box center [318, 424] width 27 height 47
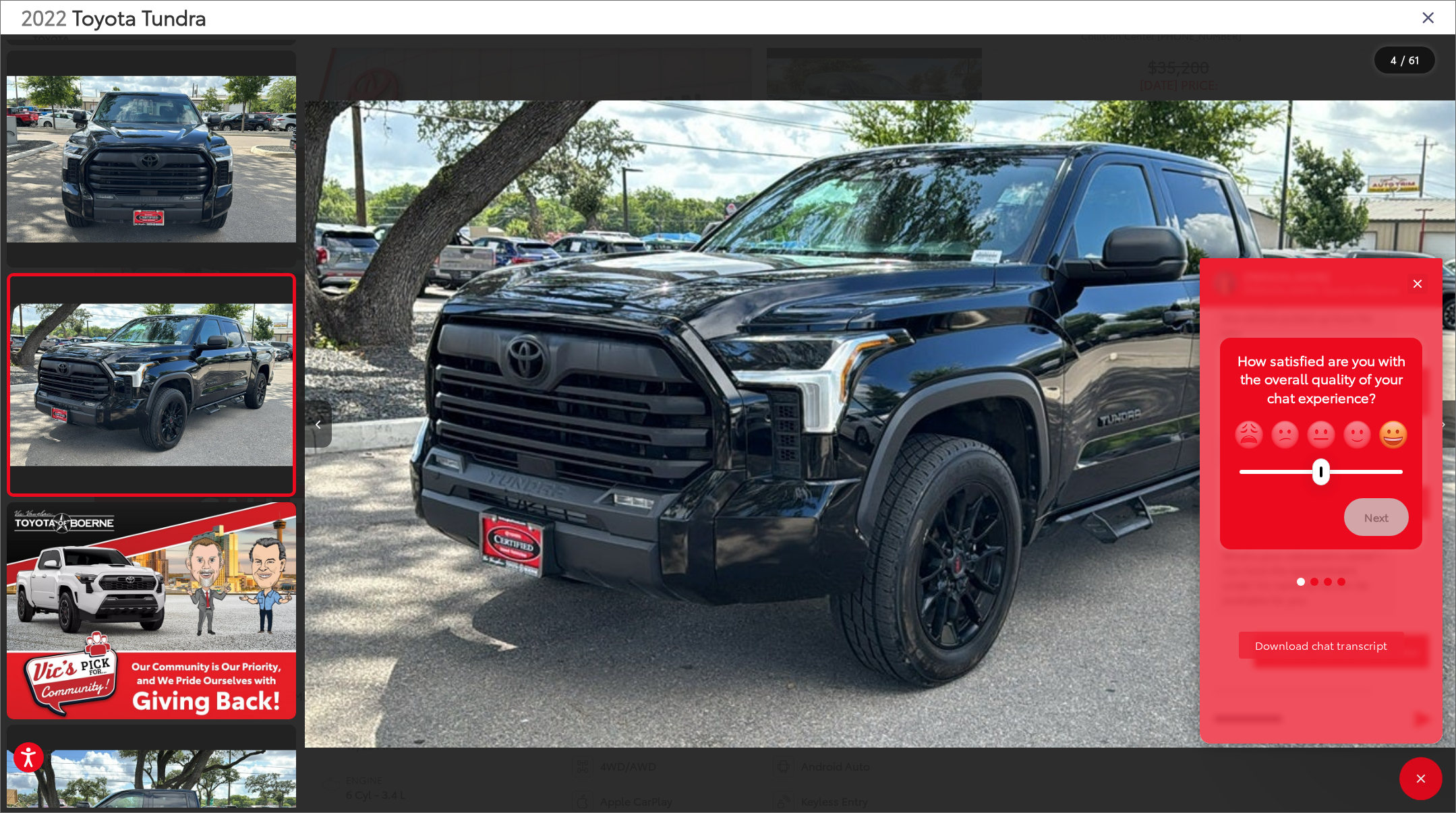
click at [1401, 431] on img "grinning" at bounding box center [1393, 434] width 31 height 31
click at [1385, 517] on button "Next" at bounding box center [1376, 517] width 65 height 38
click at [1399, 426] on img "grinning" at bounding box center [1393, 434] width 31 height 31
click at [1386, 527] on button "Next" at bounding box center [1376, 517] width 65 height 38
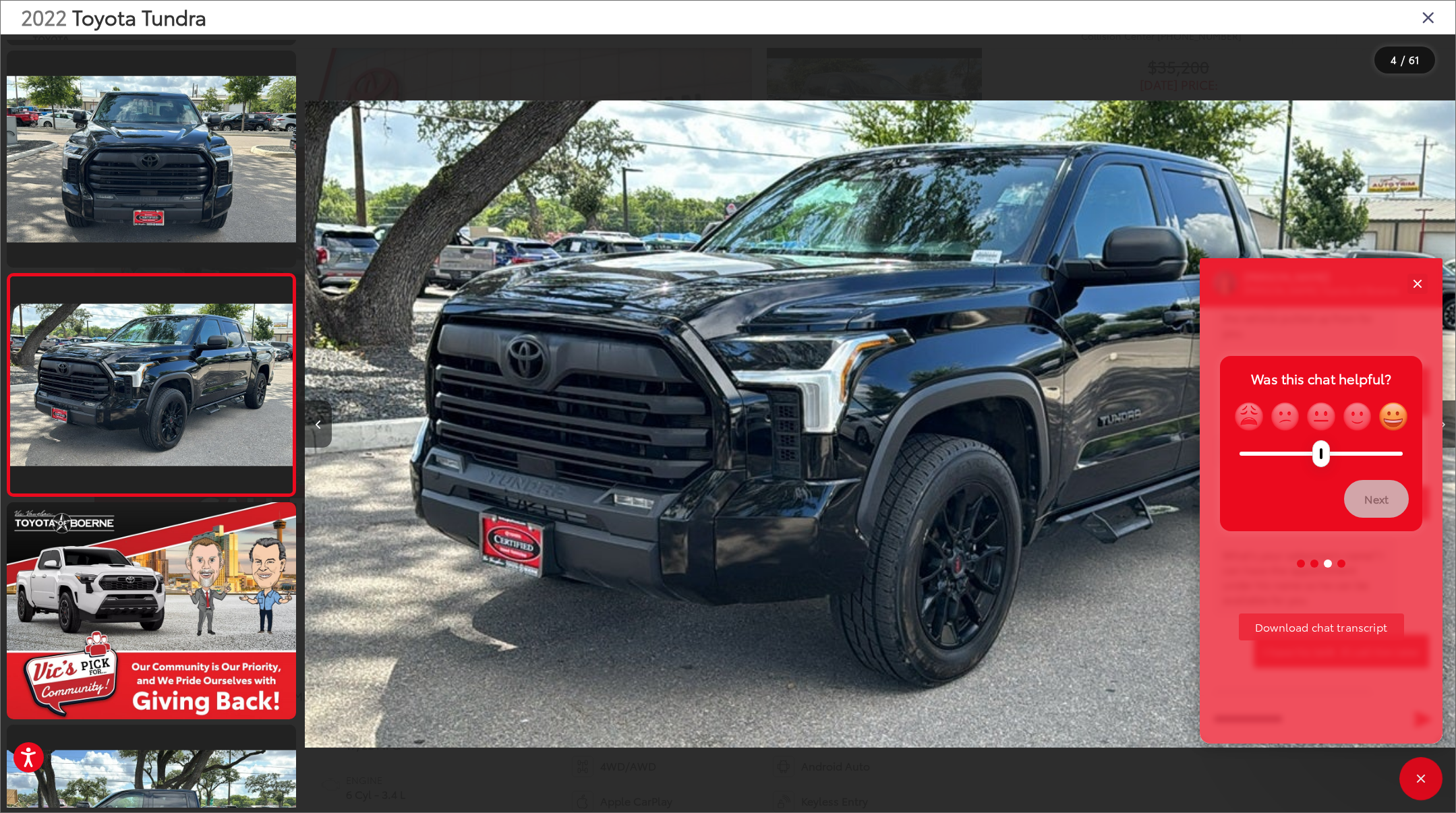
click at [1396, 411] on img "grinning" at bounding box center [1393, 416] width 31 height 31
click at [1381, 489] on button "Next" at bounding box center [1376, 498] width 65 height 38
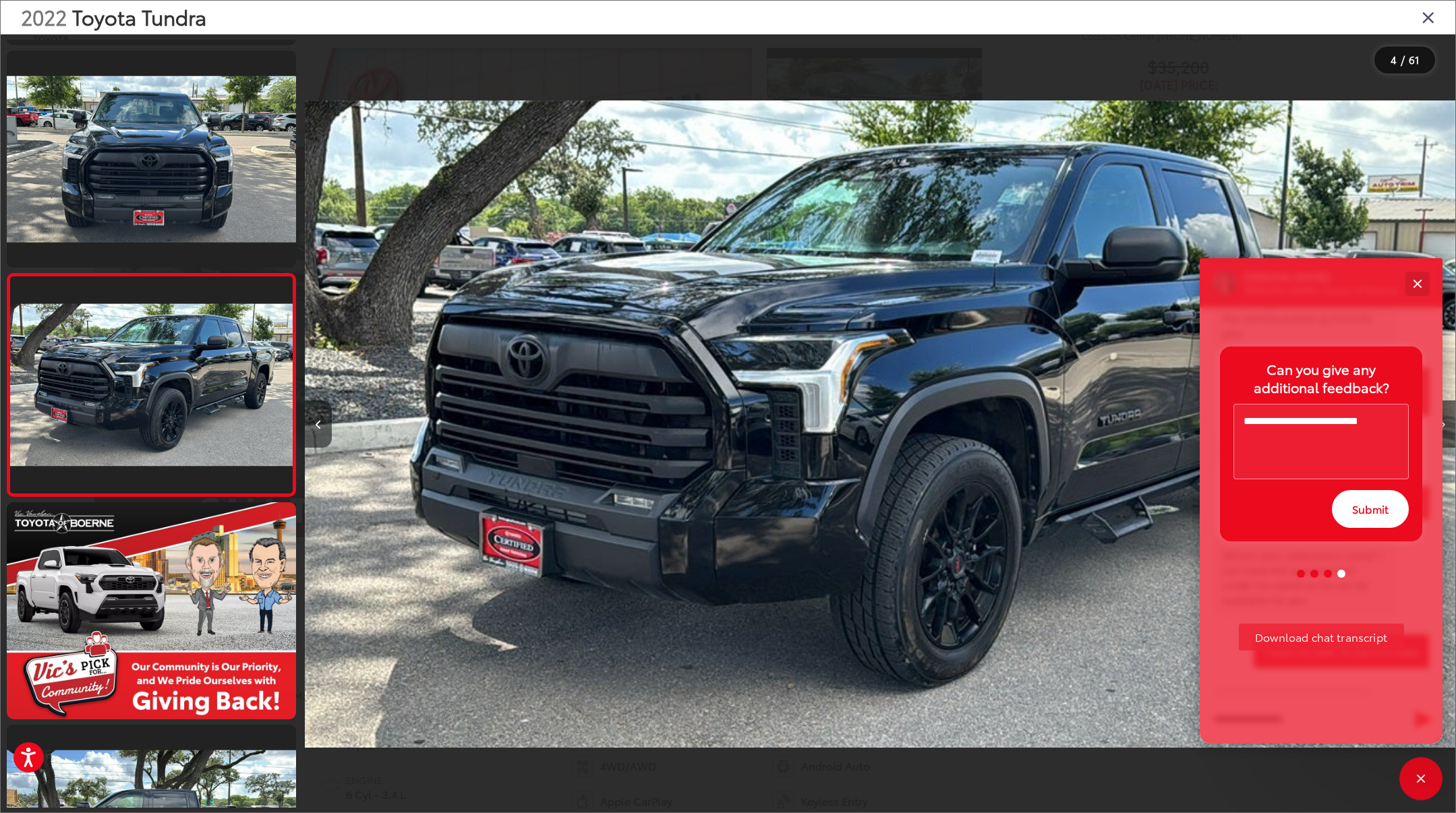
click at [1414, 282] on button "Close" at bounding box center [1416, 283] width 29 height 29
